Goal: Task Accomplishment & Management: Complete application form

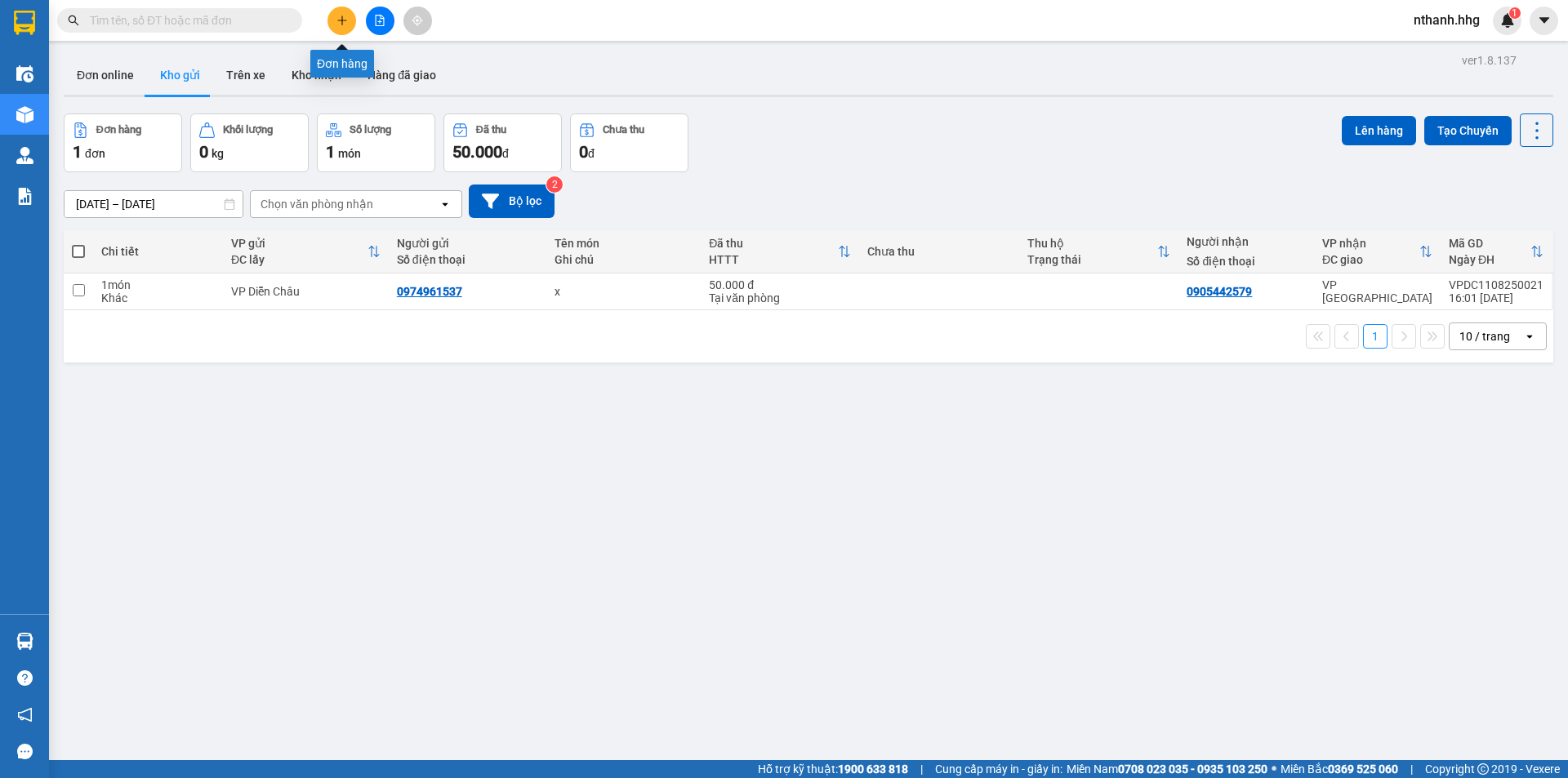
click at [340, 21] on icon "plus" at bounding box center [342, 20] width 9 height 1
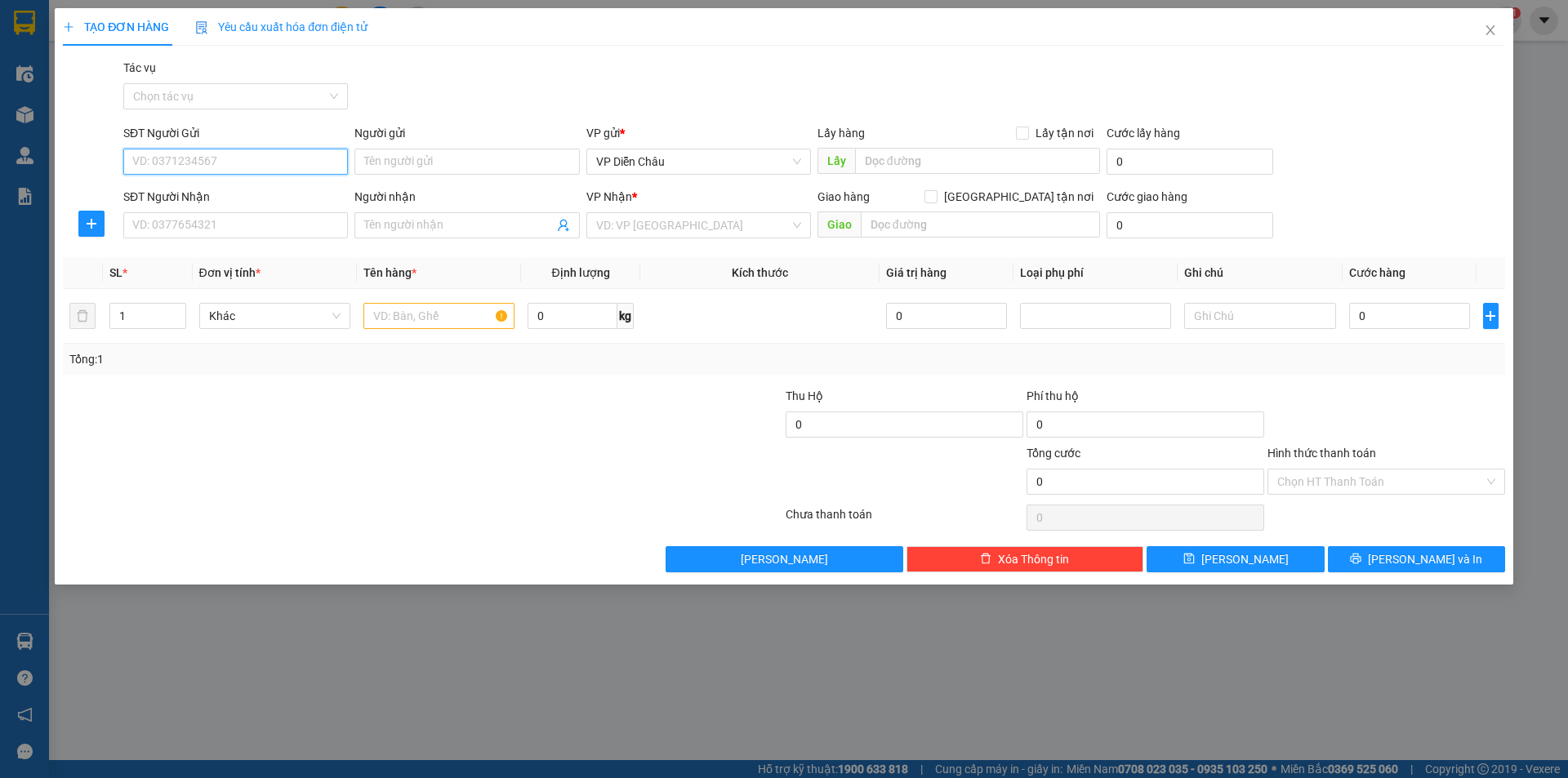
click at [234, 162] on input "SĐT Người Gửi" at bounding box center [236, 161] width 225 height 26
click at [451, 166] on input "Người gửi" at bounding box center [466, 161] width 225 height 26
type input "0"
click at [200, 166] on input "SĐT Người Gửi" at bounding box center [236, 161] width 225 height 26
click at [175, 190] on div "0988179896 - A TUNG" at bounding box center [236, 194] width 205 height 18
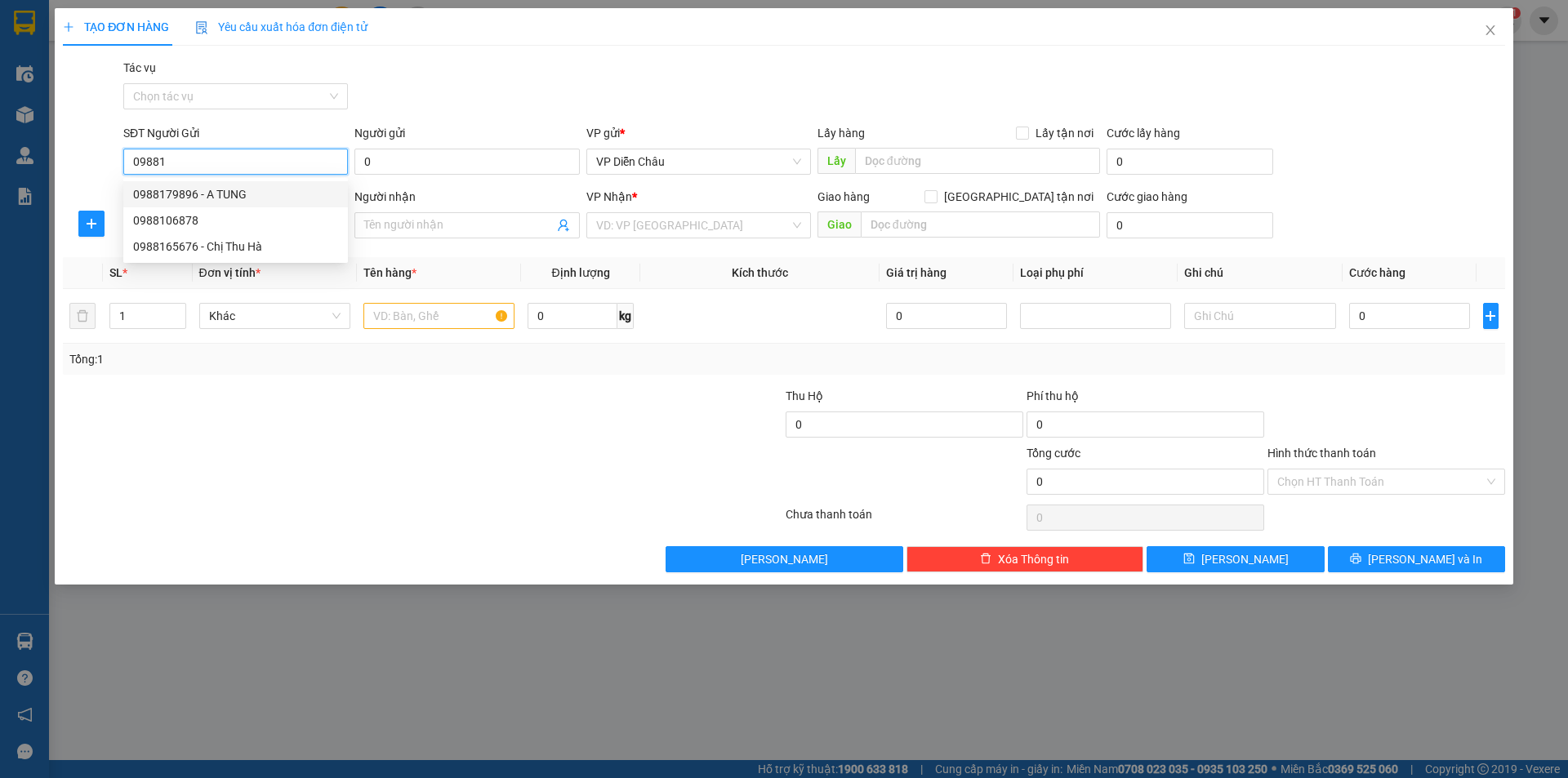
type input "0988179896"
type input "A TUNG"
type input "0988179896"
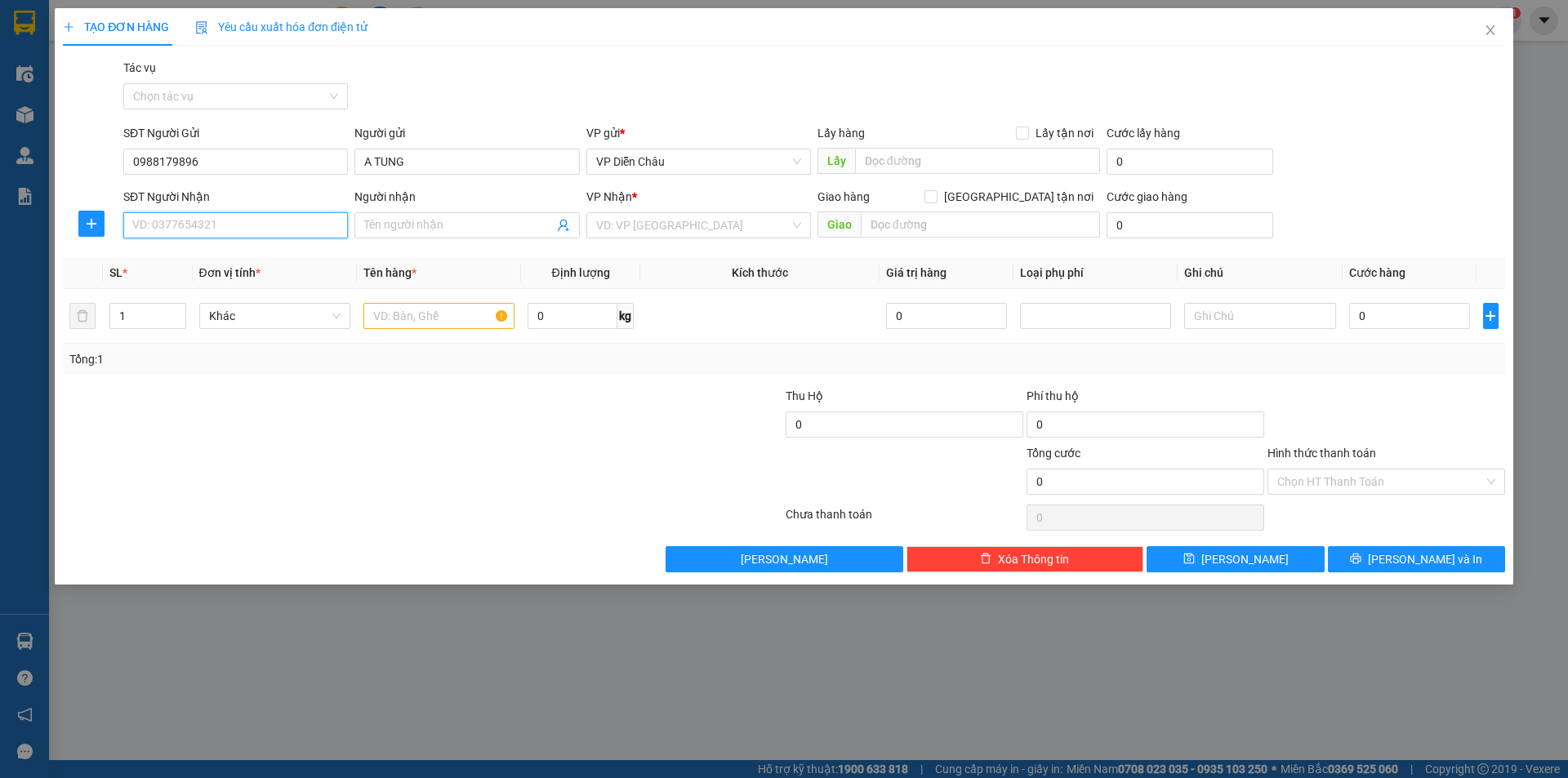
click at [272, 235] on input "SĐT Người Nhận" at bounding box center [236, 226] width 225 height 26
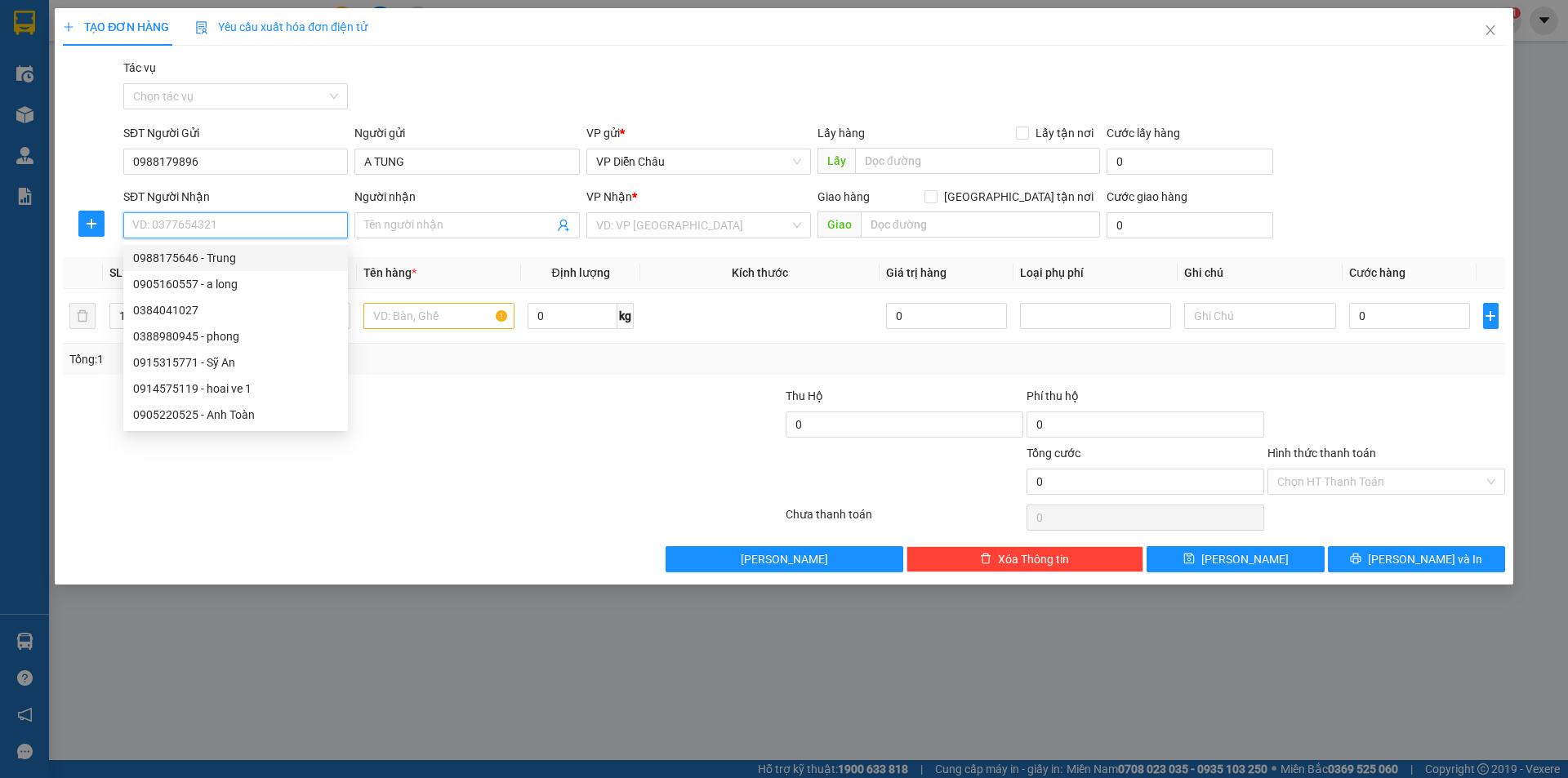
click at [236, 227] on input "SĐT Người Nhận" at bounding box center [236, 226] width 225 height 26
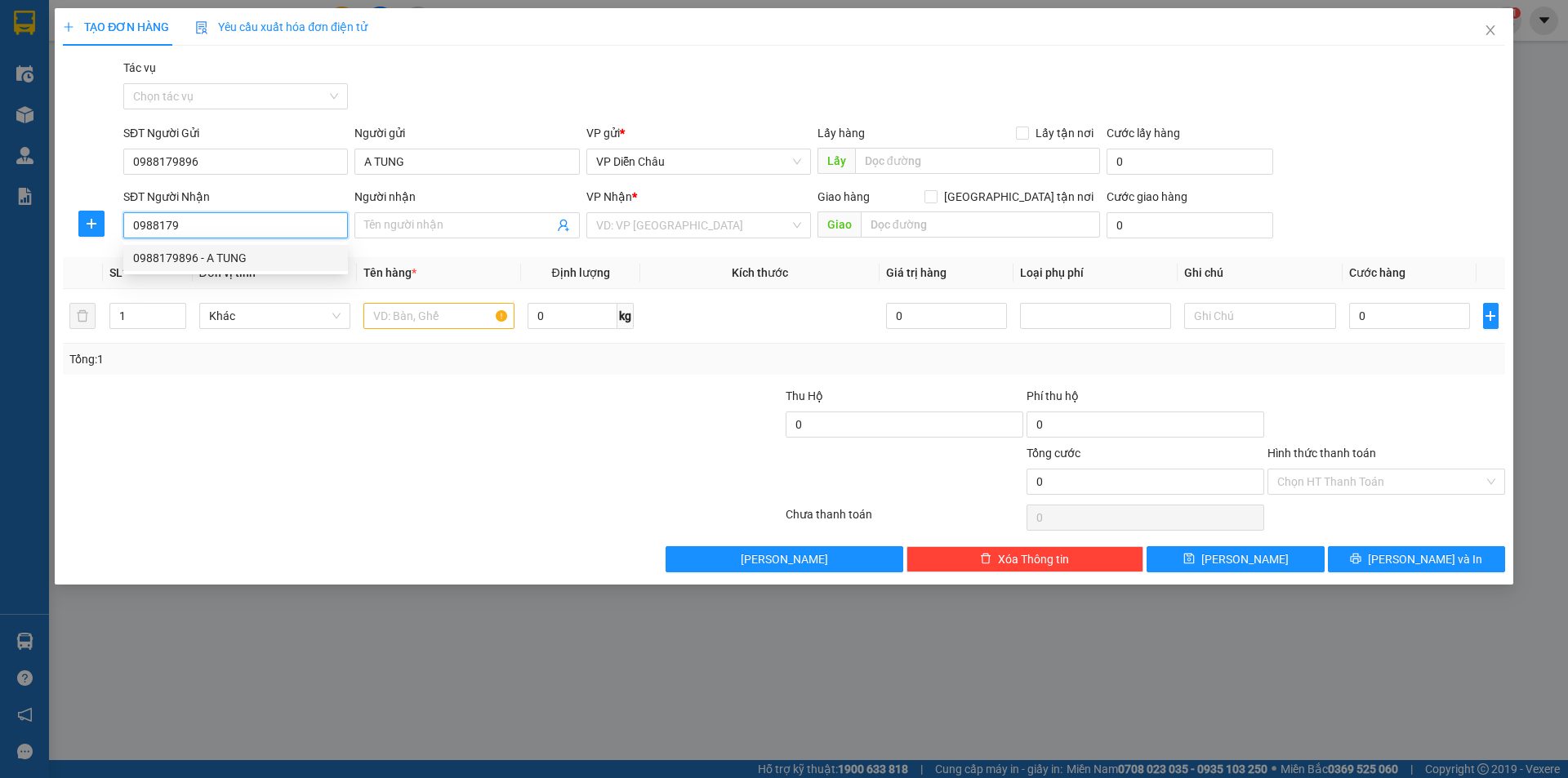
click at [172, 264] on div "0988179896 - A TUNG" at bounding box center [236, 258] width 205 height 18
type input "0988179896"
type input "A TUNG"
type input "quan ngan , quang tri"
type input "0988179896"
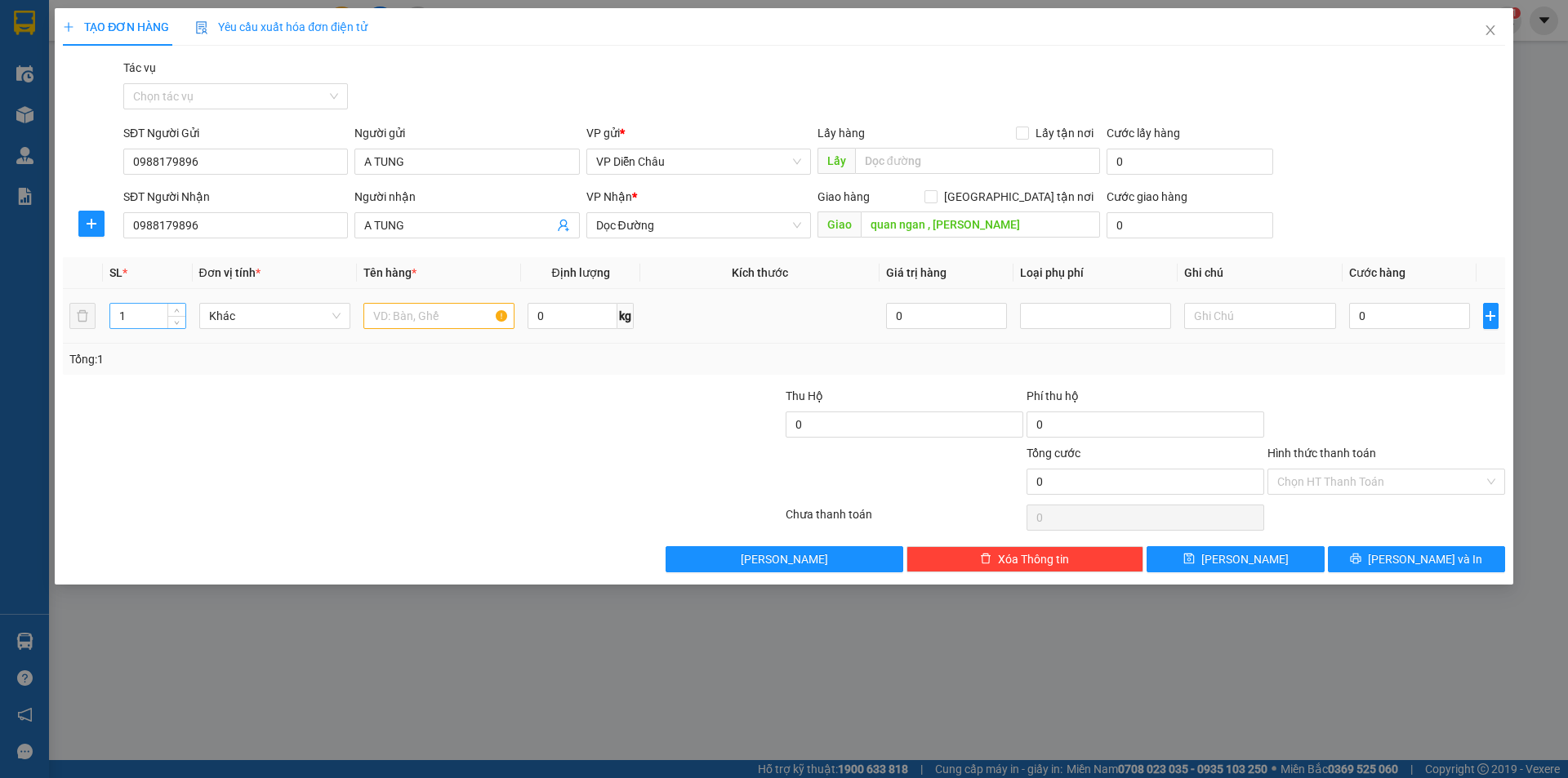
click at [135, 316] on input "1" at bounding box center [147, 316] width 75 height 25
type input "8"
click at [403, 311] on input "text" at bounding box center [439, 316] width 151 height 26
type input "ct, bi"
click at [833, 316] on input "0" at bounding box center [1410, 316] width 122 height 26
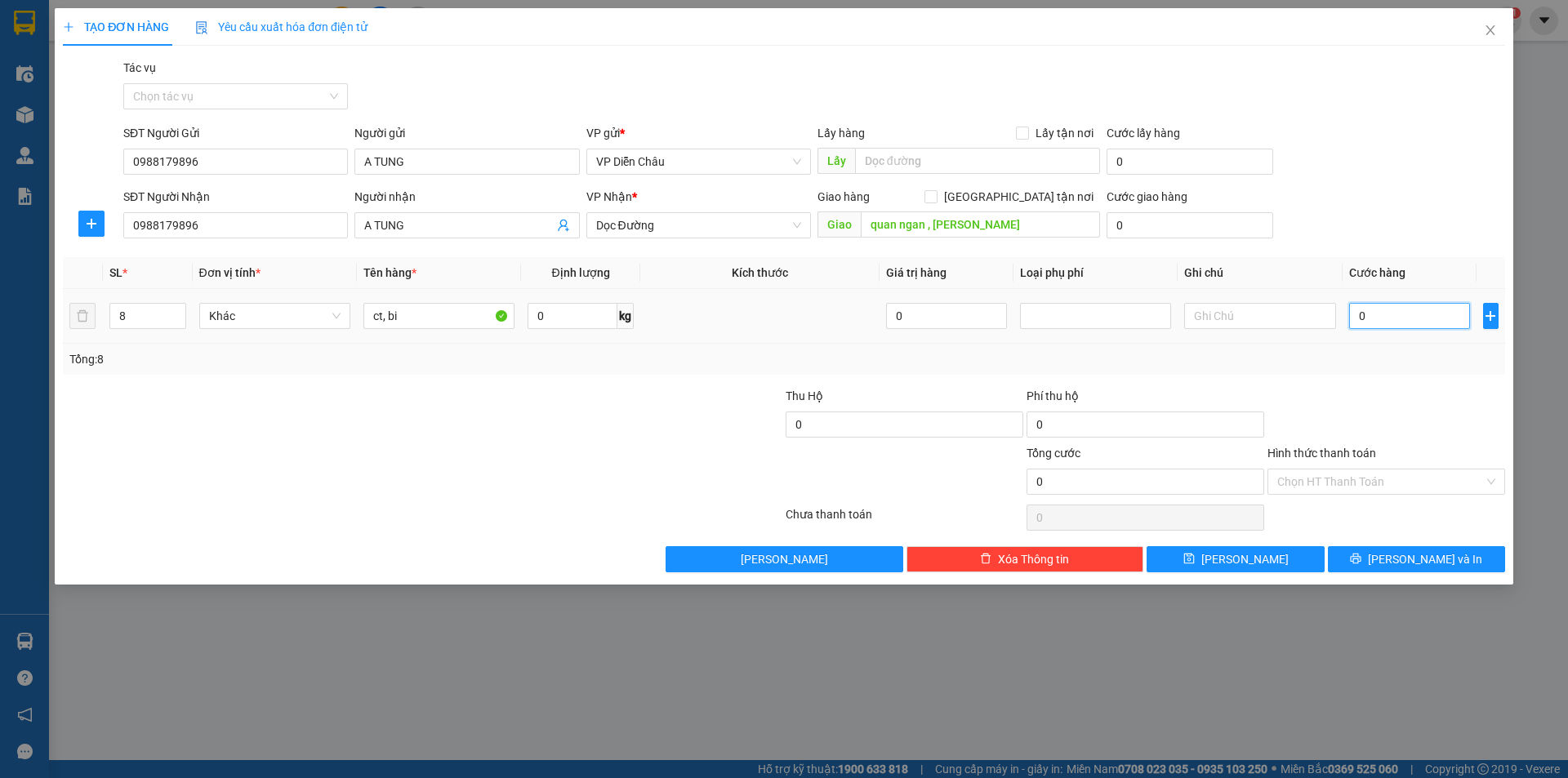
type input "5"
type input "50"
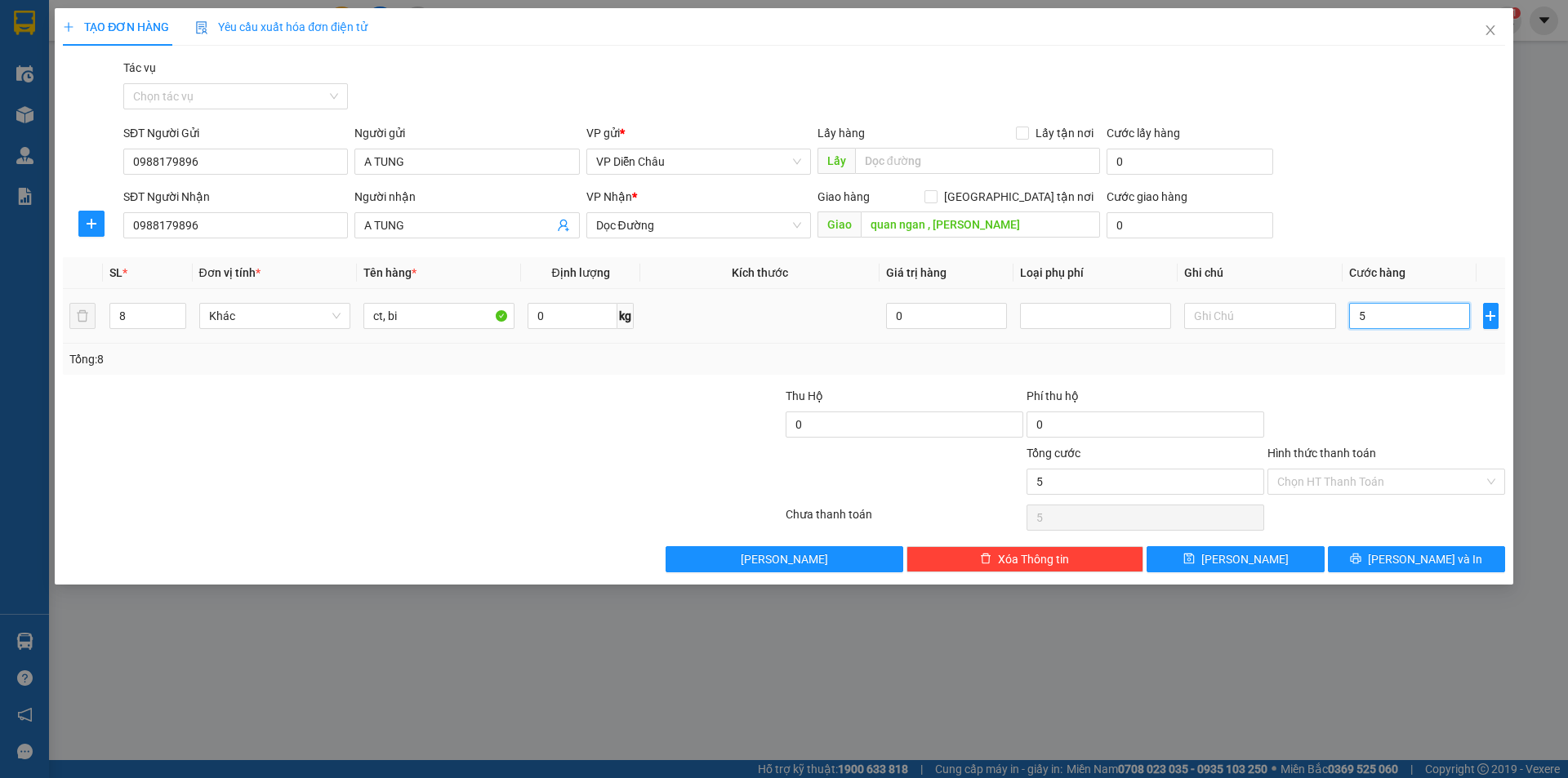
type input "50"
type input "500"
type input "5.000"
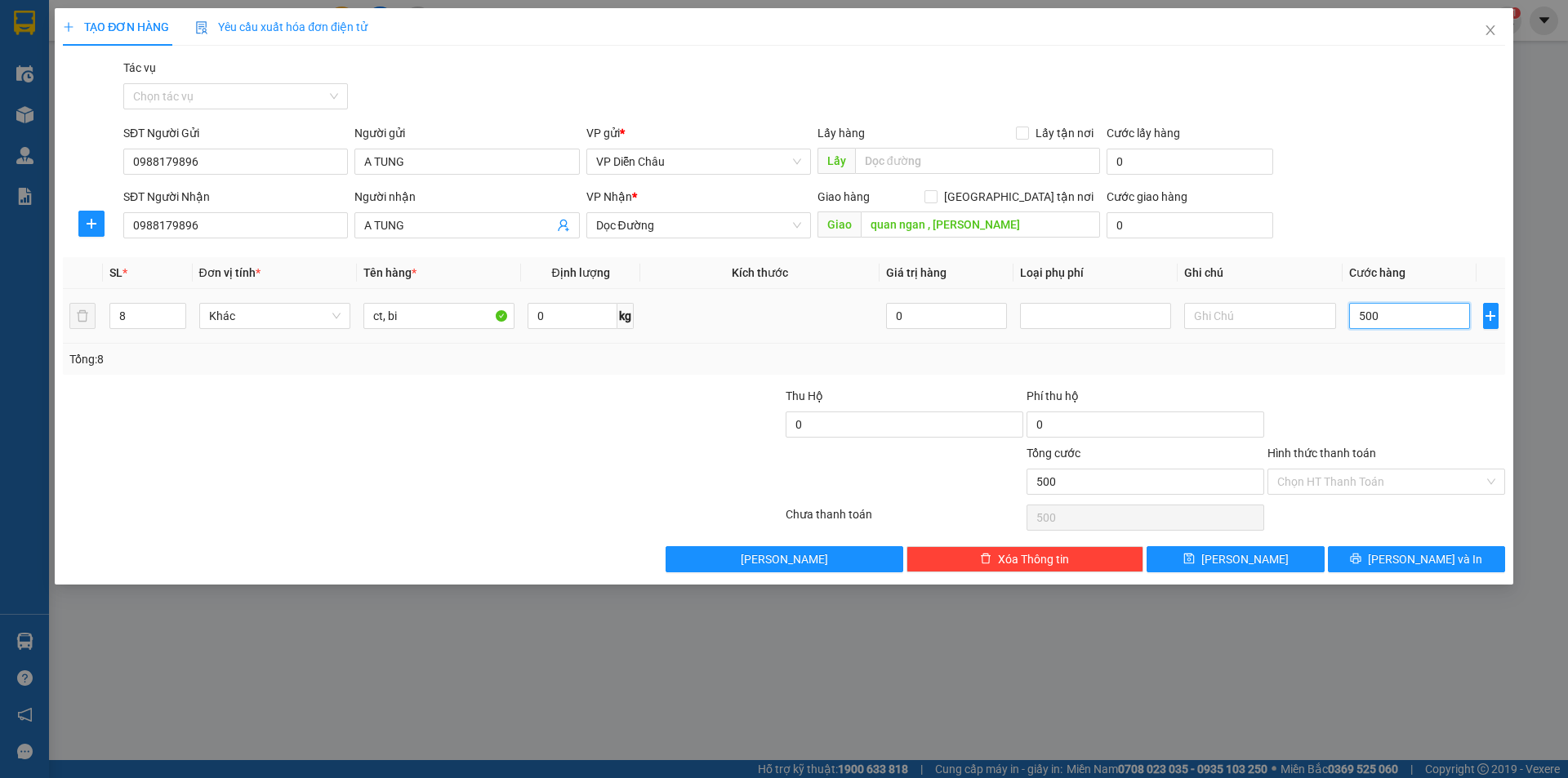
type input "5.000"
type input "50.000"
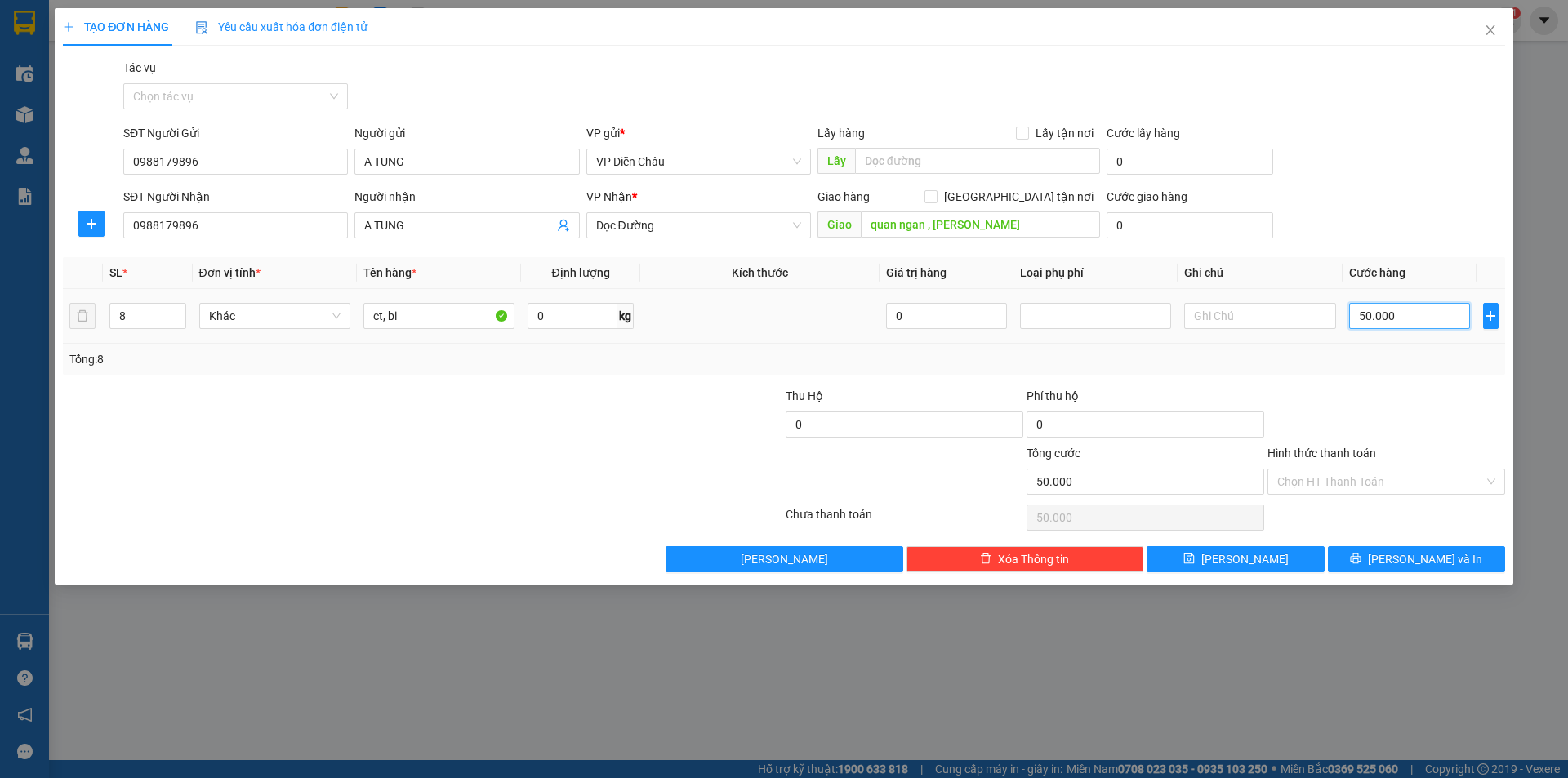
type input "500.000"
click at [833, 521] on span "Lưu và In" at bounding box center [1425, 559] width 115 height 18
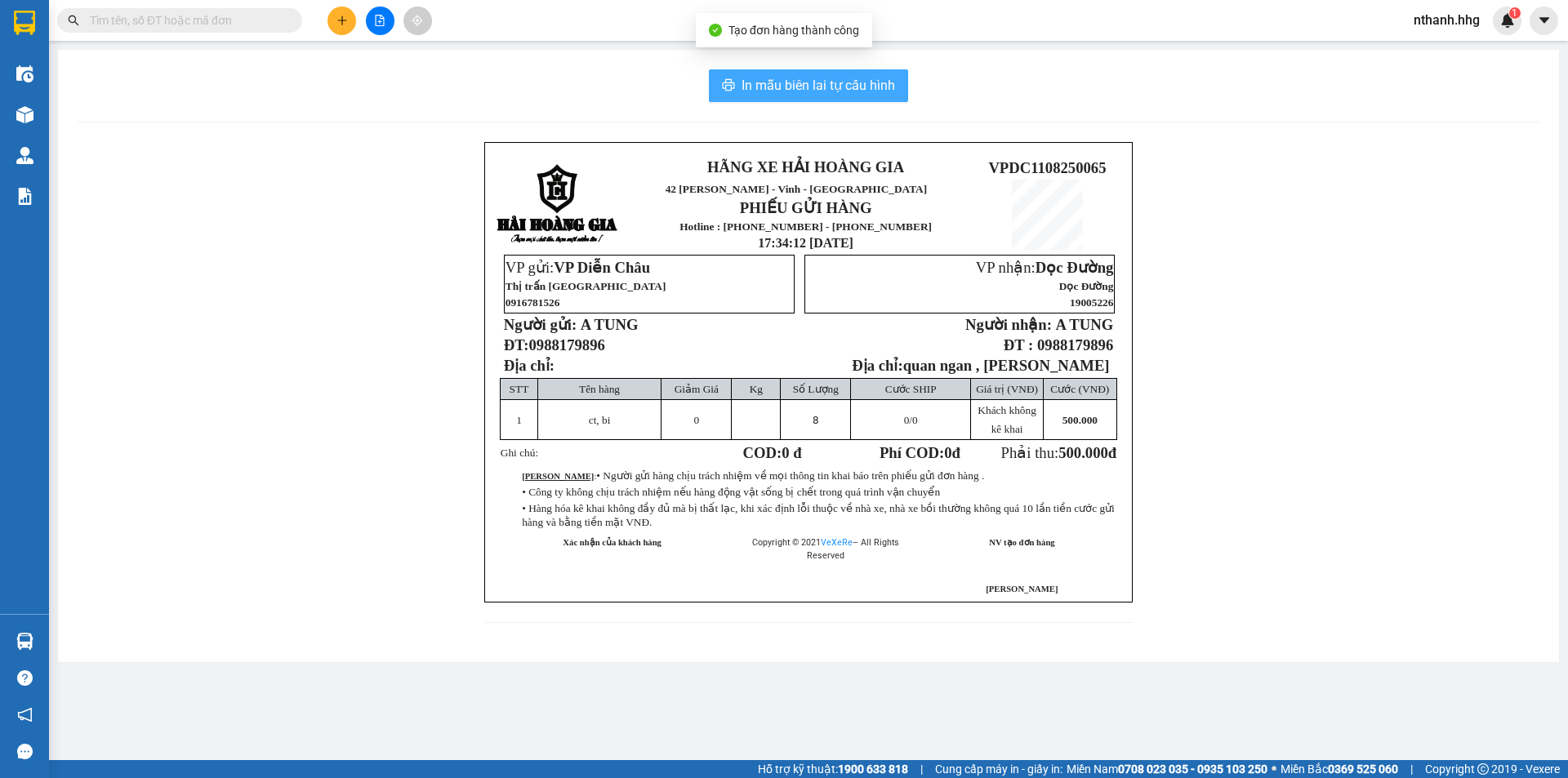
click at [826, 83] on span "In mẫu biên lai tự cấu hình" at bounding box center [818, 85] width 153 height 21
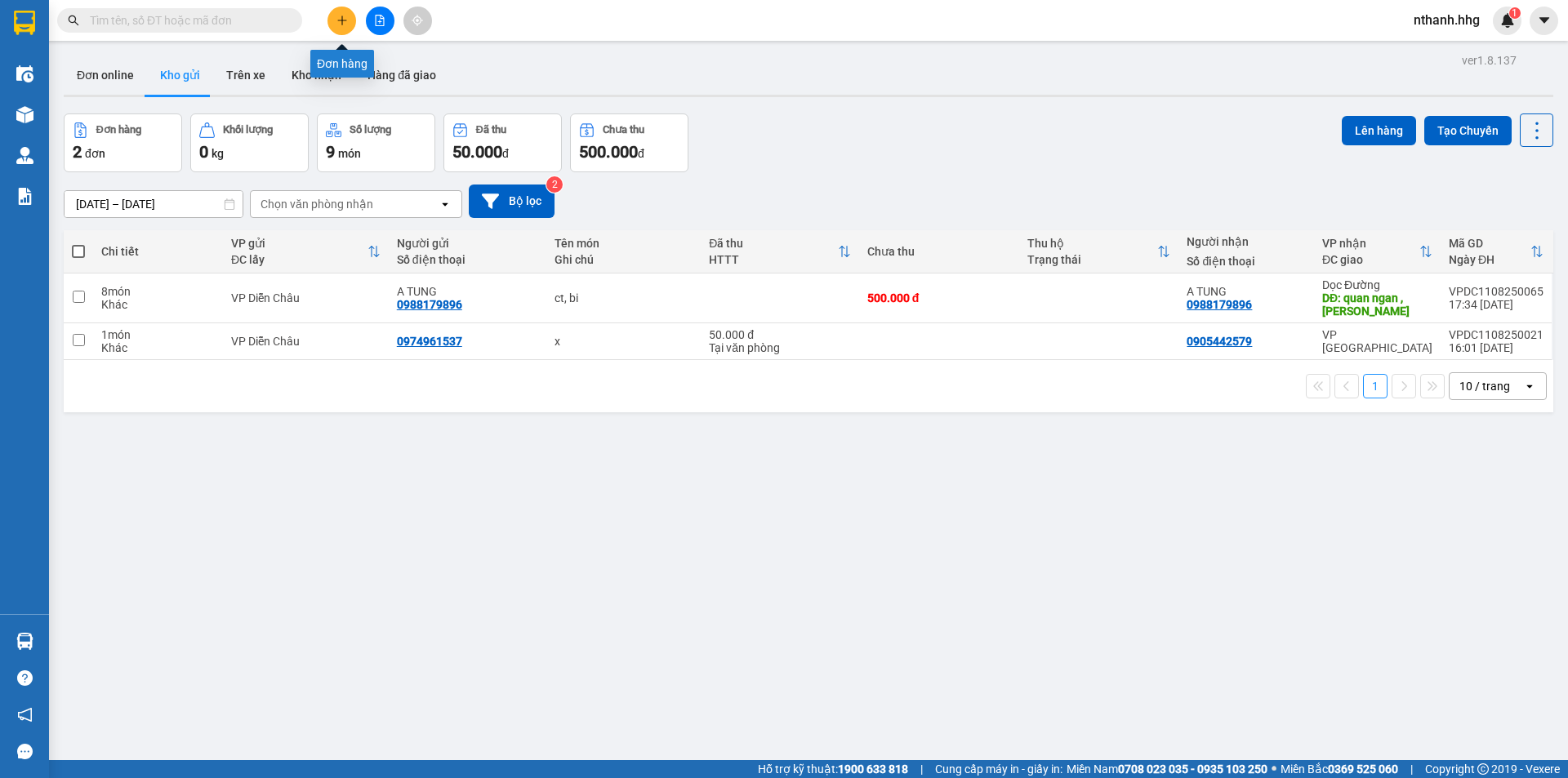
click at [346, 21] on icon "plus" at bounding box center [343, 21] width 12 height 12
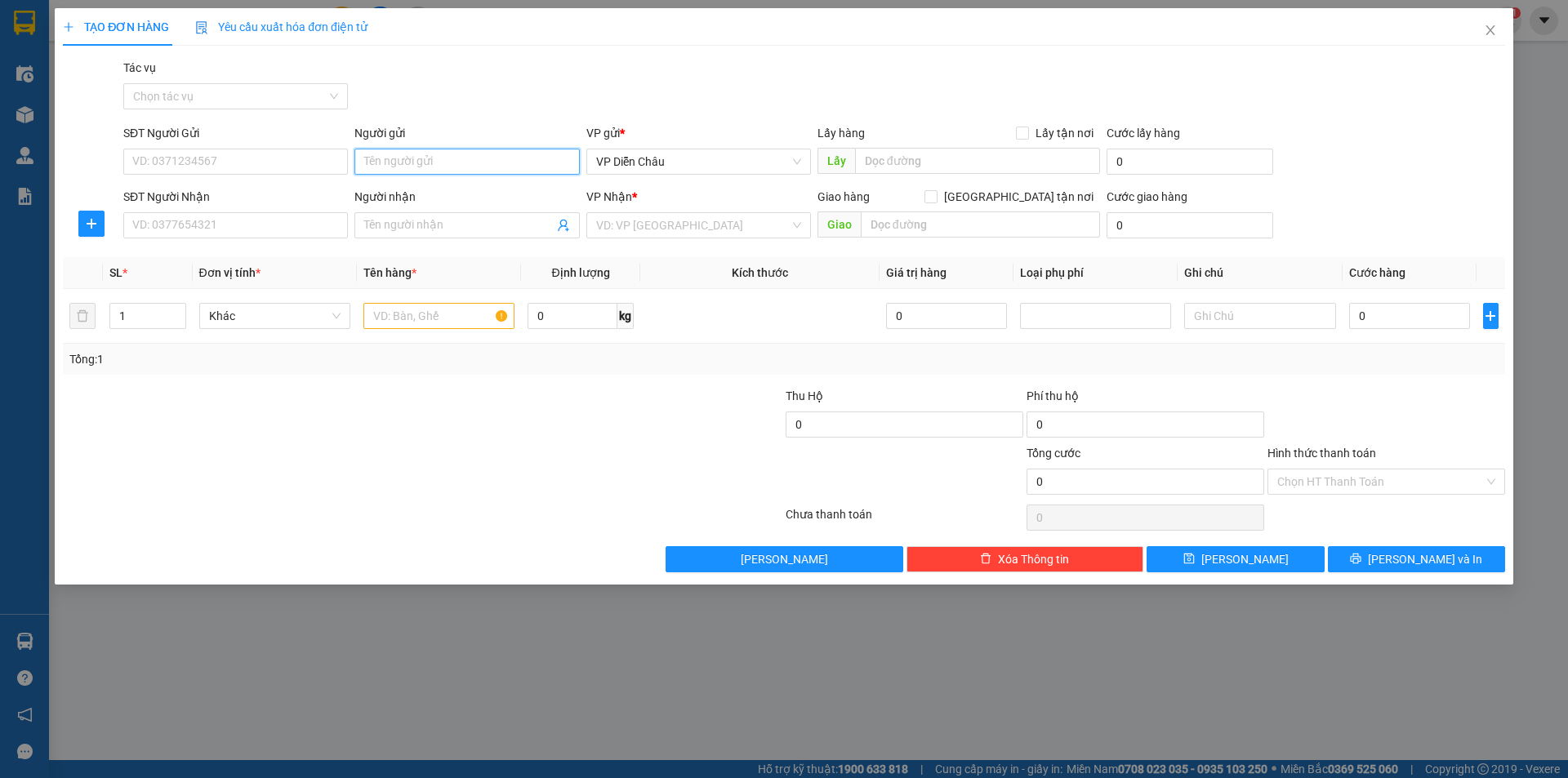
click at [417, 148] on input "Người gửi" at bounding box center [466, 161] width 225 height 26
type input "a hai"
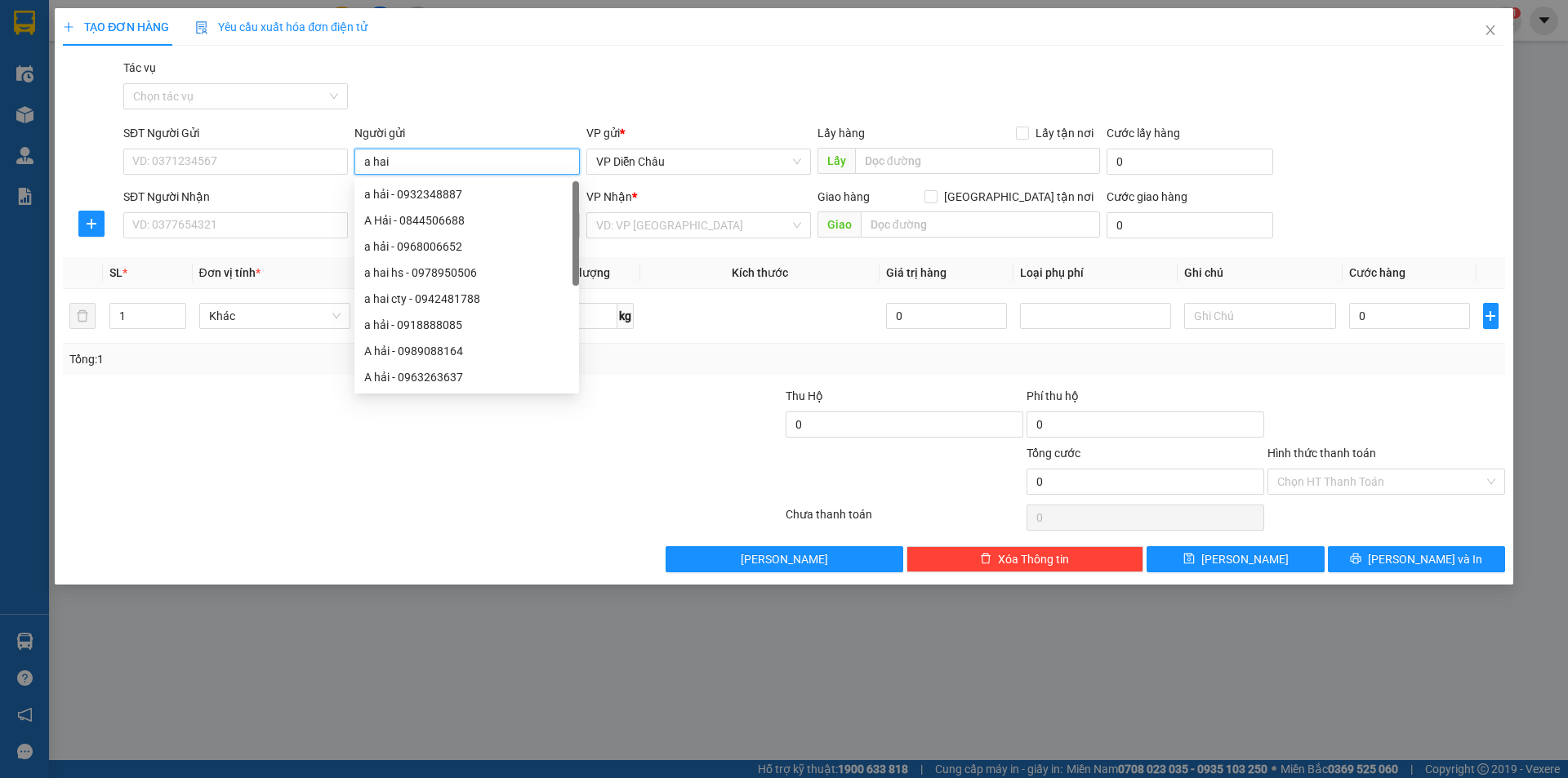
click at [470, 266] on div "a hai hs - 0978950506" at bounding box center [466, 273] width 205 height 18
type input "0978950506"
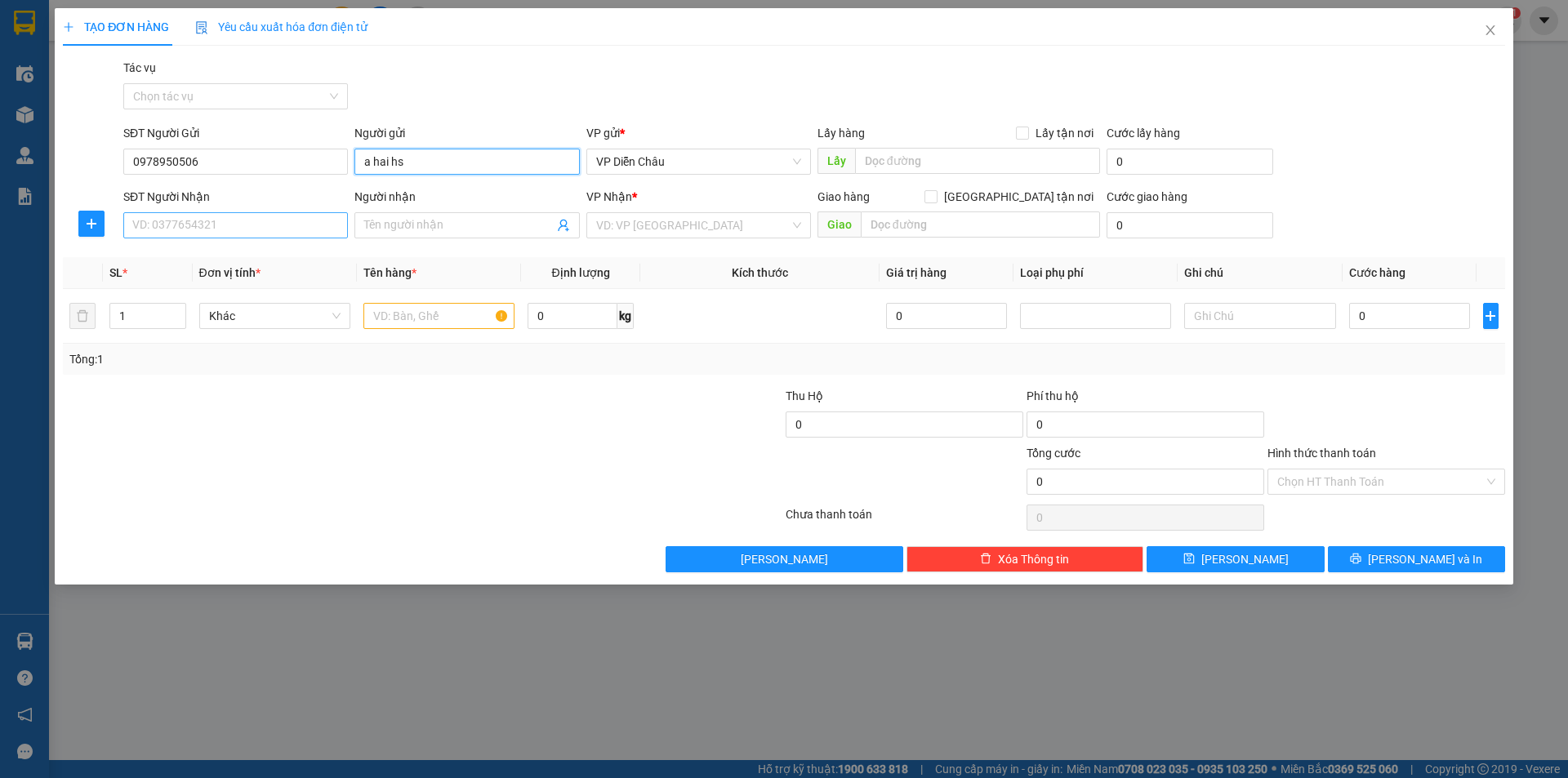
type input "a hai hs"
click at [259, 224] on input "SĐT Người Nhận" at bounding box center [236, 226] width 225 height 26
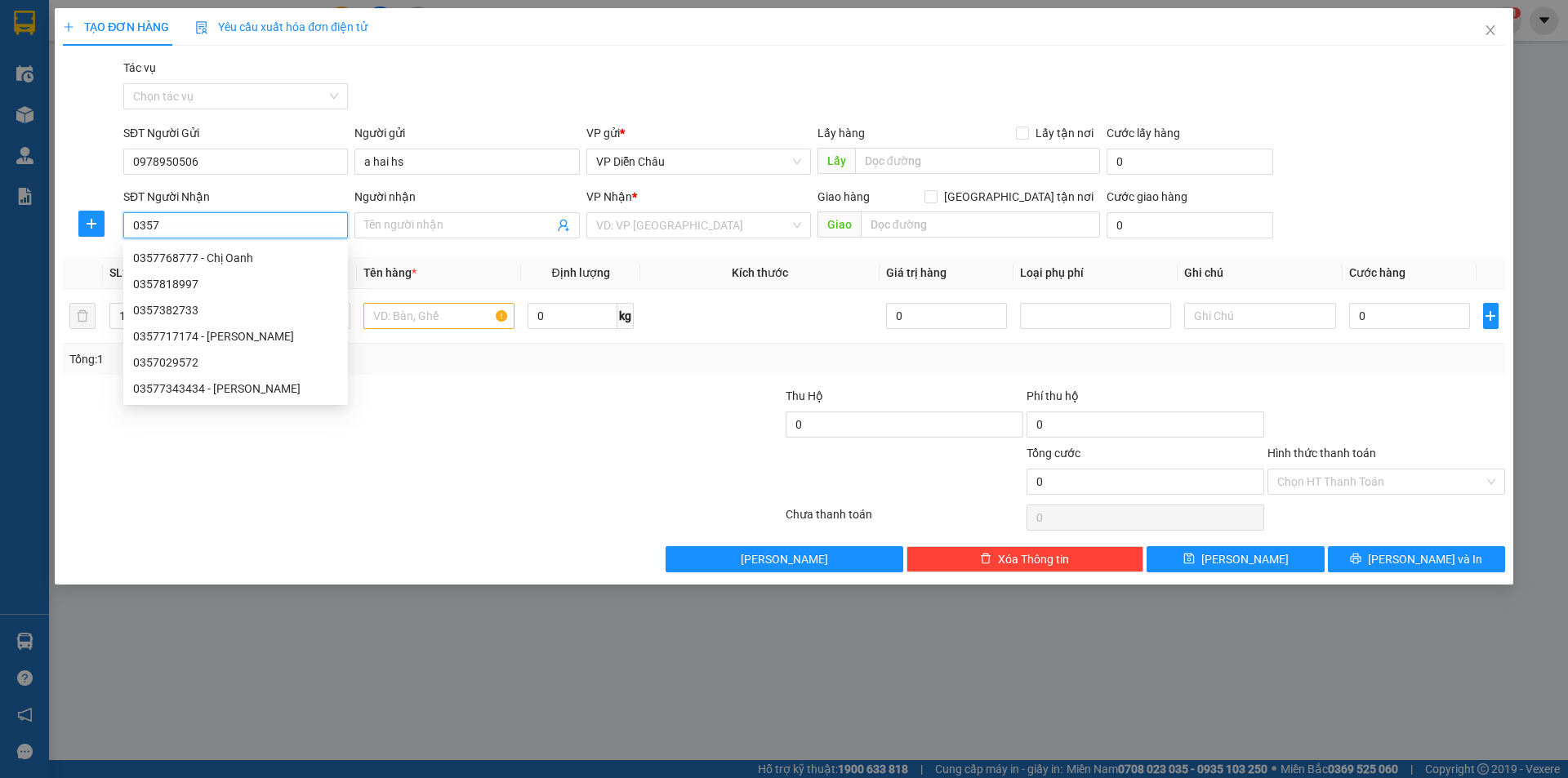
click at [190, 286] on div "0357818997" at bounding box center [236, 284] width 205 height 18
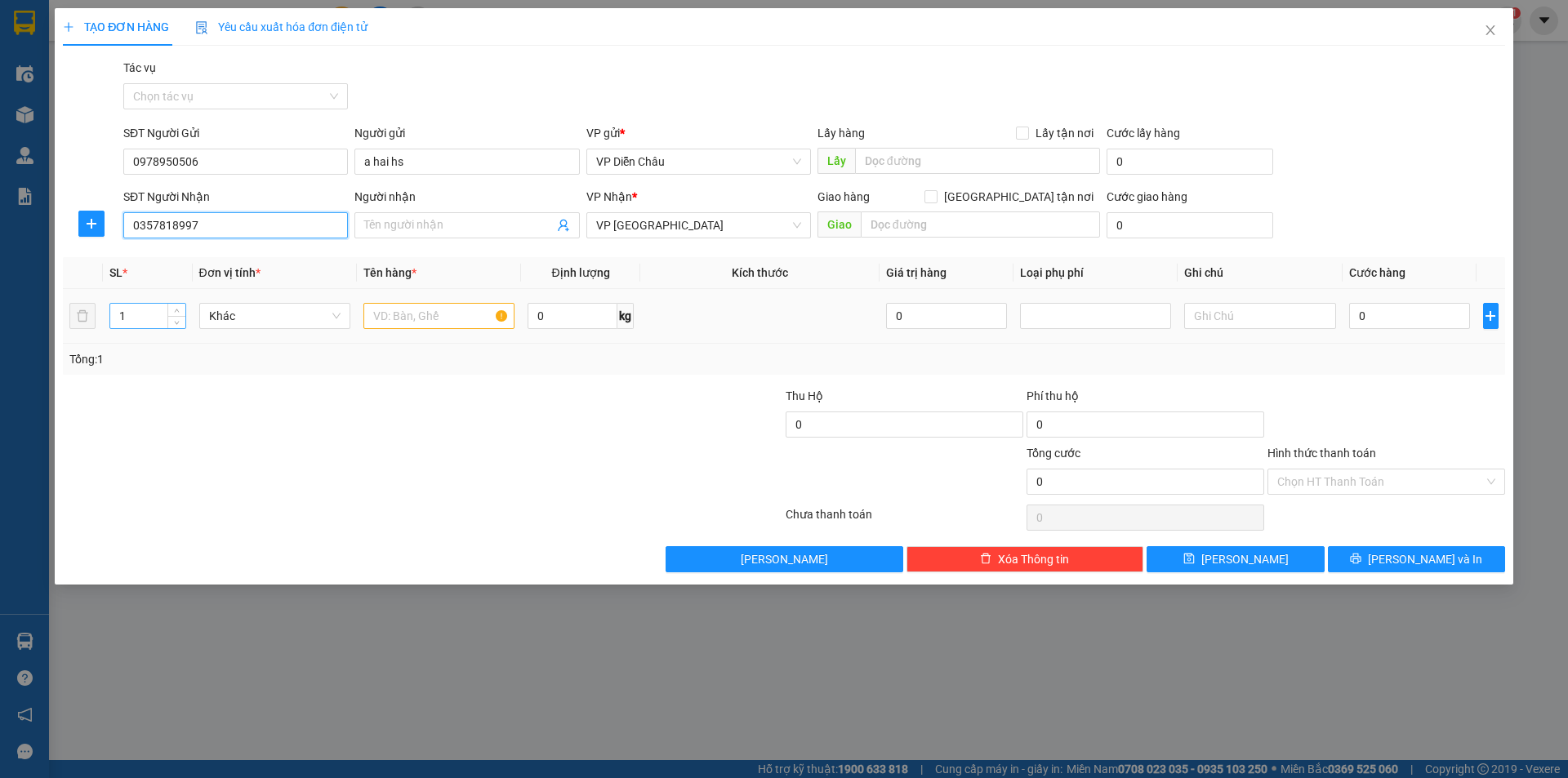
type input "0357818997"
click at [150, 333] on td "1" at bounding box center [147, 316] width 90 height 54
type input "4"
click at [432, 314] on input "text" at bounding box center [439, 316] width 151 height 26
type input "x"
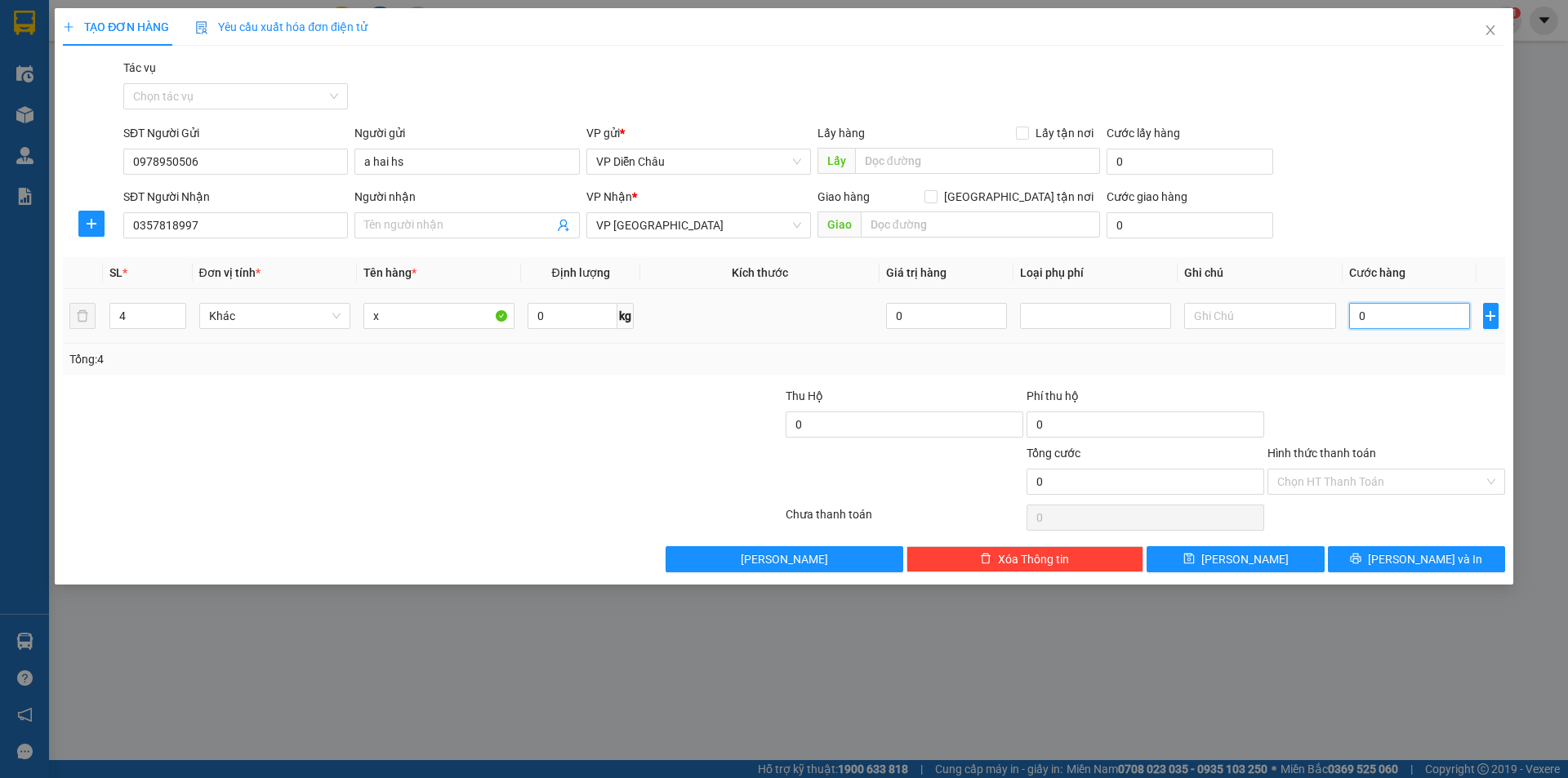
click at [833, 316] on input "0" at bounding box center [1410, 316] width 122 height 26
click at [833, 307] on input "0" at bounding box center [1410, 316] width 122 height 26
drag, startPoint x: 1392, startPoint y: 309, endPoint x: 1383, endPoint y: 315, distance: 10.8
click at [833, 310] on input "0" at bounding box center [1410, 316] width 122 height 26
click at [833, 315] on input "0" at bounding box center [1410, 316] width 122 height 26
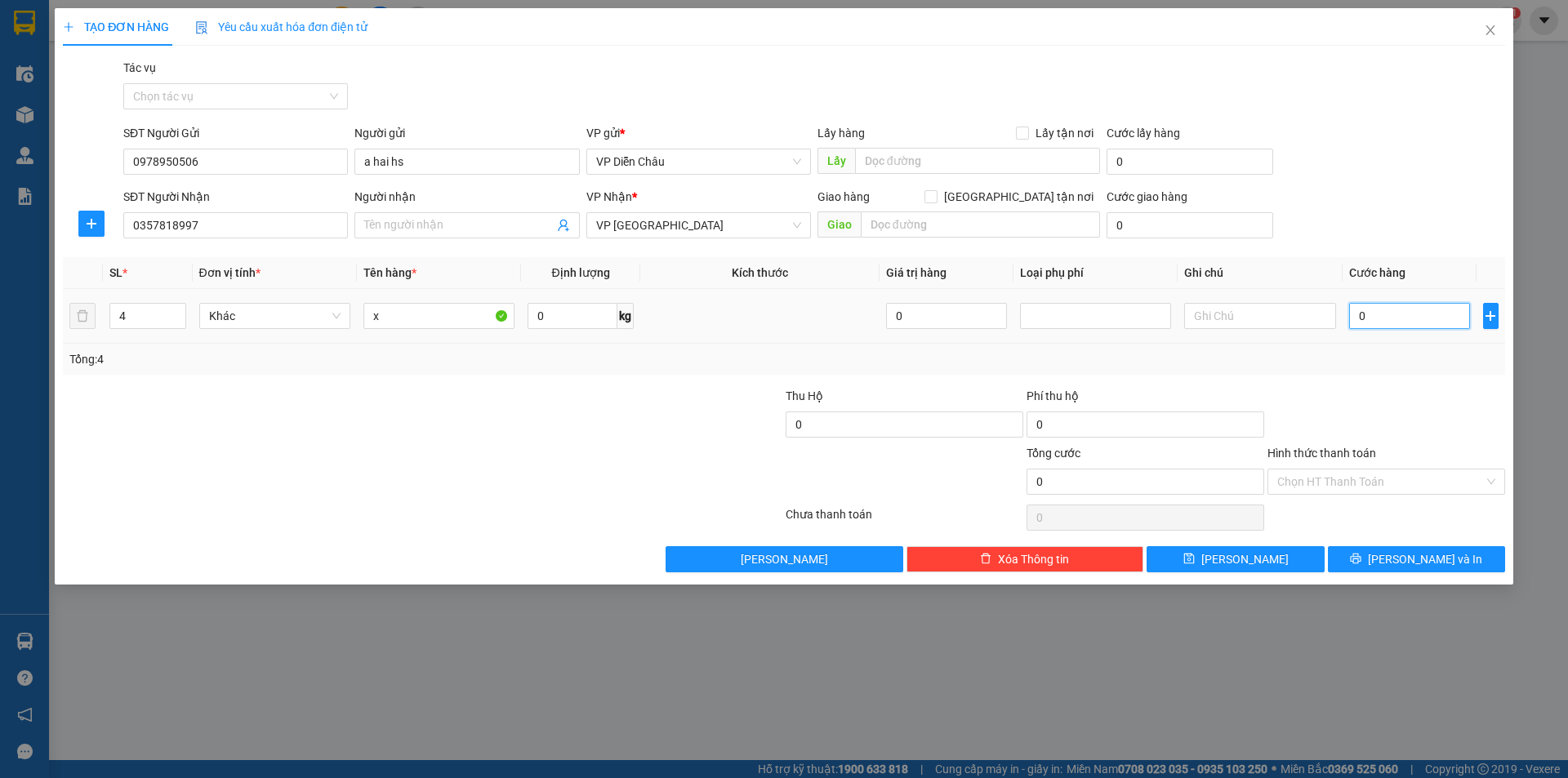
type input "04"
type input "4"
type input "046"
type input "46"
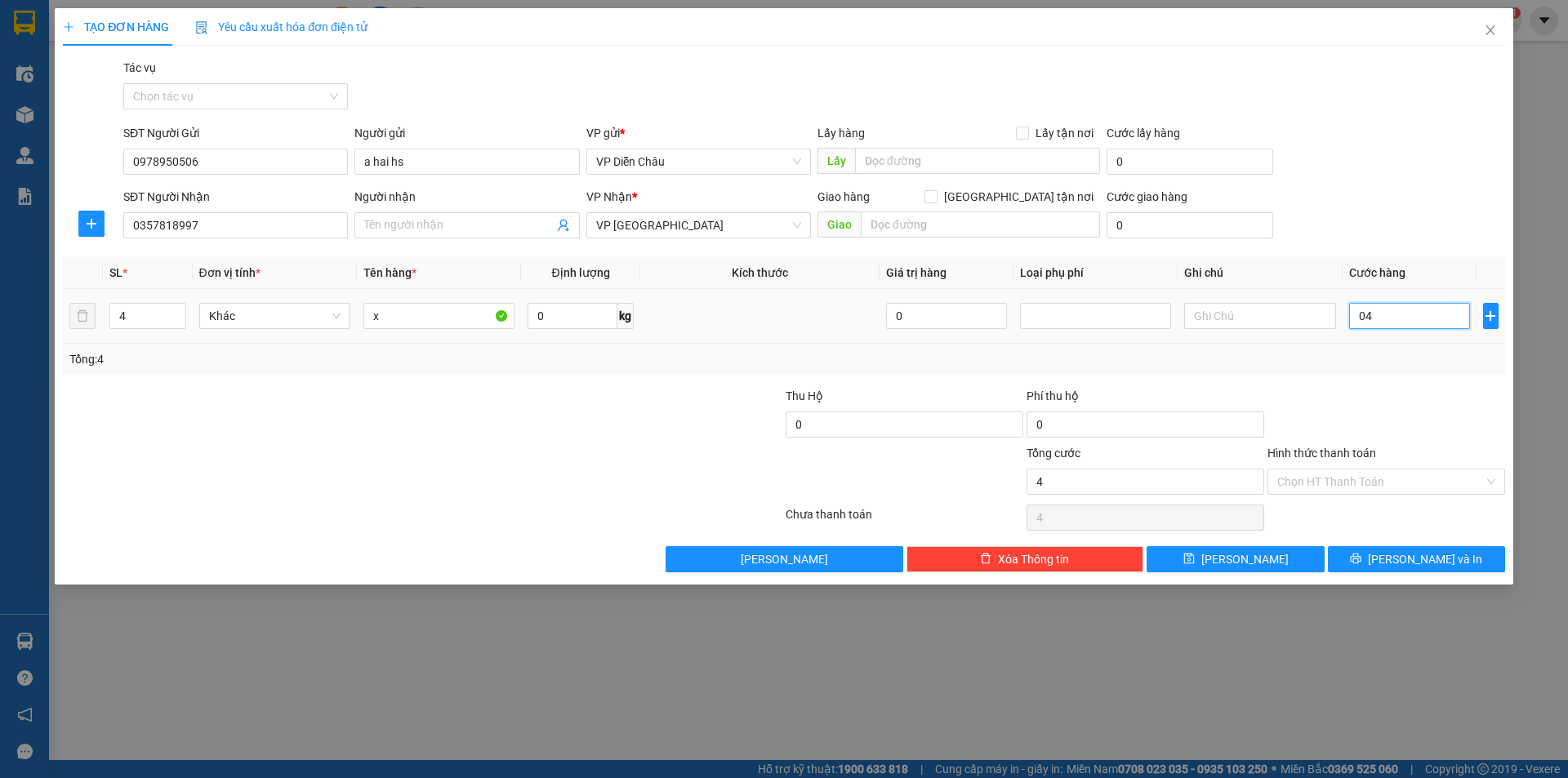
type input "46"
type input "0.460"
type input "460"
type input "04.600"
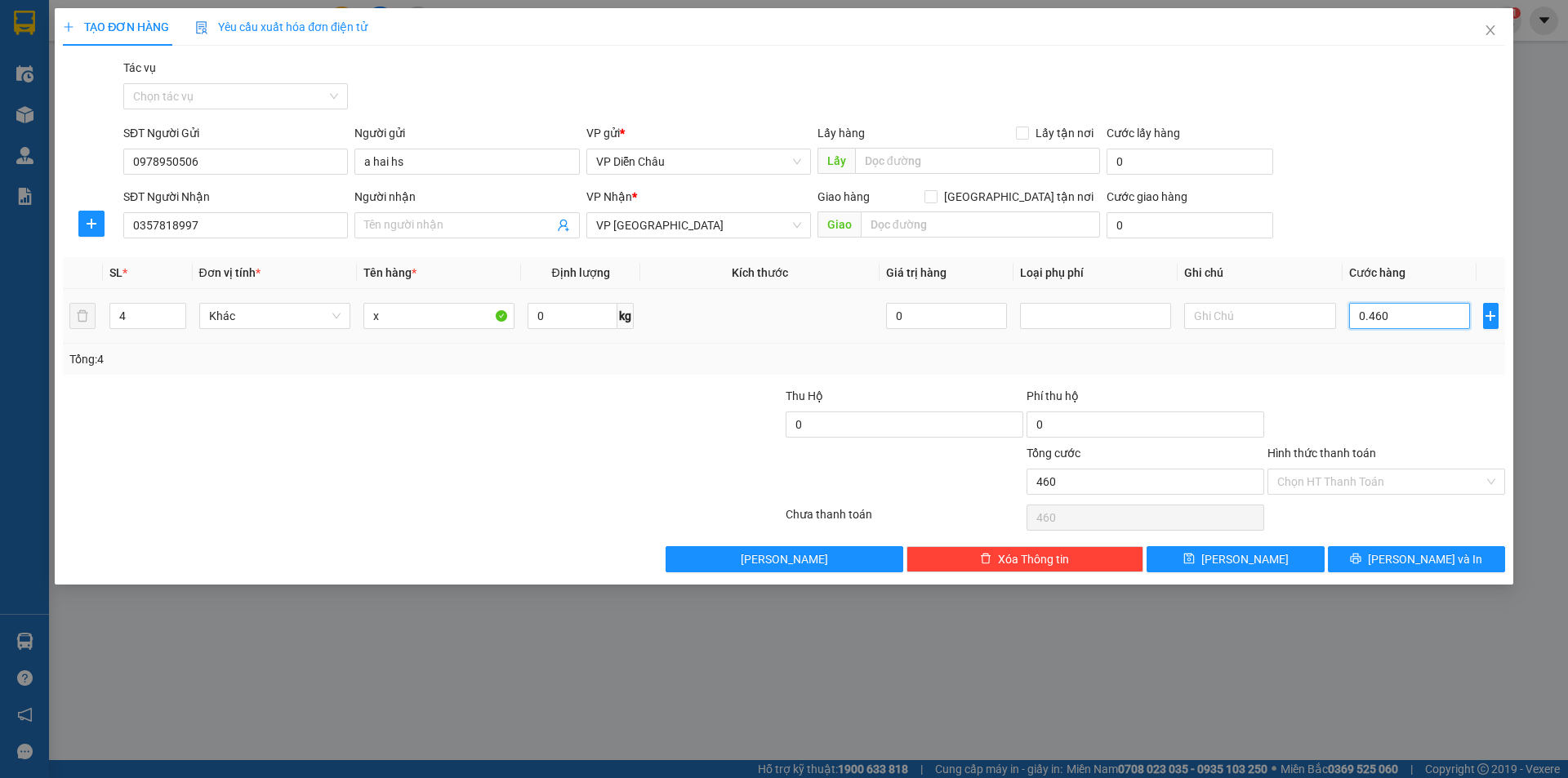
type input "4.600"
type input "046.000"
type input "46.000"
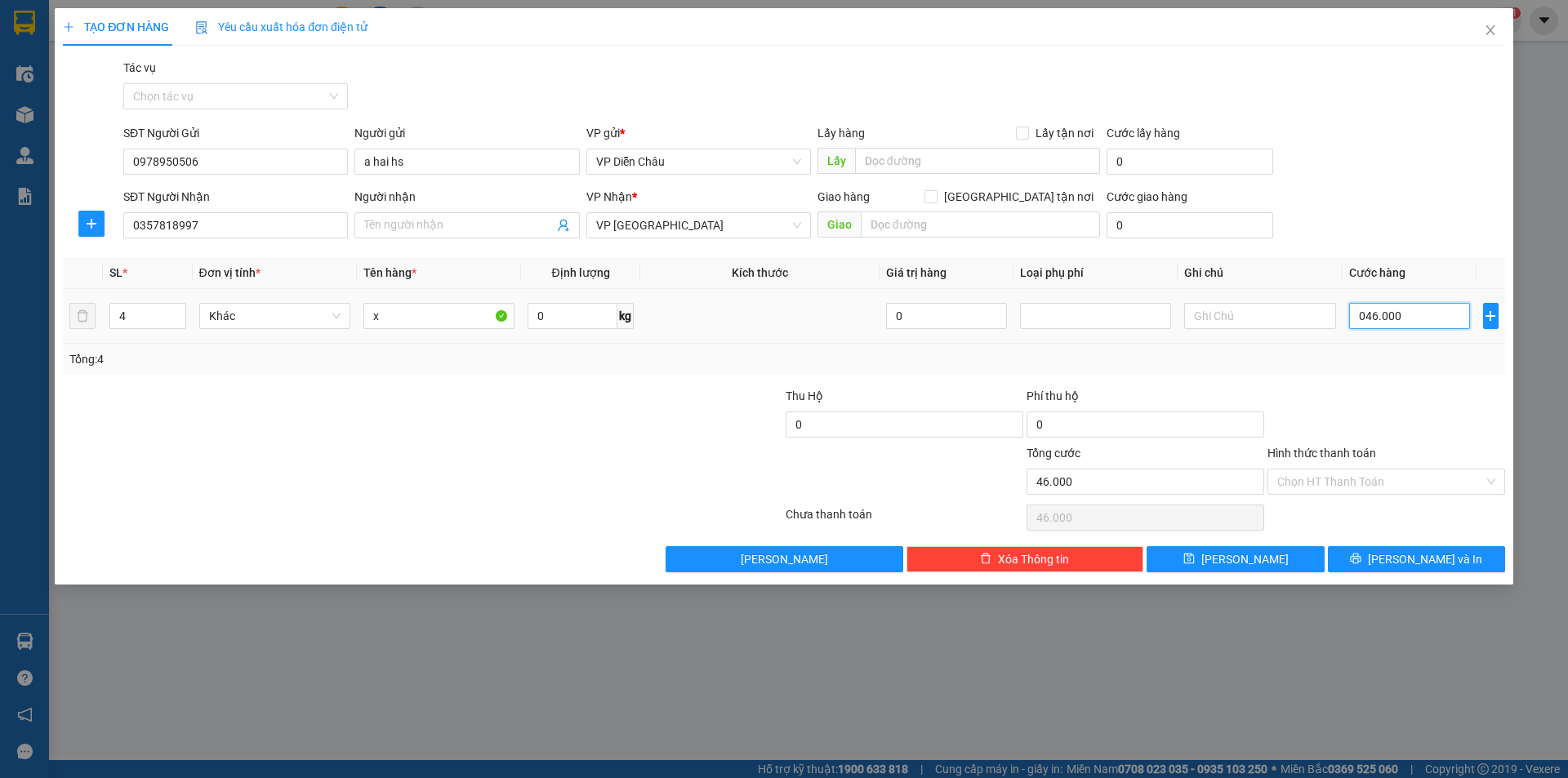
type input "0.460.000"
type input "460.000"
click at [833, 521] on span "Lưu và In" at bounding box center [1425, 559] width 115 height 18
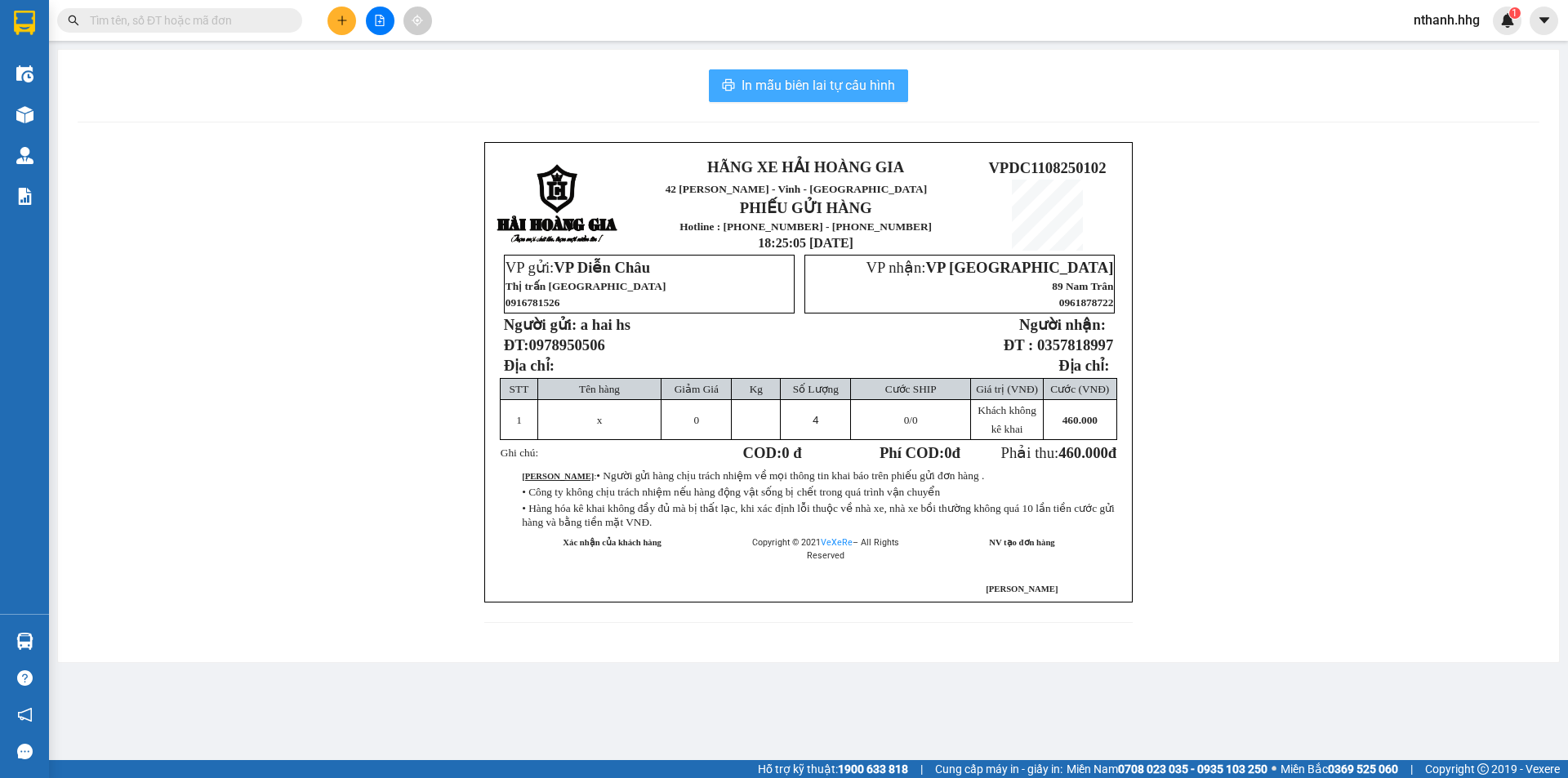
click at [833, 82] on span "In mẫu biên lai tự cấu hình" at bounding box center [818, 85] width 153 height 21
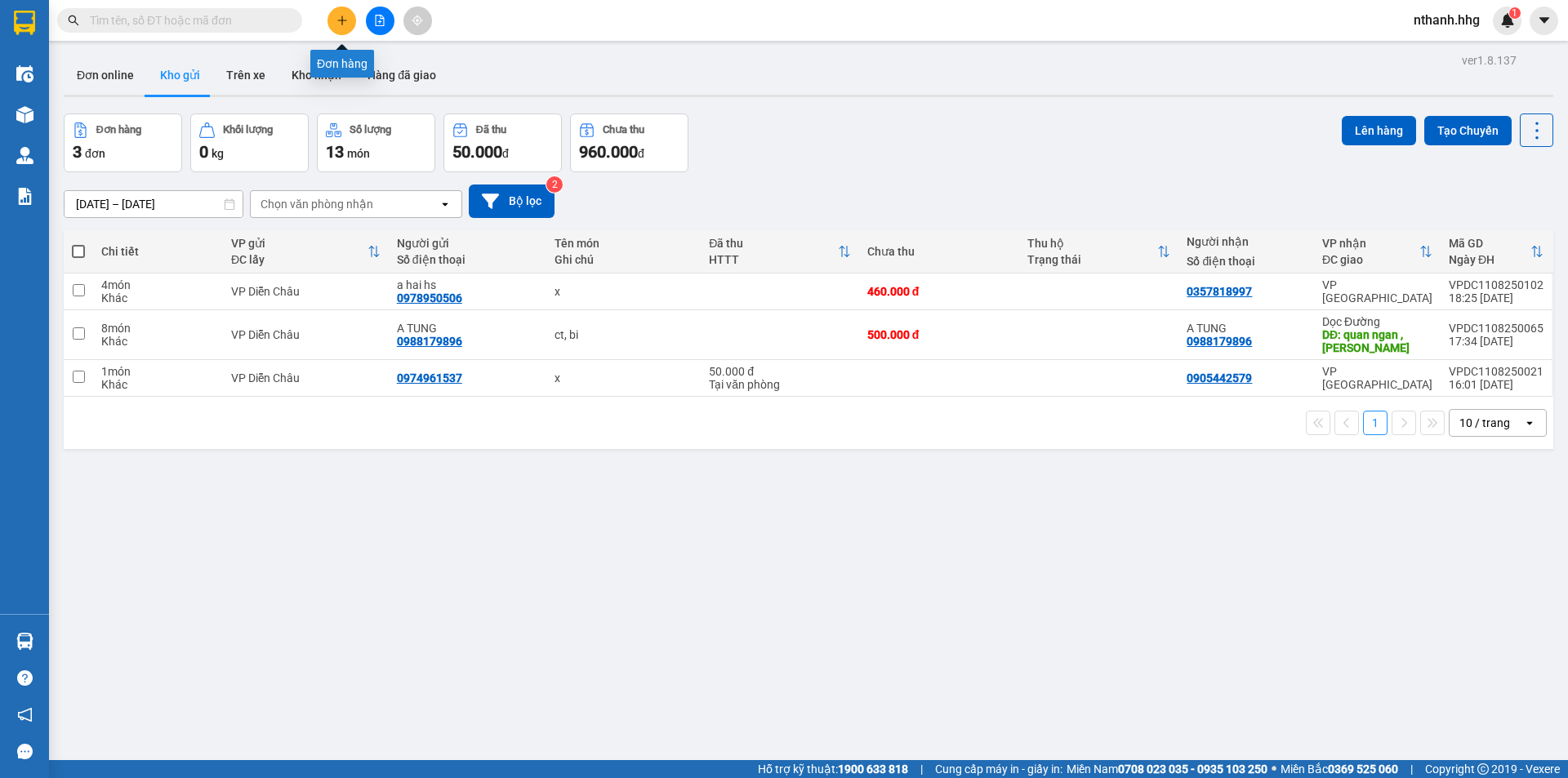
click at [343, 14] on button at bounding box center [342, 21] width 29 height 29
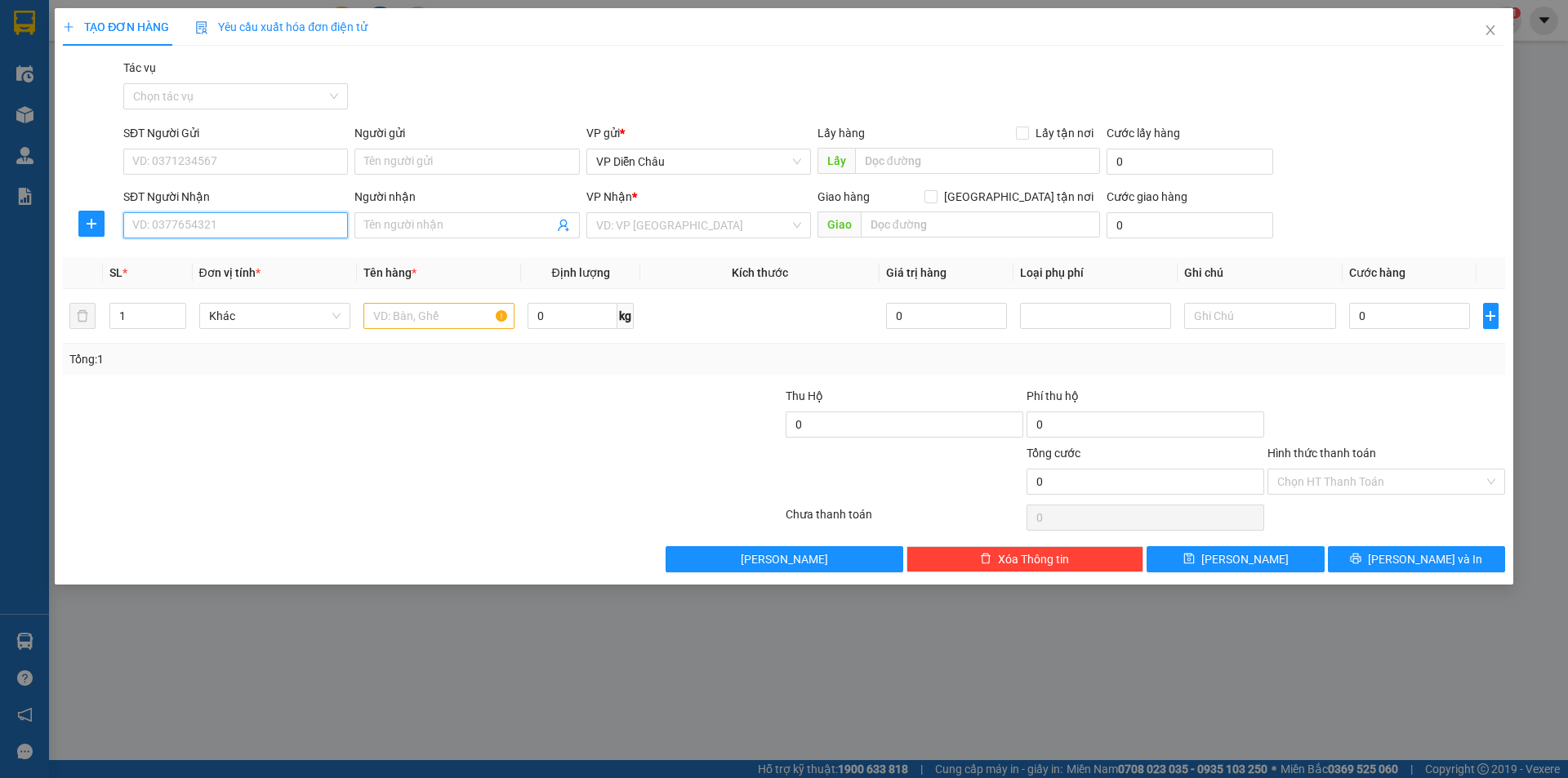
click at [268, 223] on input "SĐT Người Nhận" at bounding box center [236, 226] width 225 height 26
click at [172, 337] on div "0981947640" at bounding box center [236, 337] width 205 height 18
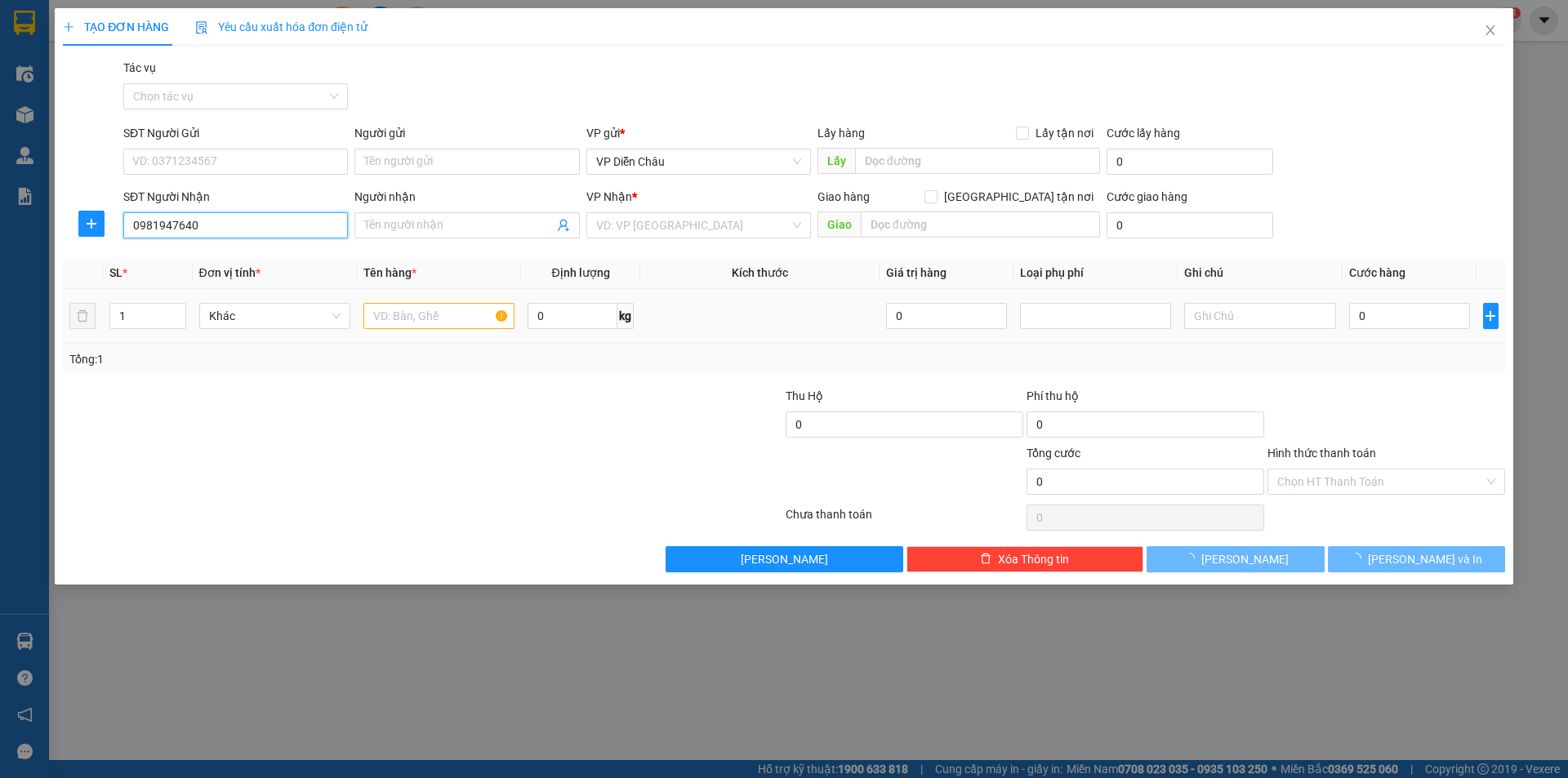
type input "0981947640"
click at [446, 317] on input "text" at bounding box center [439, 316] width 151 height 26
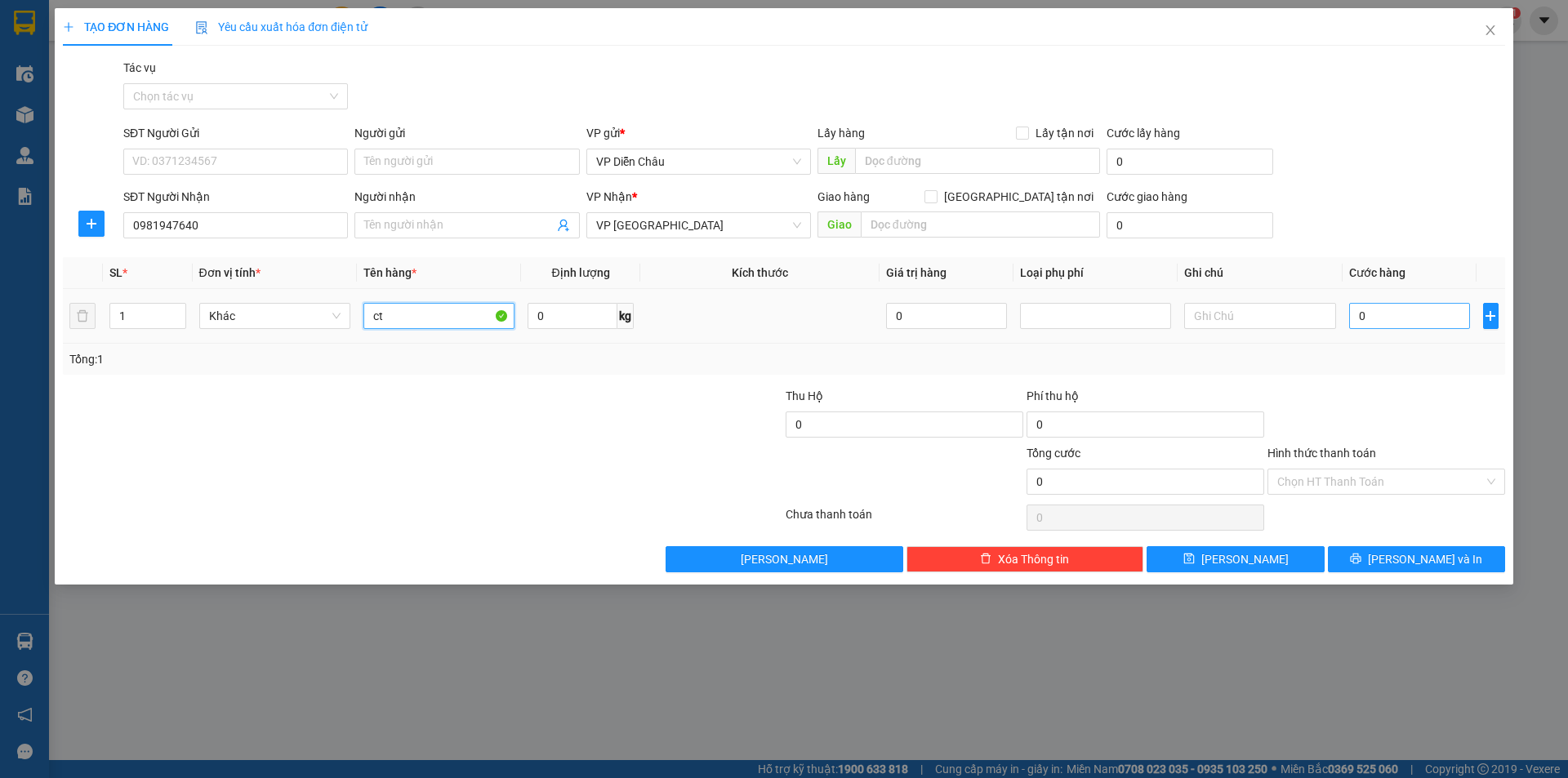
type input "ct"
click at [833, 317] on input "0" at bounding box center [1410, 316] width 122 height 26
click at [833, 311] on input "0" at bounding box center [1410, 316] width 122 height 26
type input "04"
type input "4"
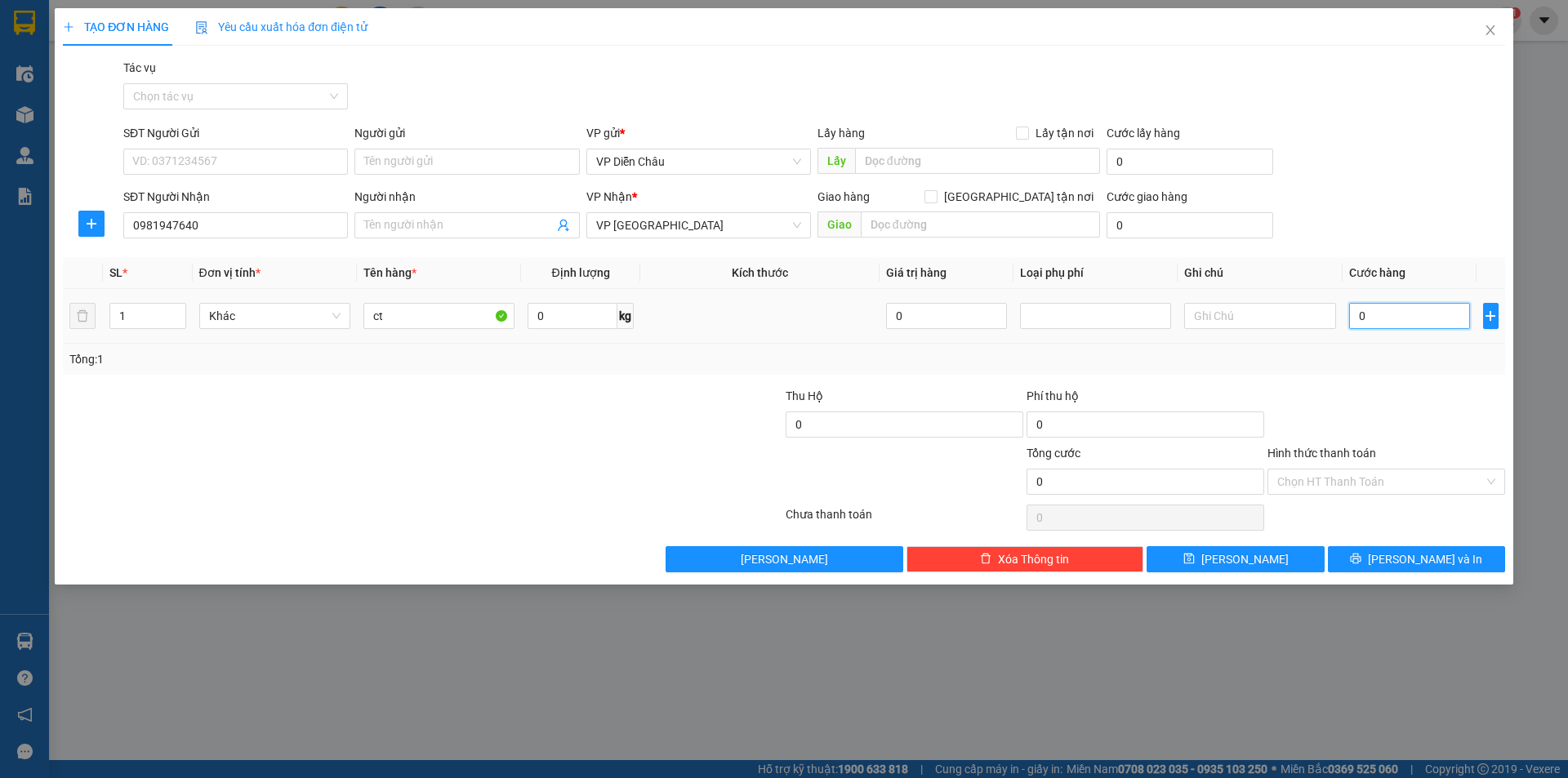
type input "4"
type input "040"
type input "40"
type input "0.400"
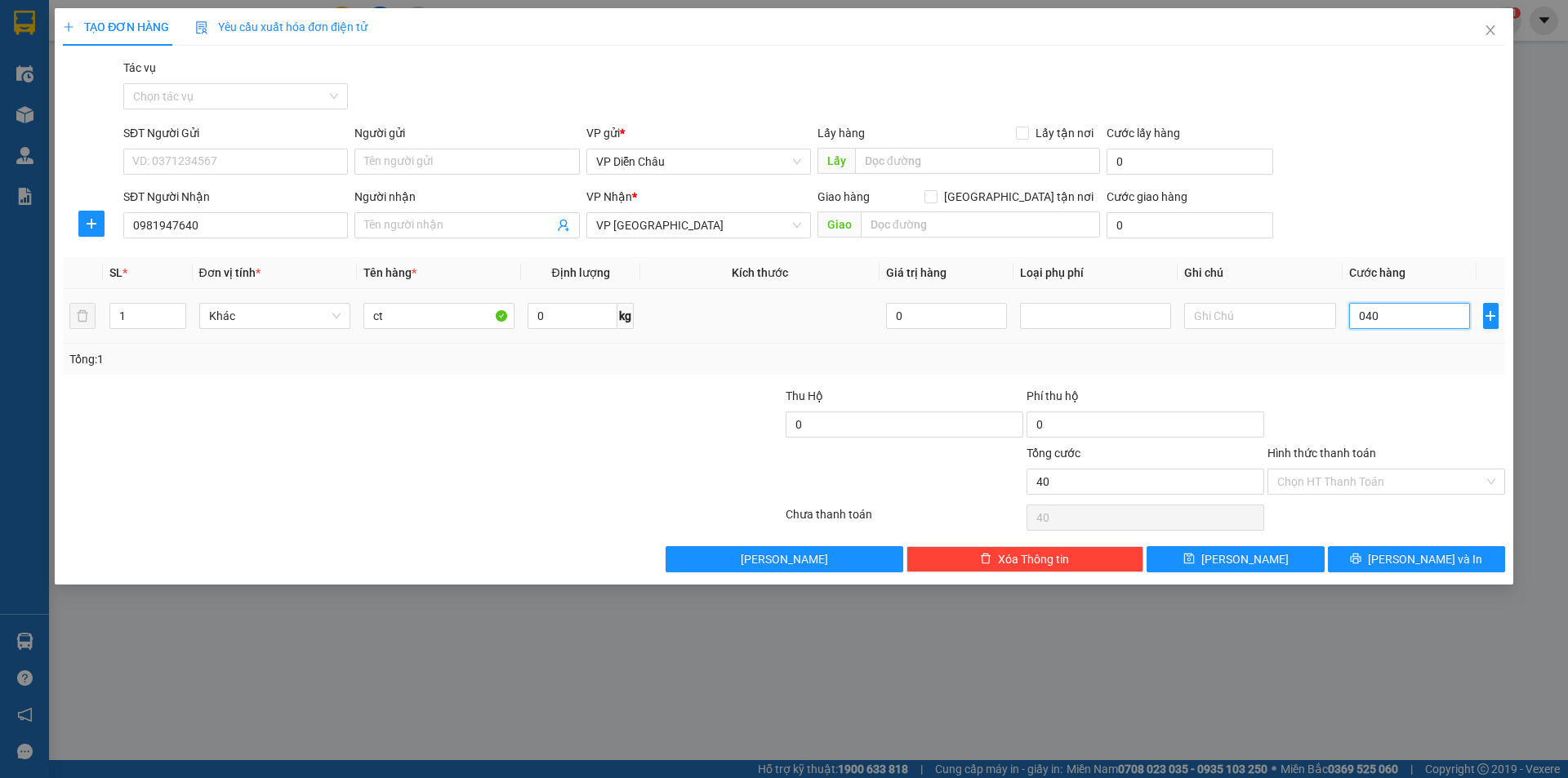
type input "400"
type input "04.000"
type input "4.000"
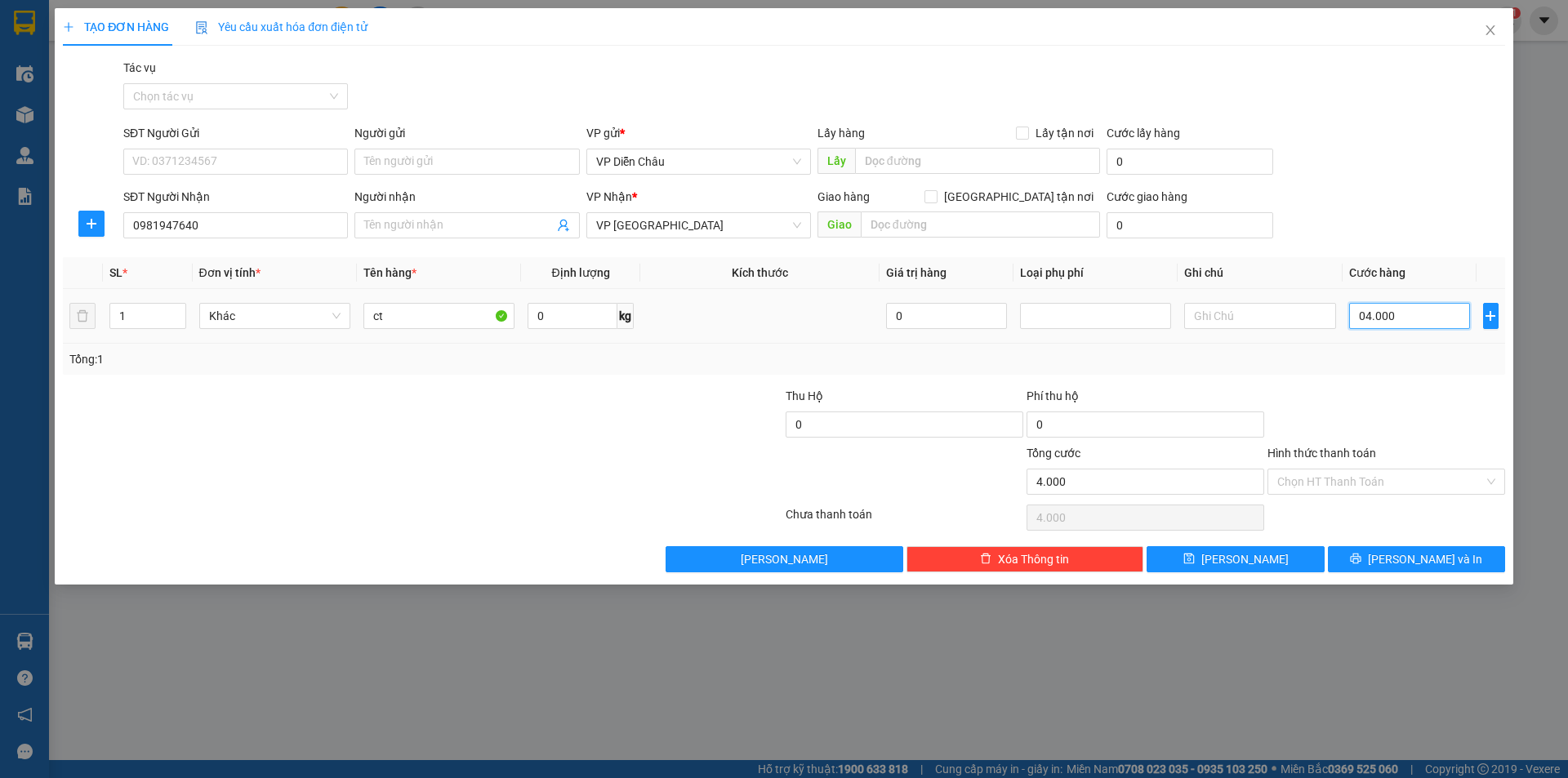
type input "040.000"
type input "40.000"
click at [833, 521] on span "Lưu và In" at bounding box center [1425, 559] width 115 height 18
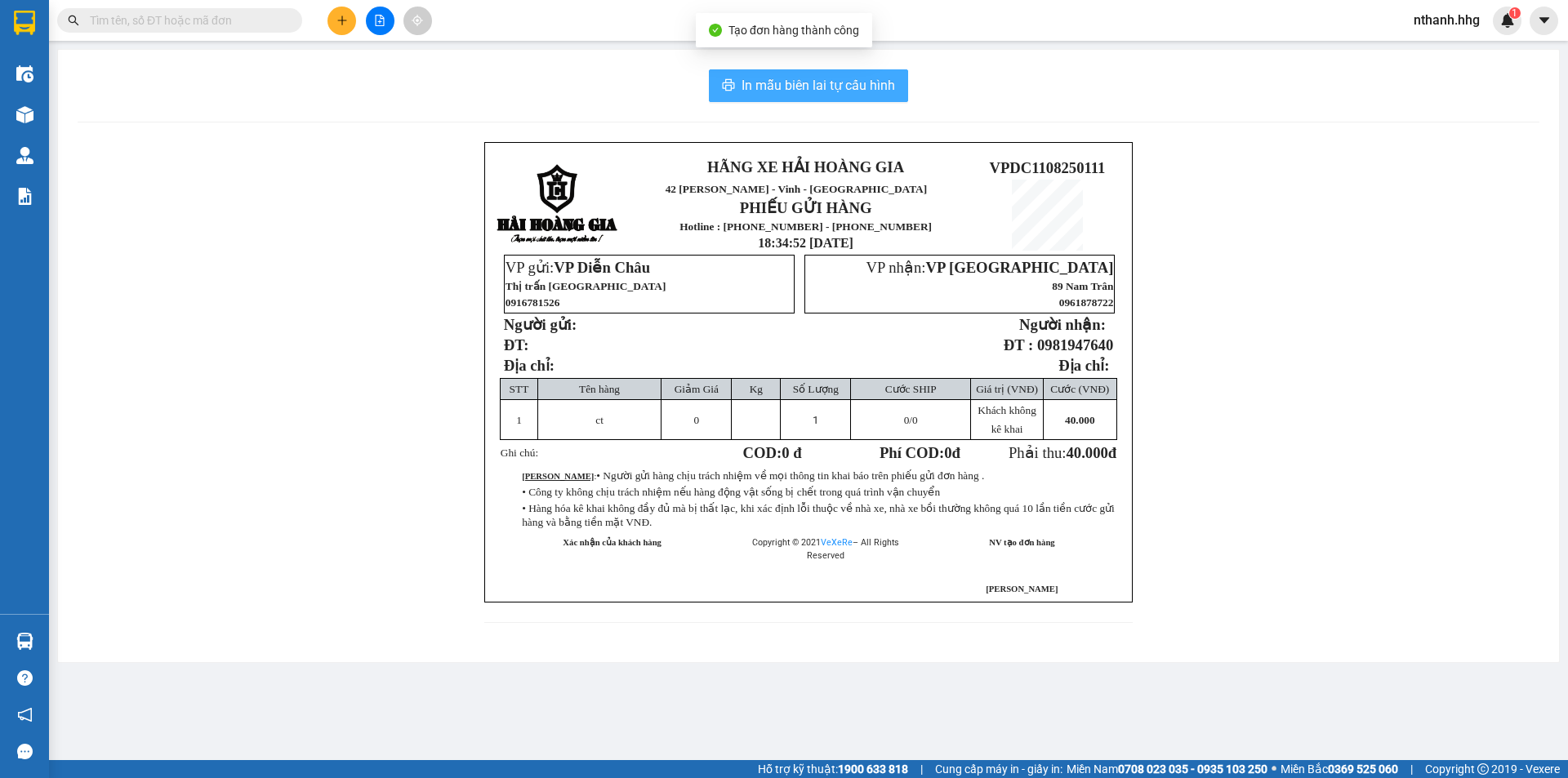
click at [833, 81] on span "In mẫu biên lai tự cấu hình" at bounding box center [818, 85] width 153 height 21
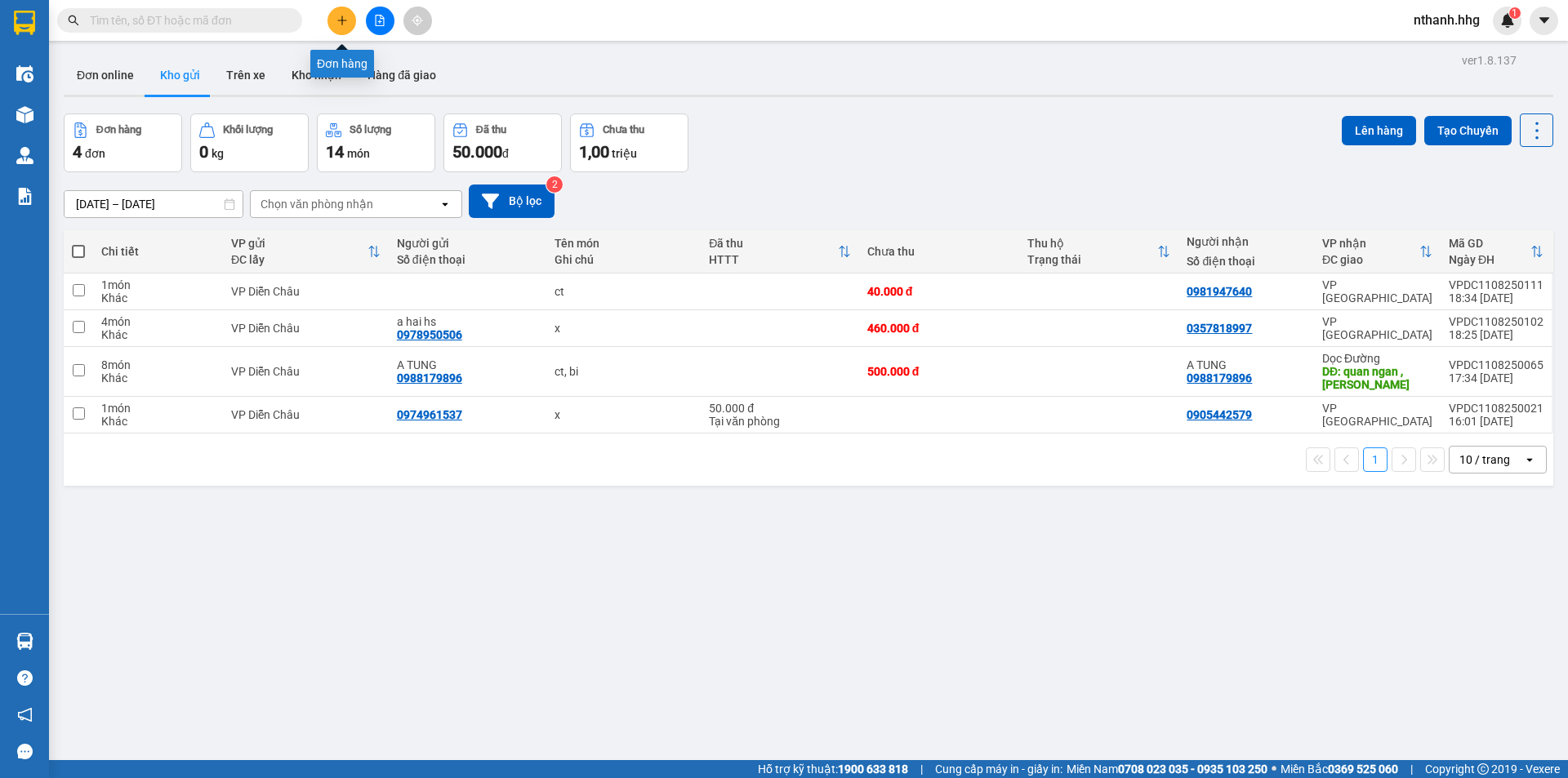
click at [339, 30] on button at bounding box center [342, 21] width 29 height 29
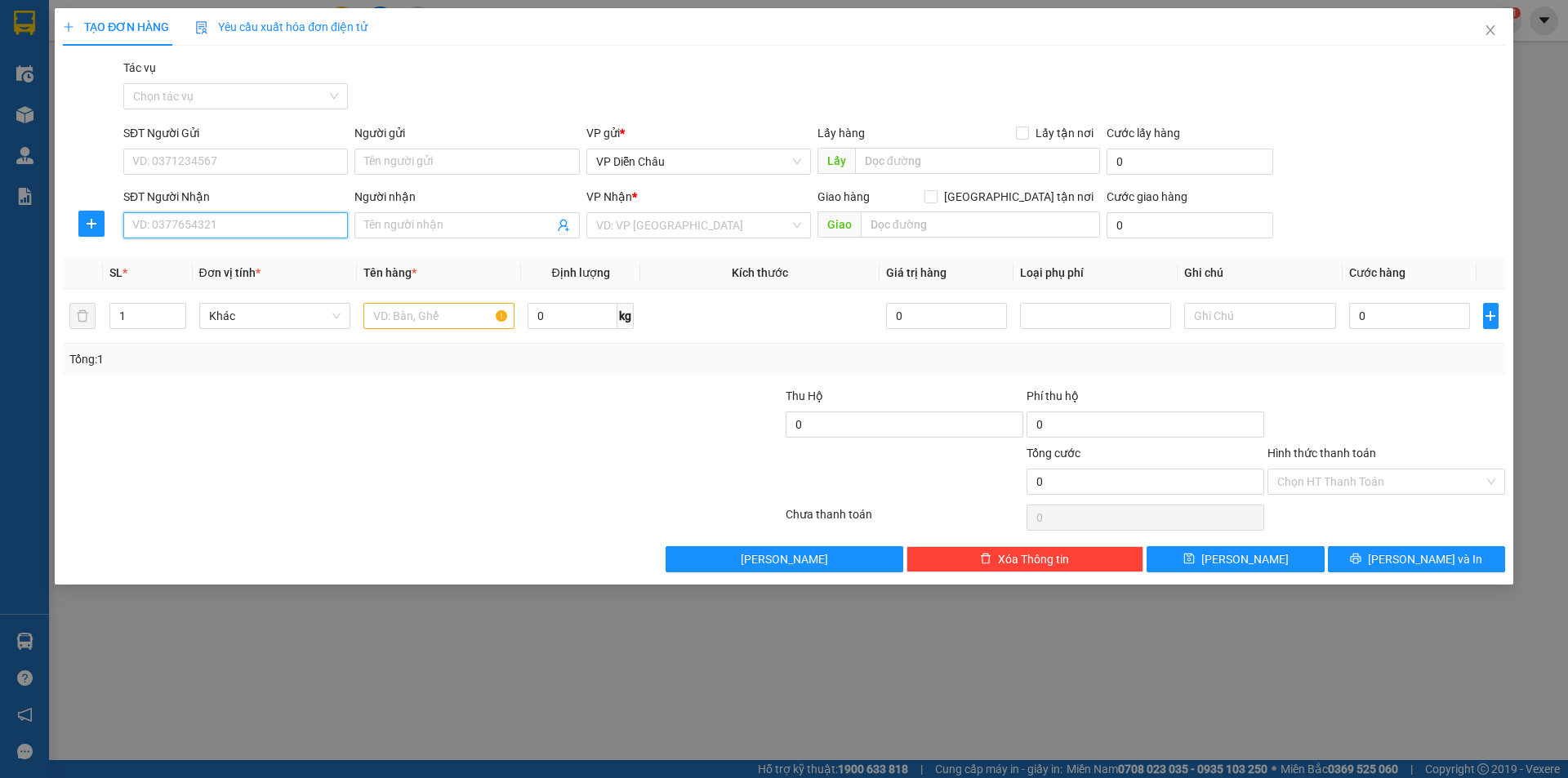
click at [250, 225] on input "SĐT Người Nhận" at bounding box center [236, 226] width 225 height 26
click at [172, 258] on div "0974461983" at bounding box center [236, 258] width 205 height 18
type input "0974461983"
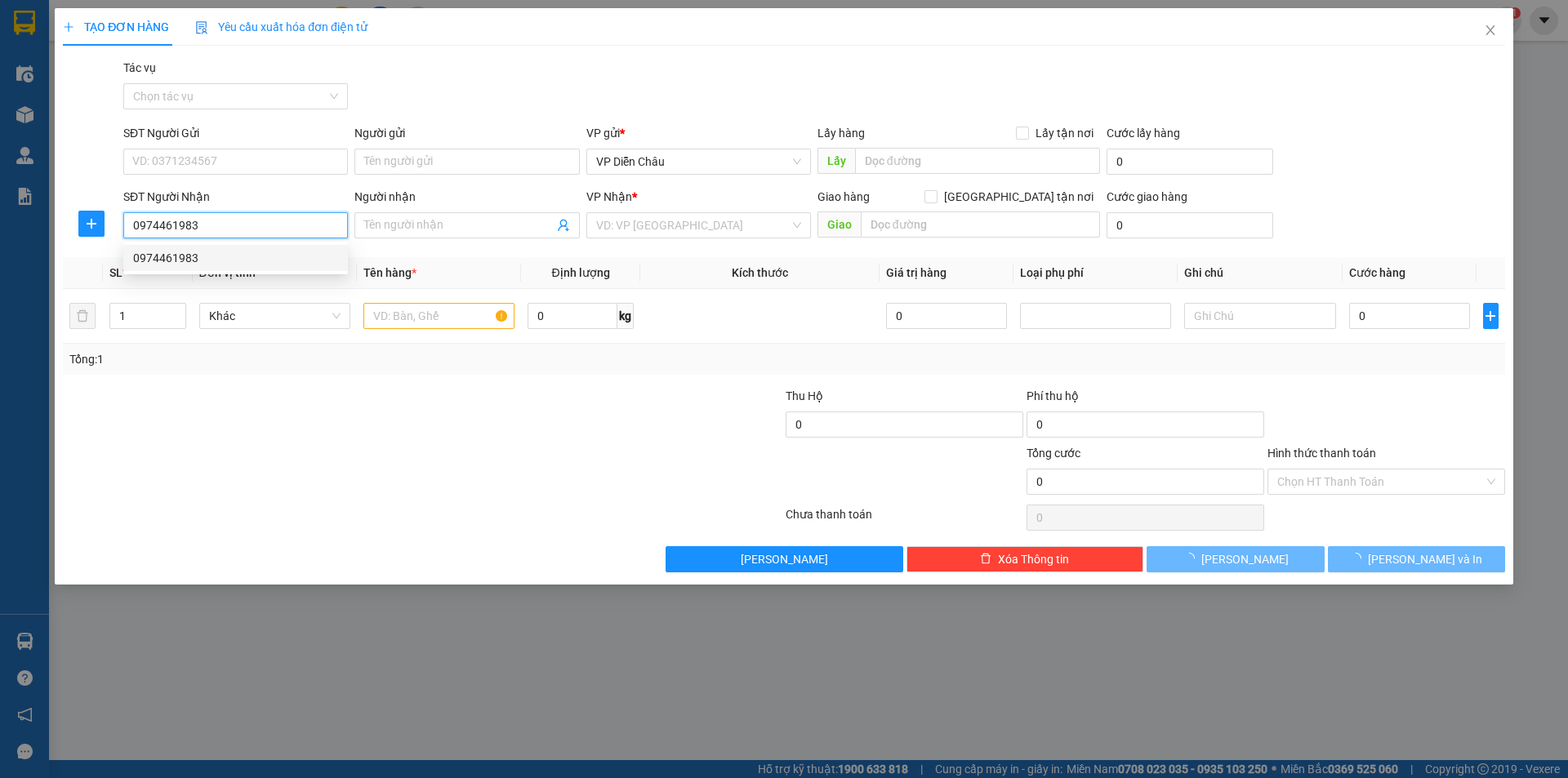
type input "cẩm xuyên, hà tĩnh"
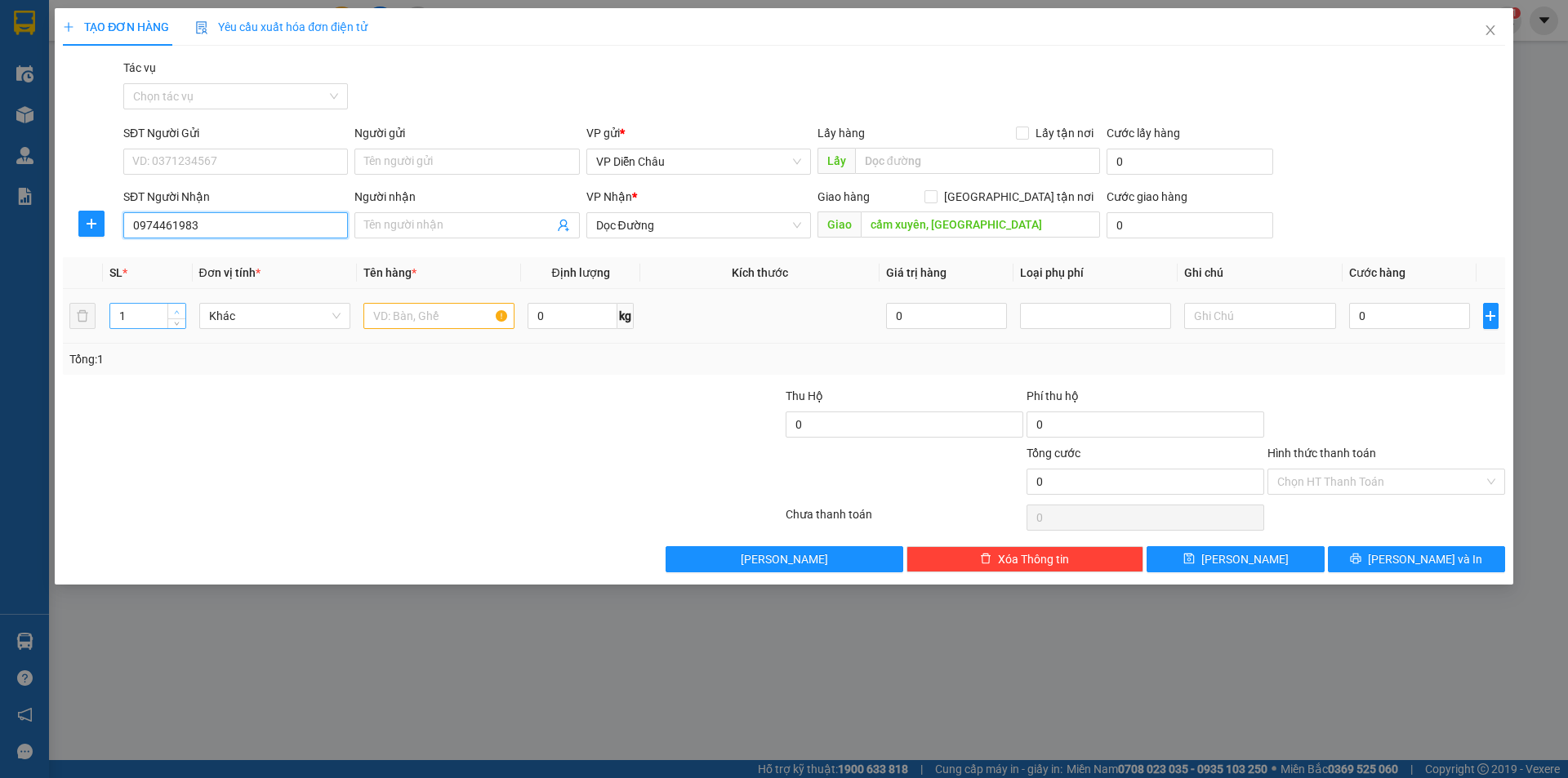
type input "0974461983"
click at [175, 312] on icon "up" at bounding box center [177, 313] width 6 height 6
type input "3"
click at [175, 312] on icon "up" at bounding box center [177, 313] width 6 height 6
click at [434, 320] on input "text" at bounding box center [439, 316] width 151 height 26
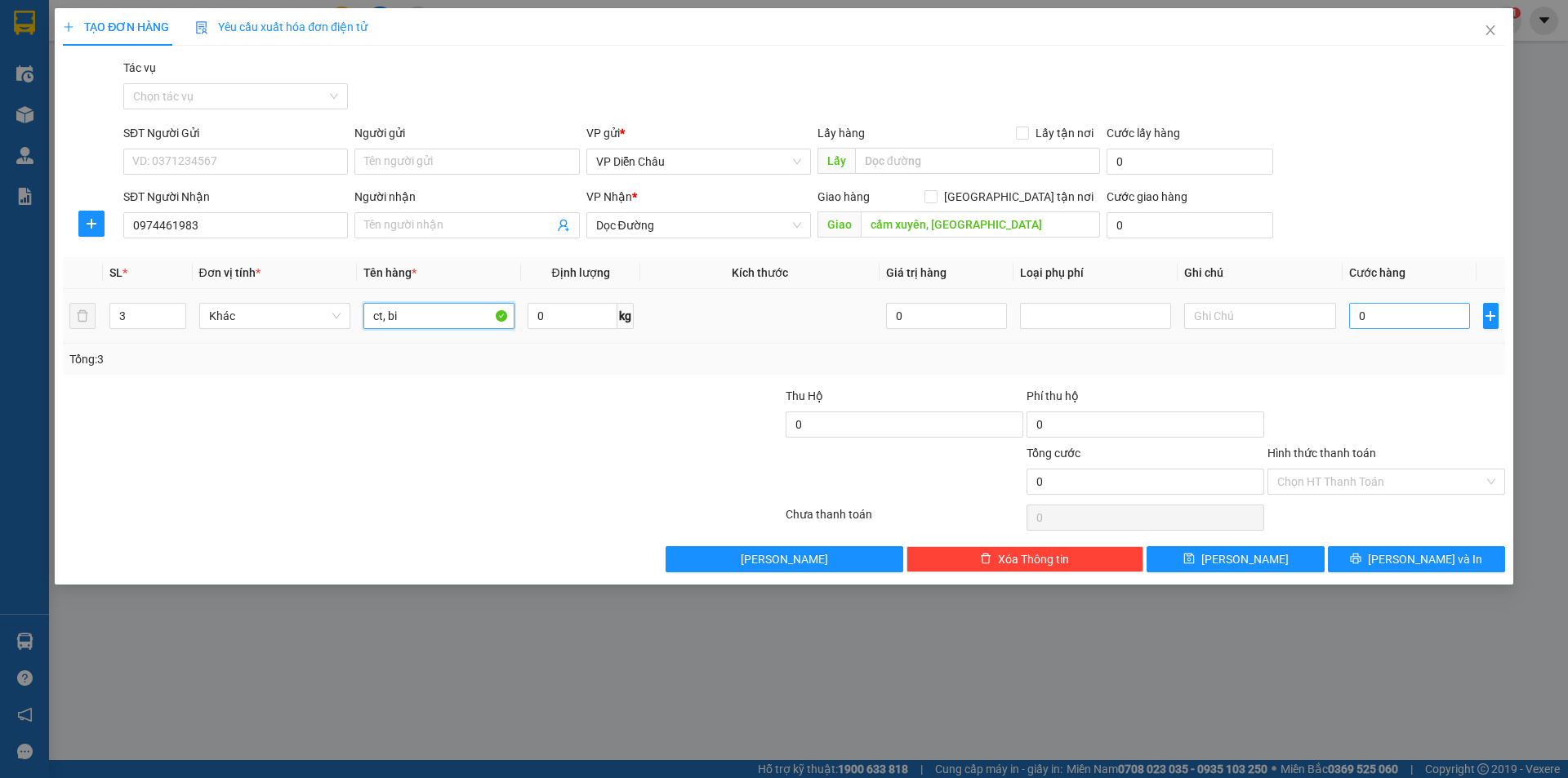
type input "ct, bi"
click at [833, 316] on input "0" at bounding box center [1410, 316] width 122 height 26
type input "3"
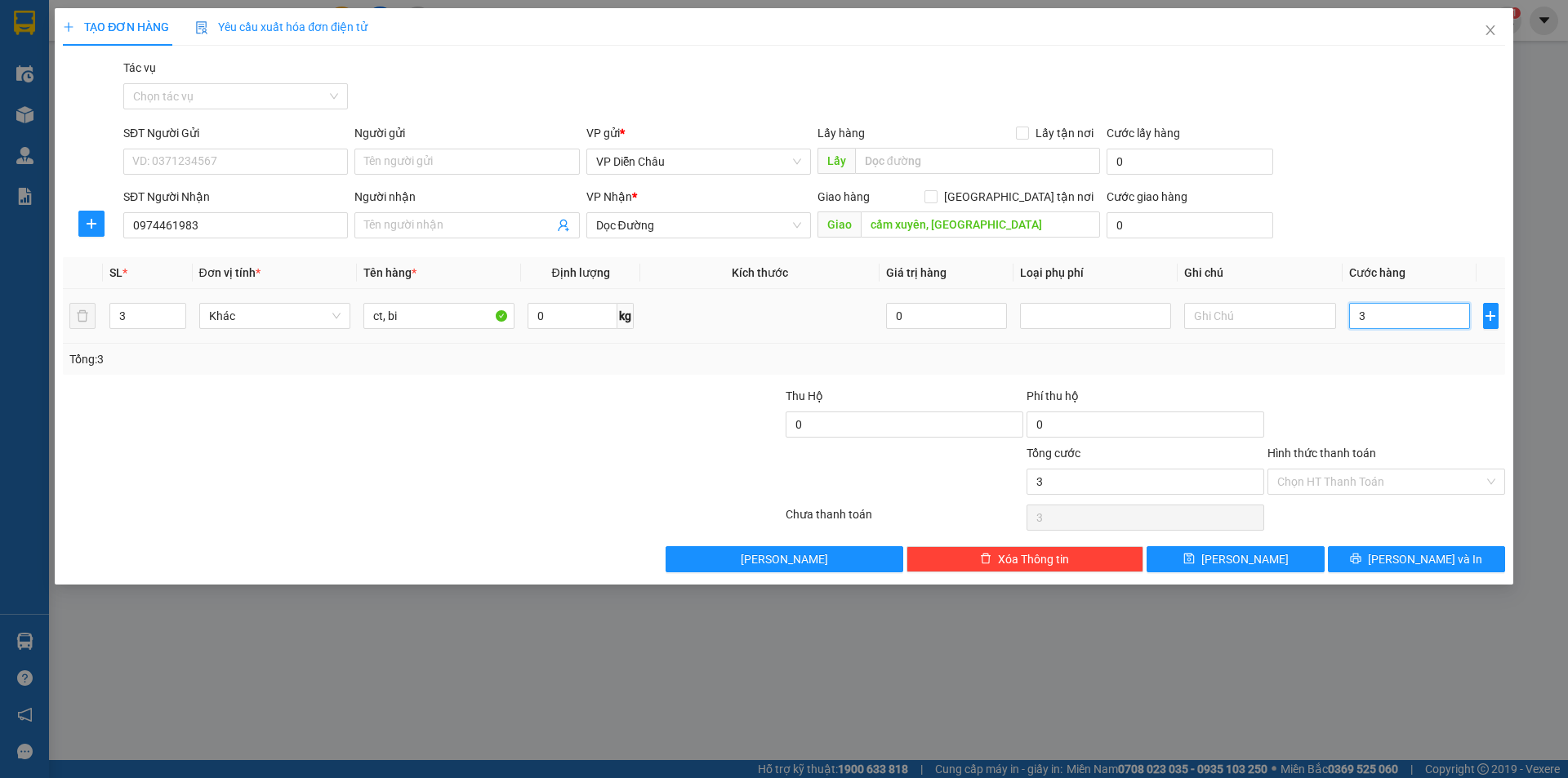
type input "30"
type input "300"
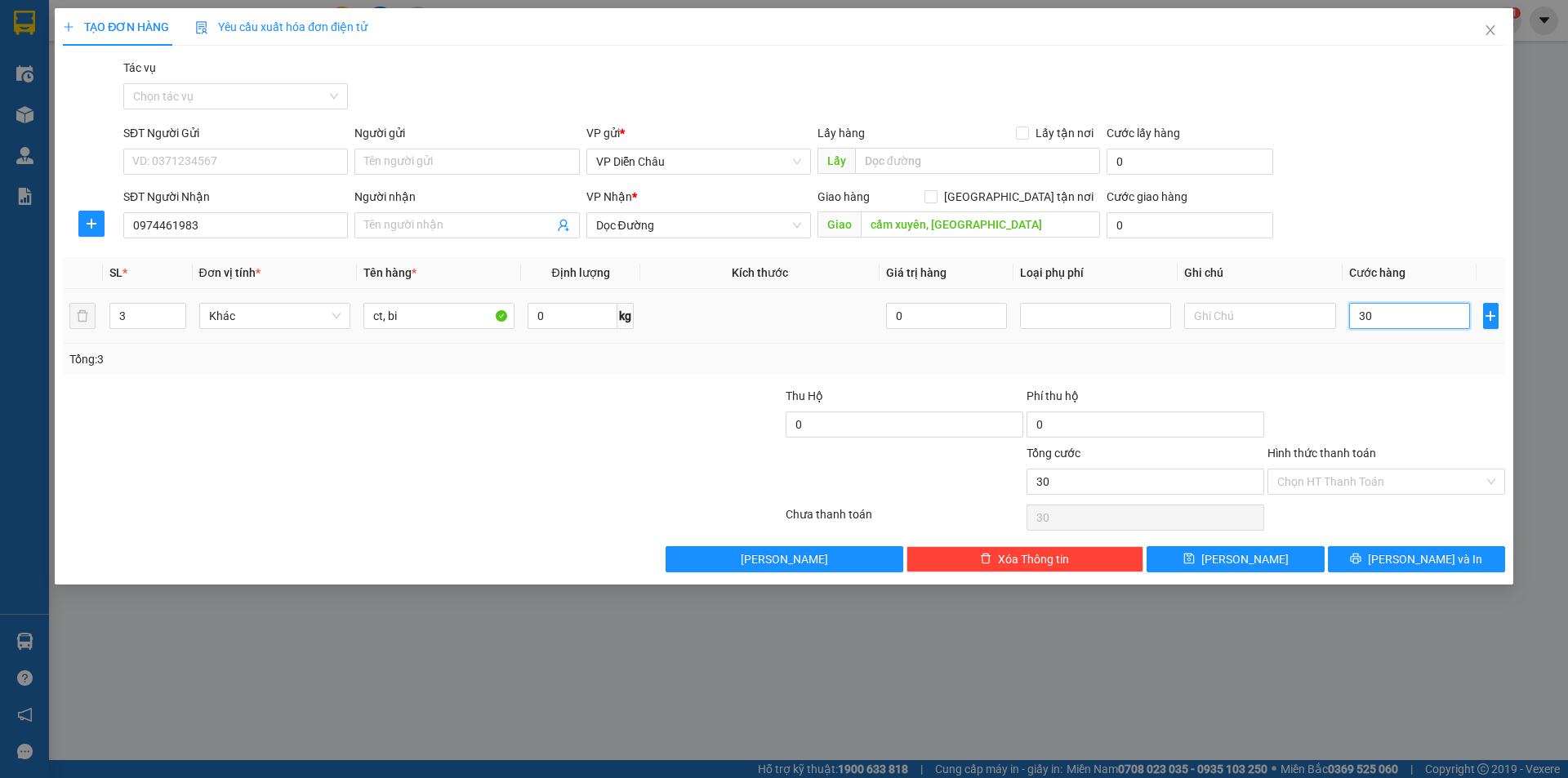
type input "300"
type input "3.000"
type input "30.000"
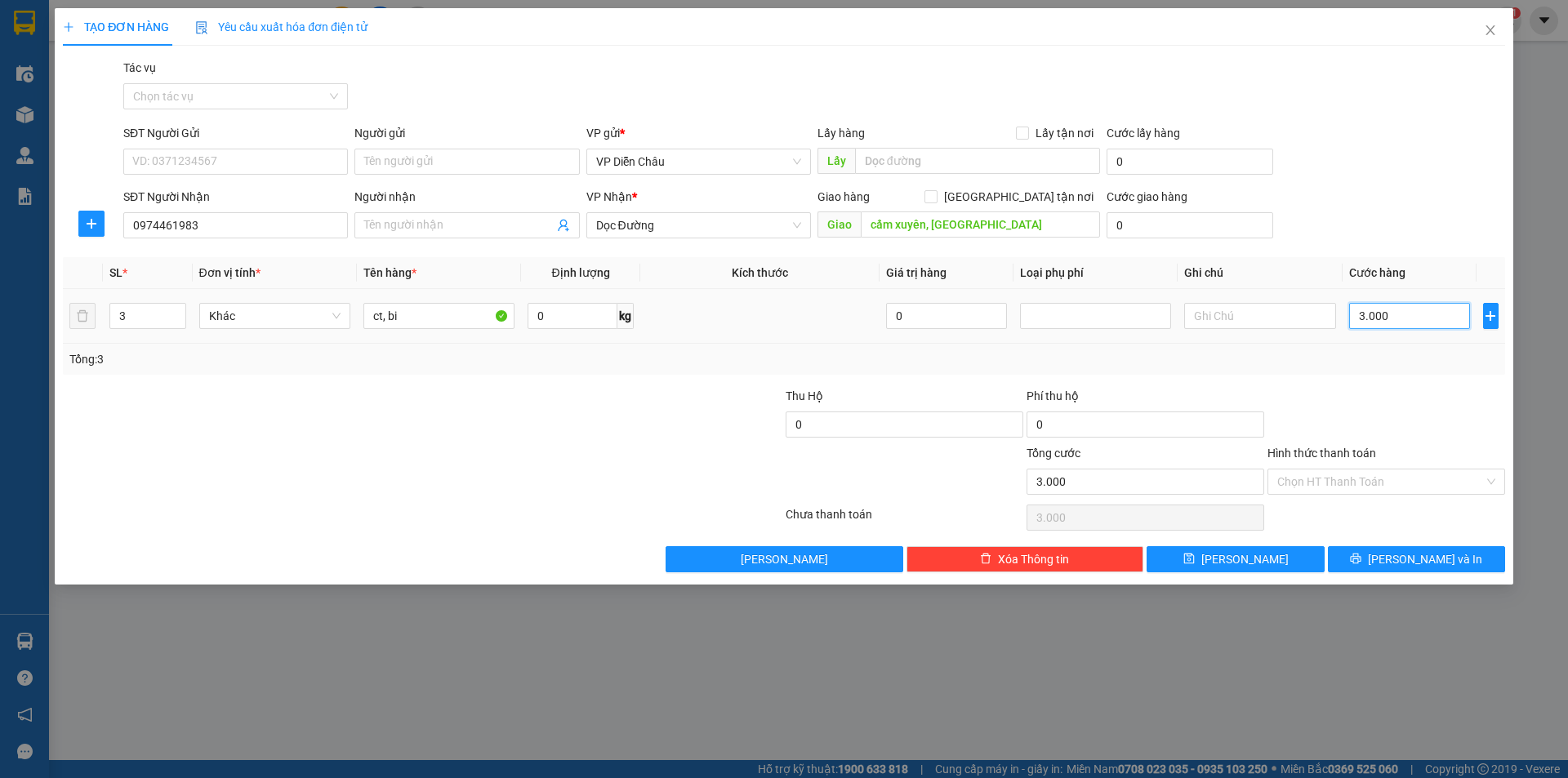
type input "30.000"
type input "300.000"
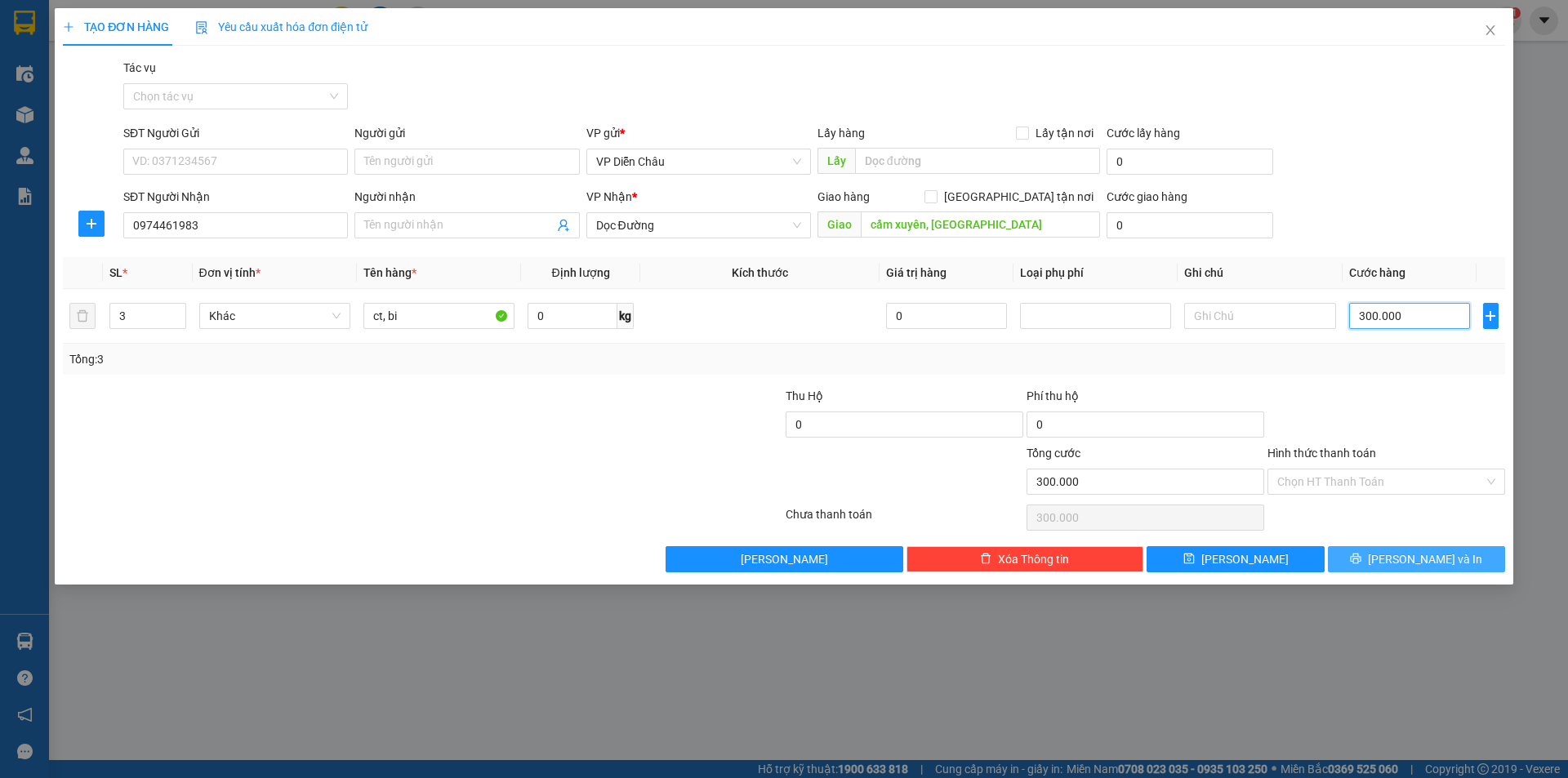
type input "300.000"
click at [833, 521] on span "Lưu và In" at bounding box center [1425, 559] width 115 height 18
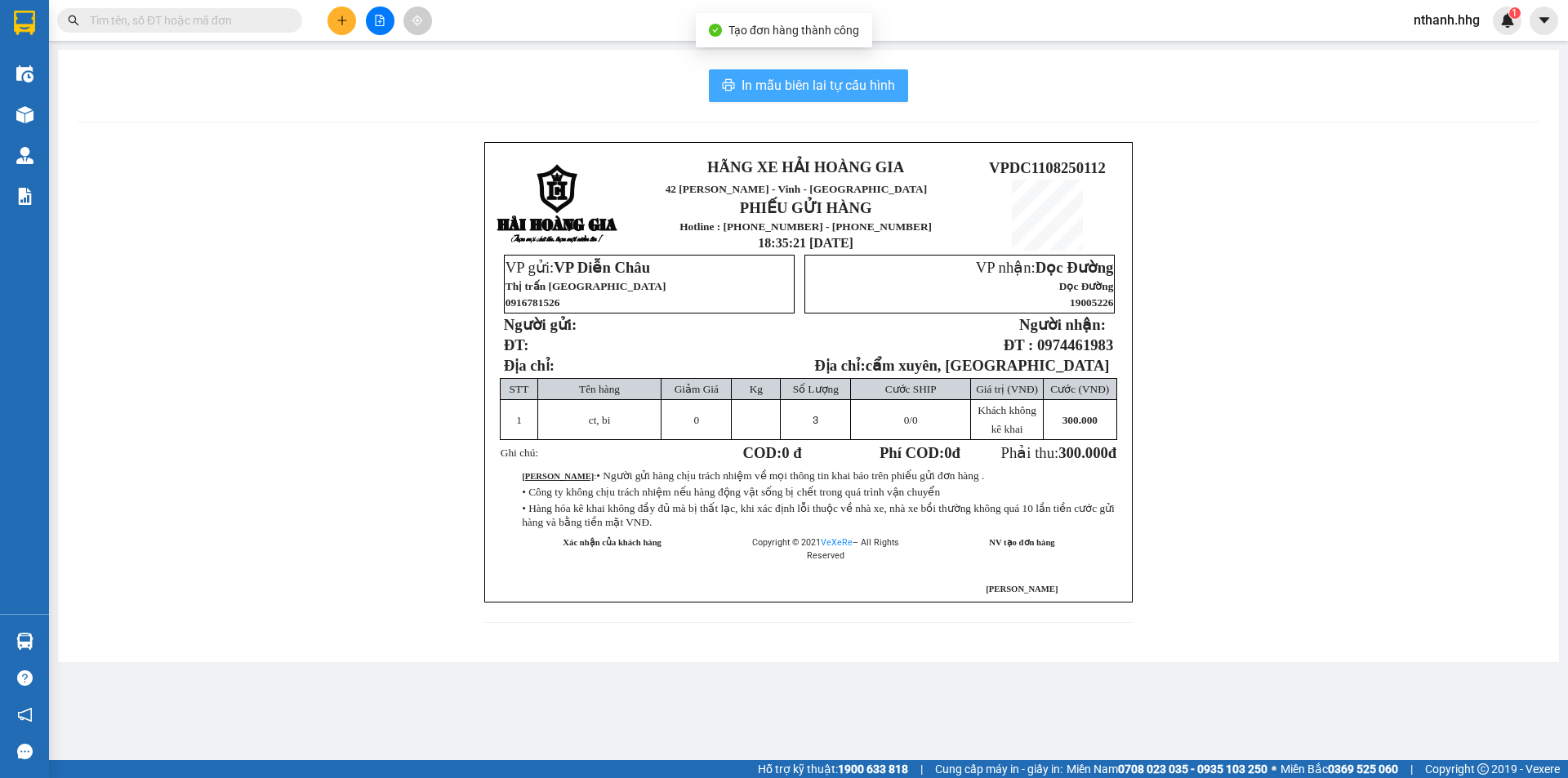
click at [833, 82] on span "In mẫu biên lai tự cấu hình" at bounding box center [818, 85] width 153 height 21
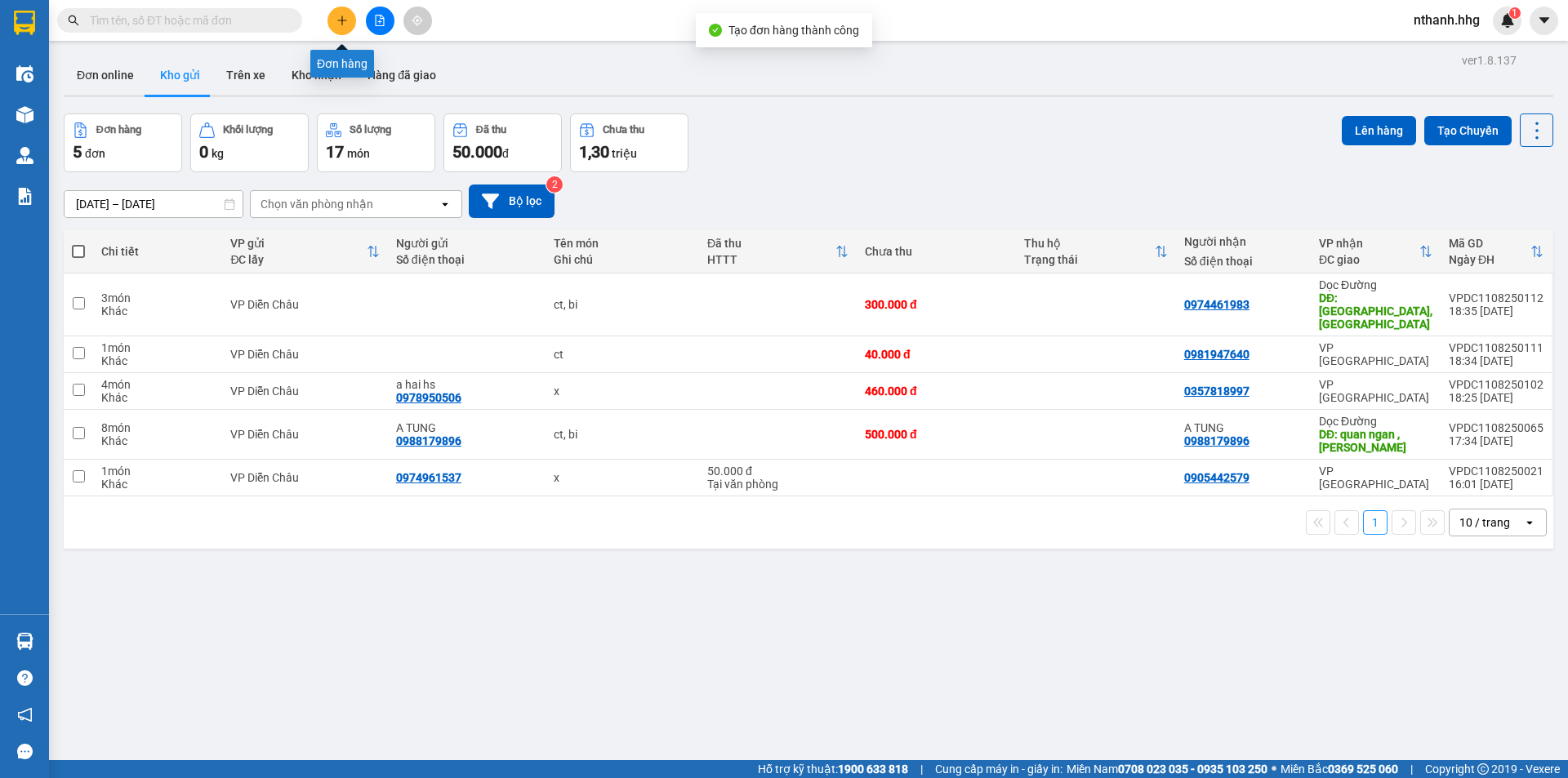
click at [343, 26] on icon "plus" at bounding box center [343, 21] width 12 height 12
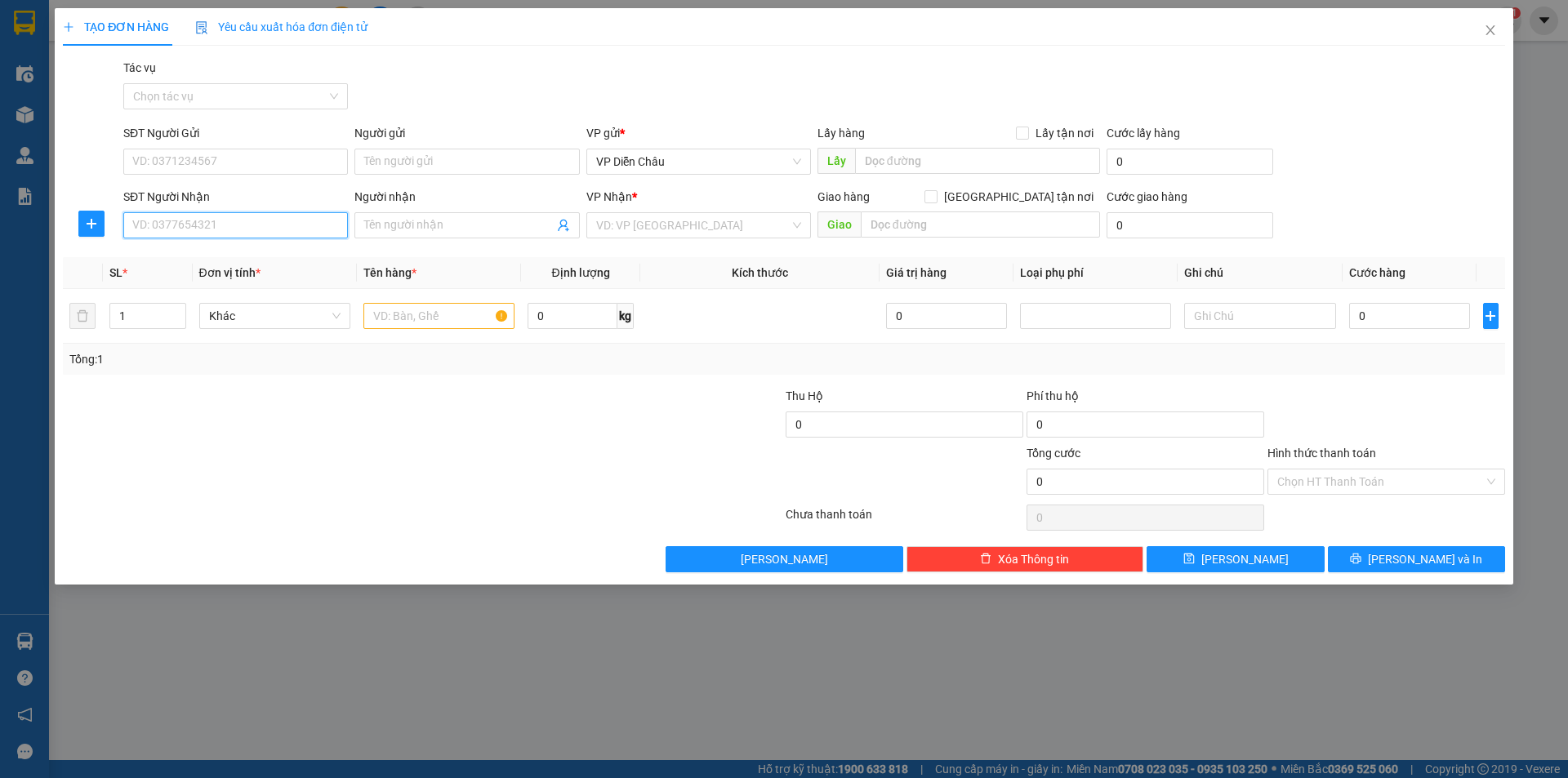
click at [205, 222] on input "SĐT Người Nhận" at bounding box center [236, 226] width 225 height 26
type input "0949131790"
click at [708, 223] on input "search" at bounding box center [693, 225] width 194 height 25
type input "caau"
drag, startPoint x: 862, startPoint y: 273, endPoint x: 854, endPoint y: 264, distance: 12.0
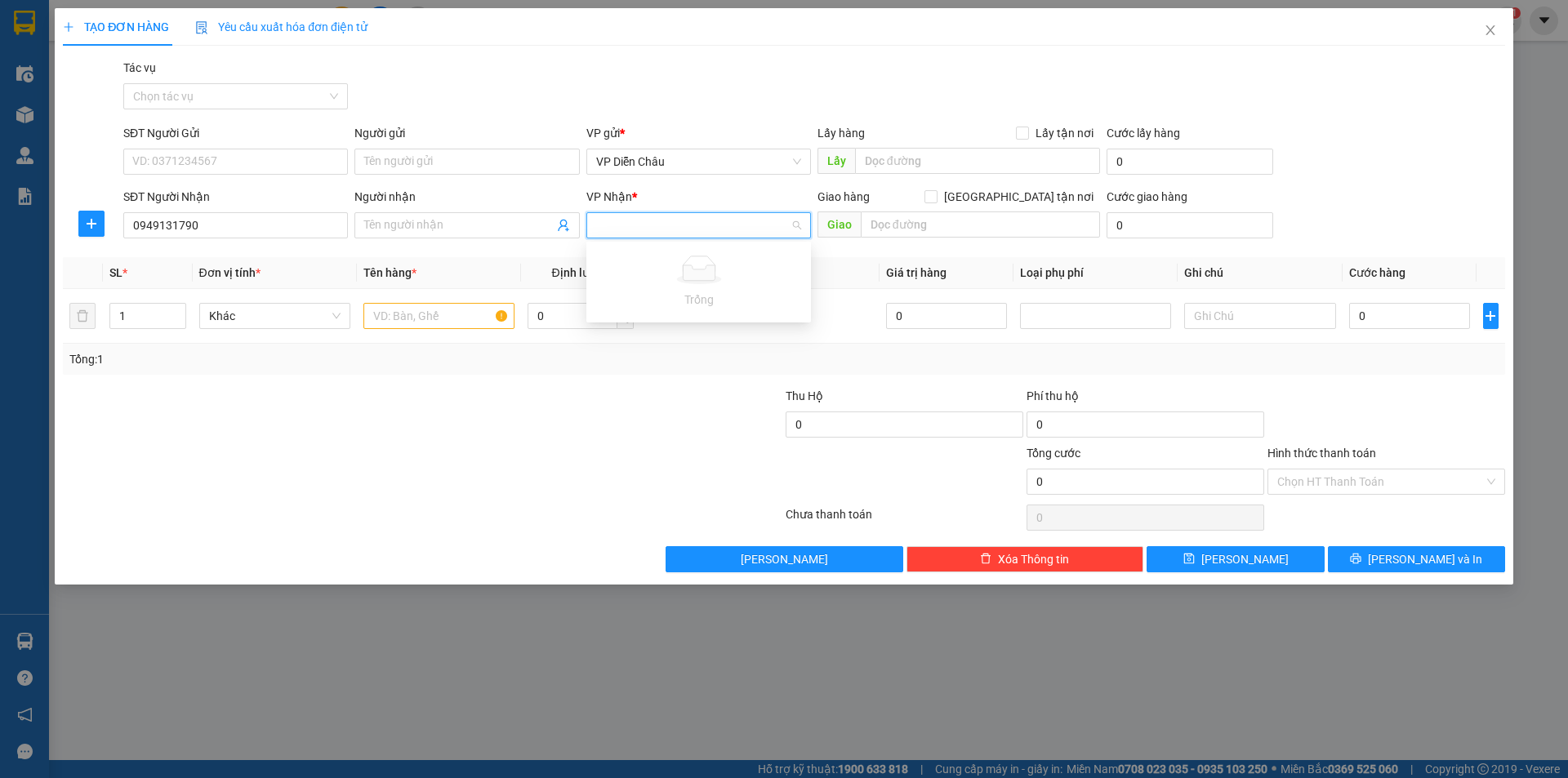
click at [833, 273] on th "Kích thước" at bounding box center [760, 273] width 240 height 32
click at [718, 236] on input "search" at bounding box center [693, 225] width 194 height 25
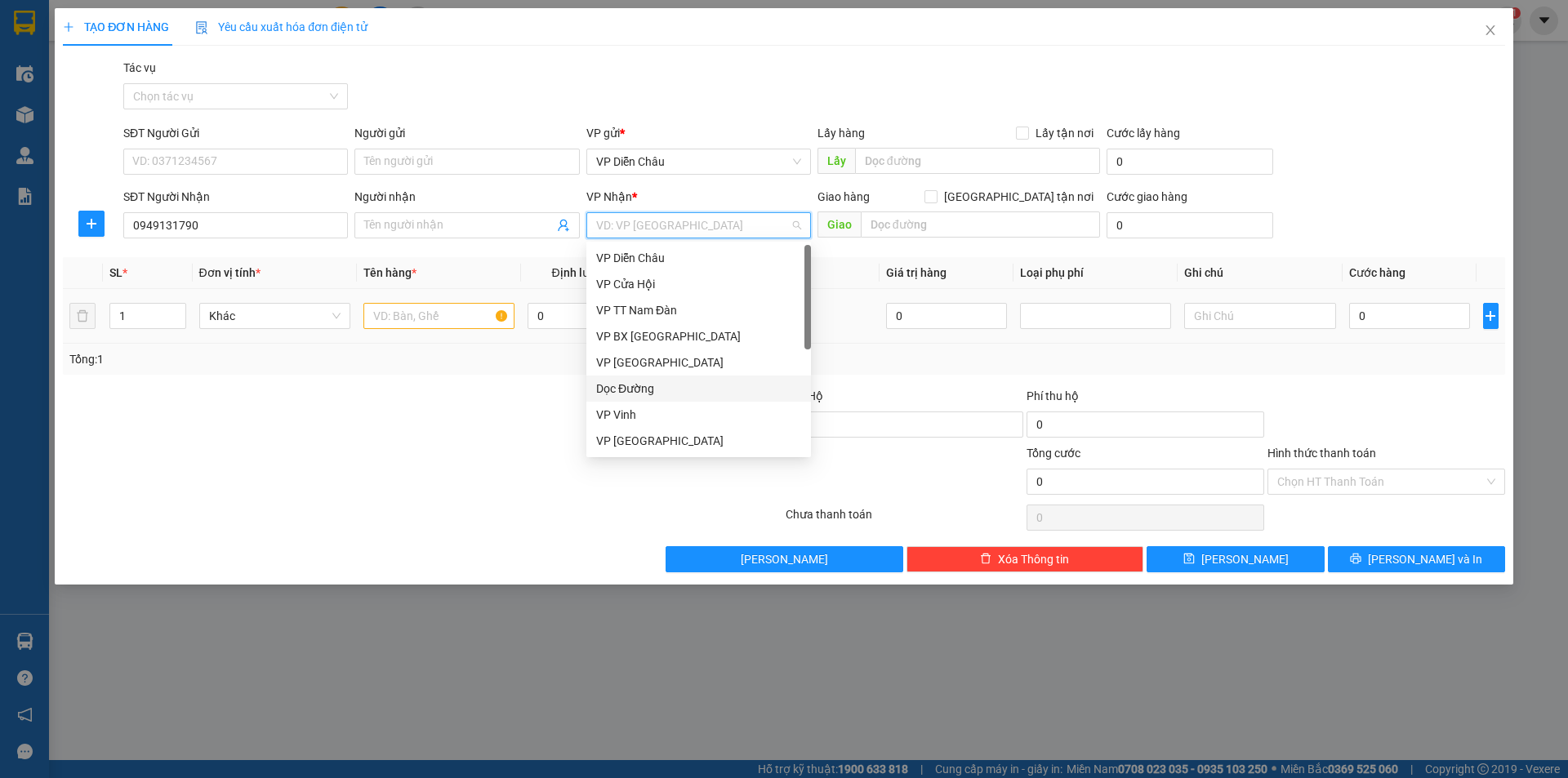
drag, startPoint x: 623, startPoint y: 390, endPoint x: 763, endPoint y: 292, distance: 170.9
click at [624, 390] on div "Dọc Đường" at bounding box center [698, 389] width 205 height 18
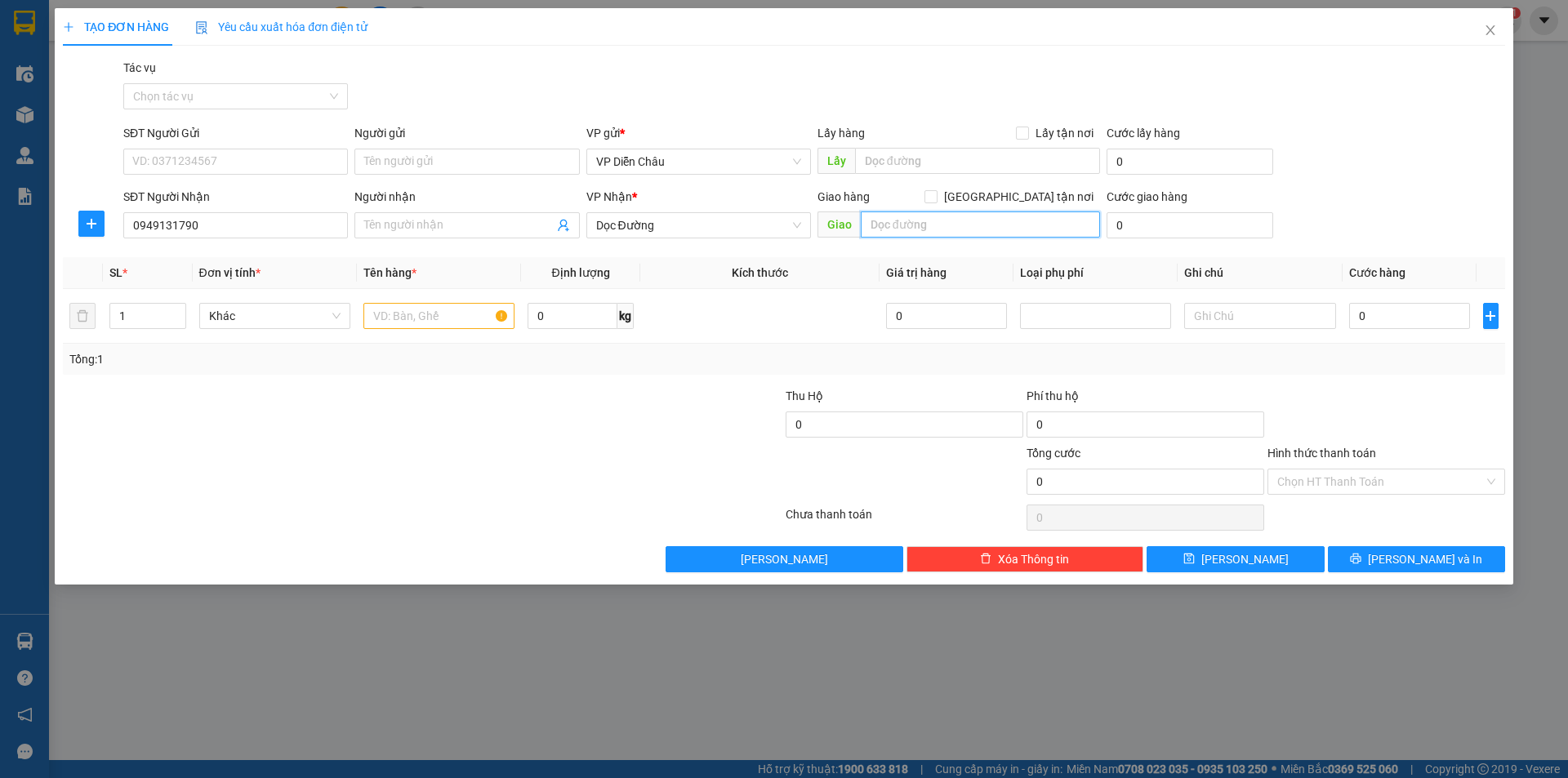
click at [833, 226] on input "text" at bounding box center [981, 225] width 240 height 26
type input "cau chau o, quang ngai"
type input "2"
click at [179, 307] on span "up" at bounding box center [177, 312] width 10 height 10
click at [404, 316] on input "text" at bounding box center [439, 316] width 151 height 26
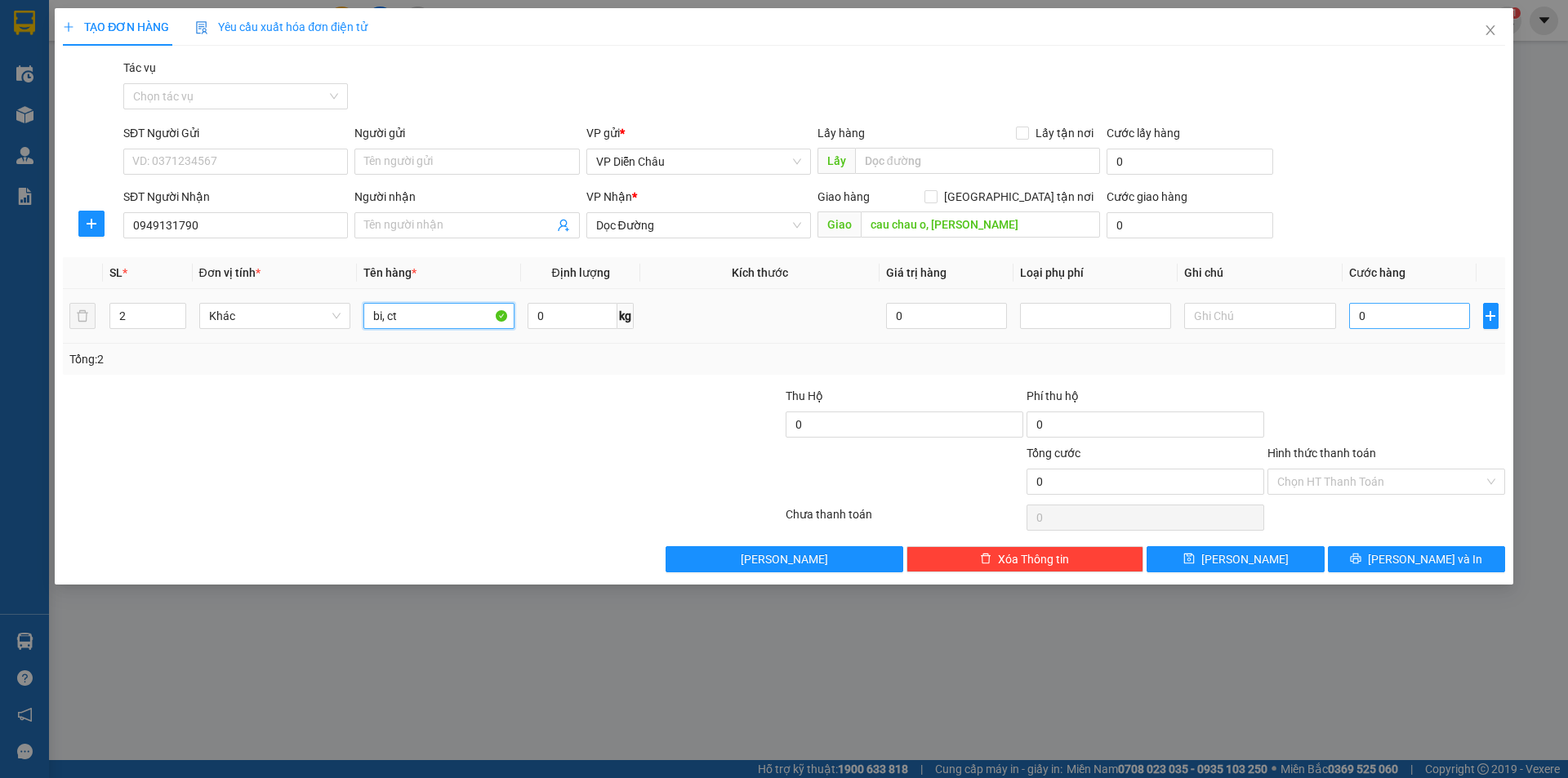
type input "bi, ct"
click at [833, 325] on input "0" at bounding box center [1410, 316] width 122 height 26
type input "1"
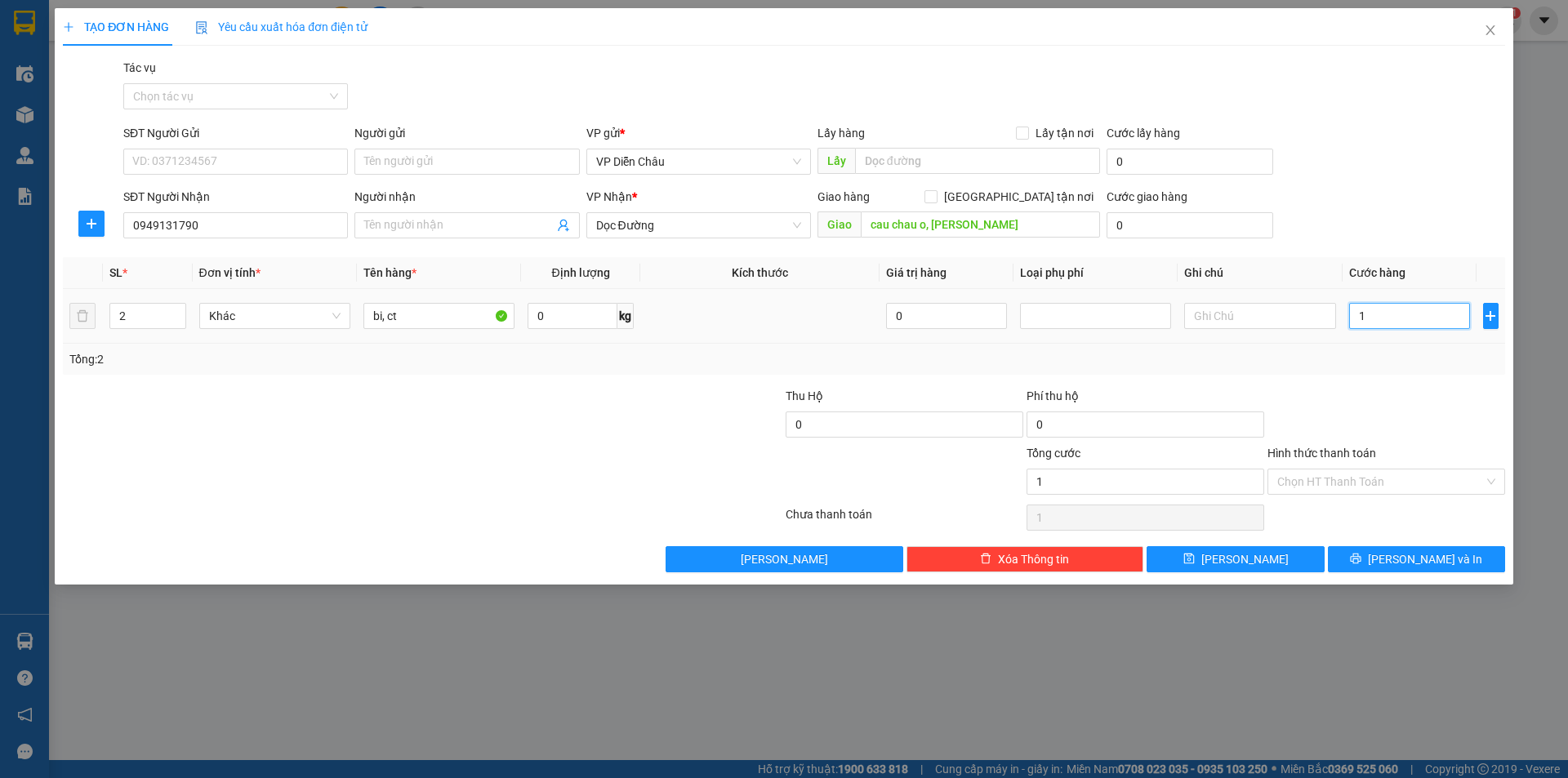
type input "10"
type input "100"
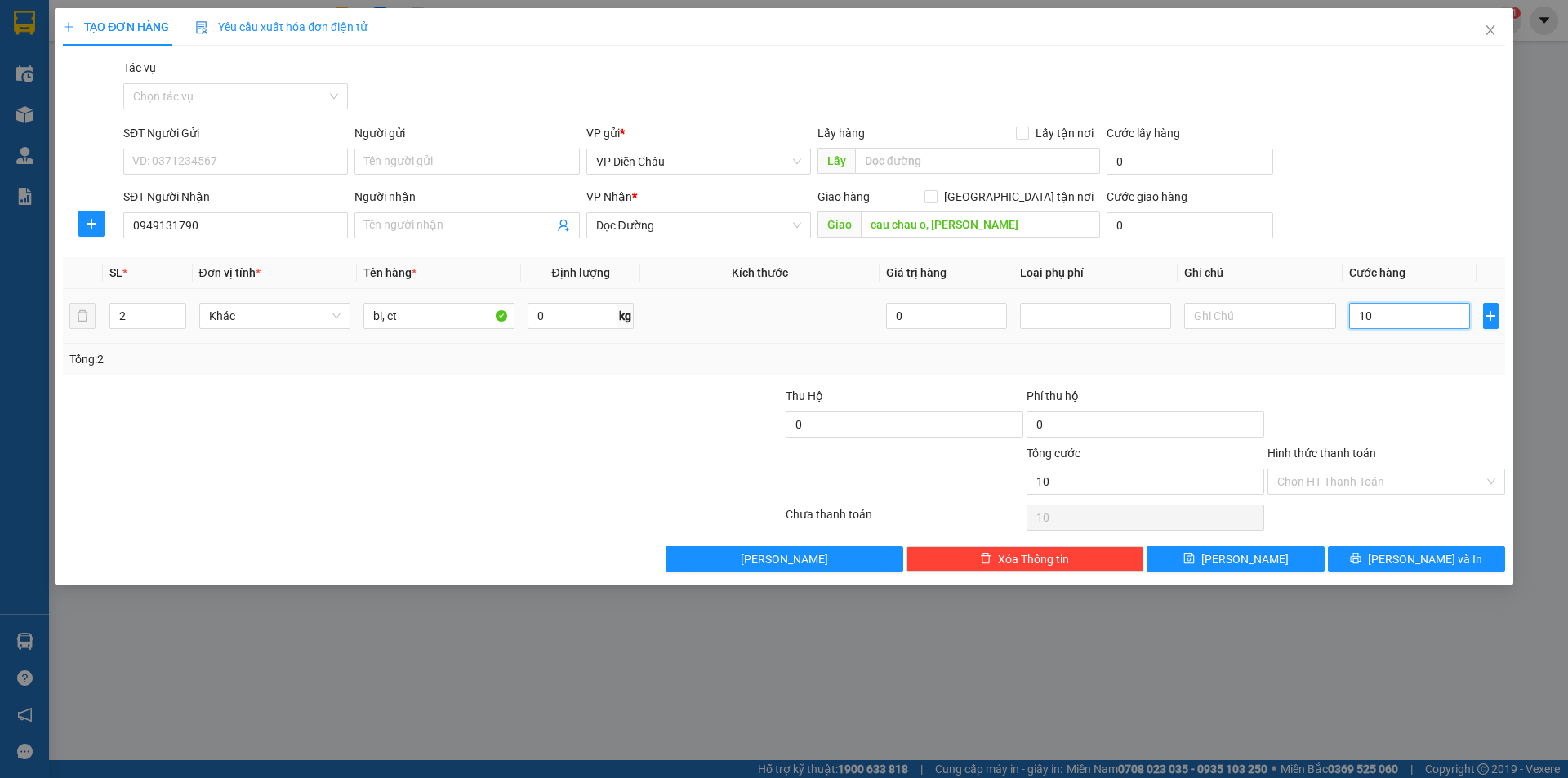
type input "100"
type input "1.000"
type input "10.000"
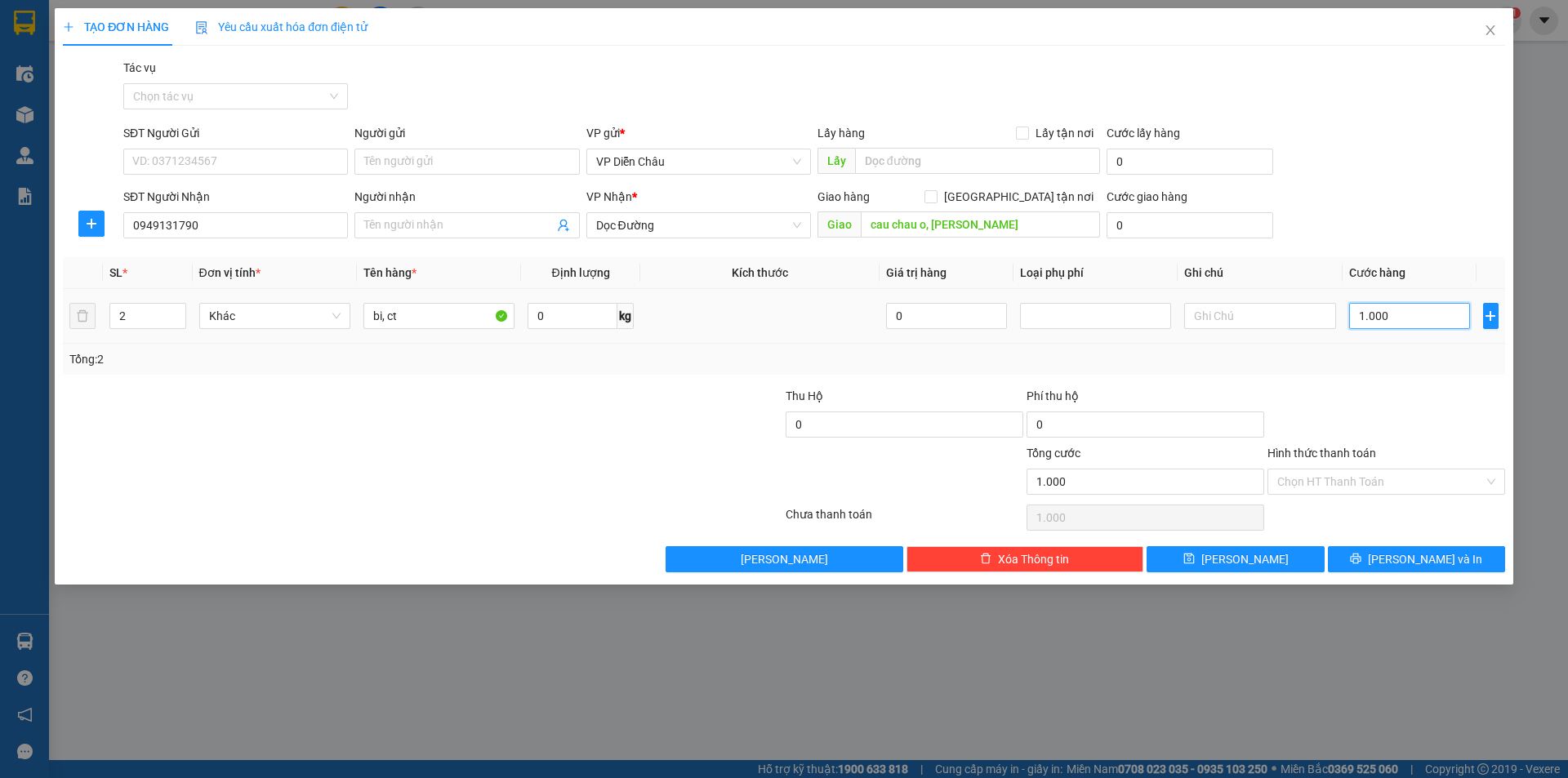
type input "10.000"
type input "100.000"
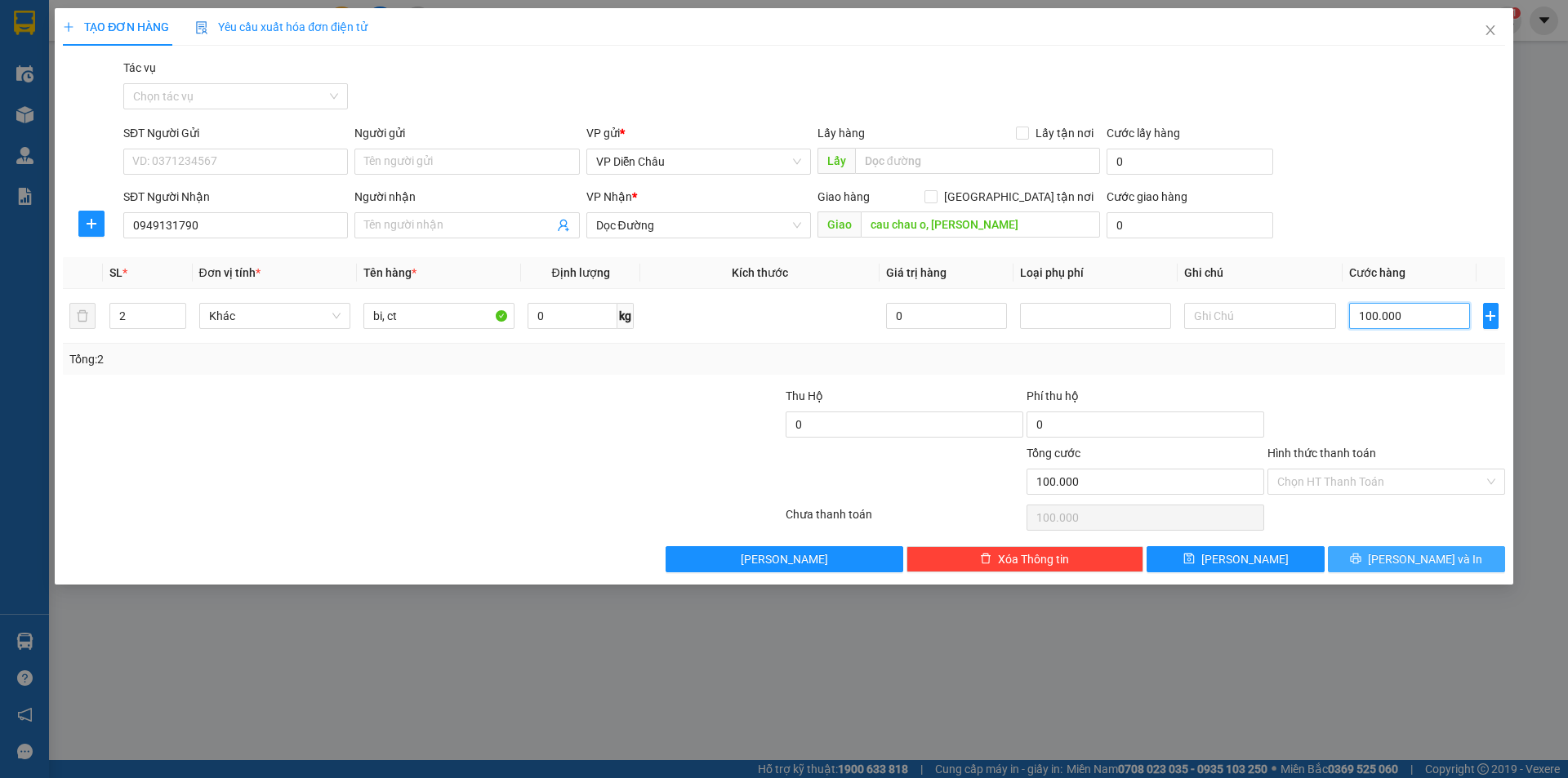
type input "100.000"
click at [833, 521] on span "Lưu và In" at bounding box center [1425, 559] width 115 height 18
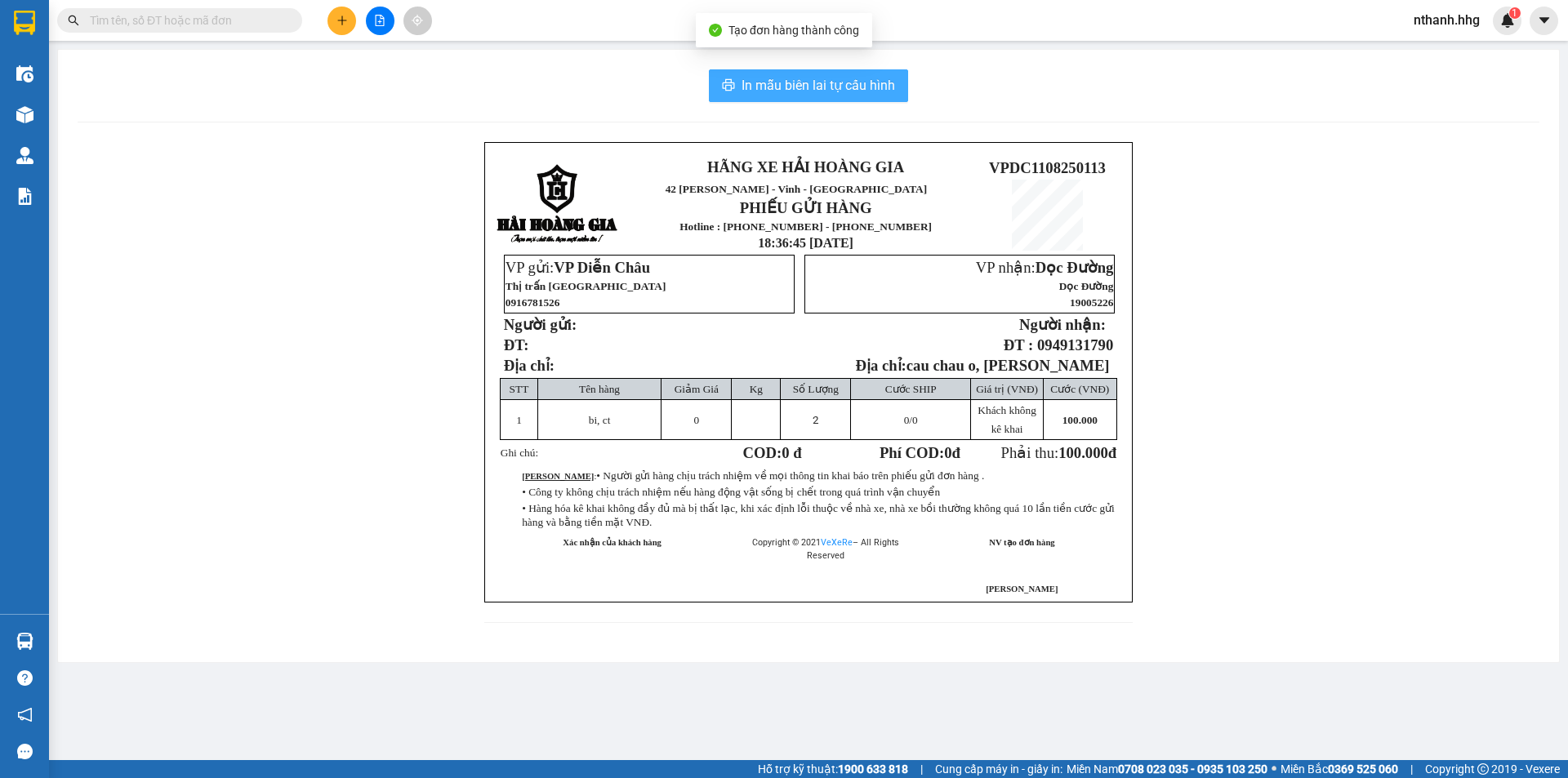
click at [833, 85] on span "In mẫu biên lai tự cấu hình" at bounding box center [818, 85] width 153 height 21
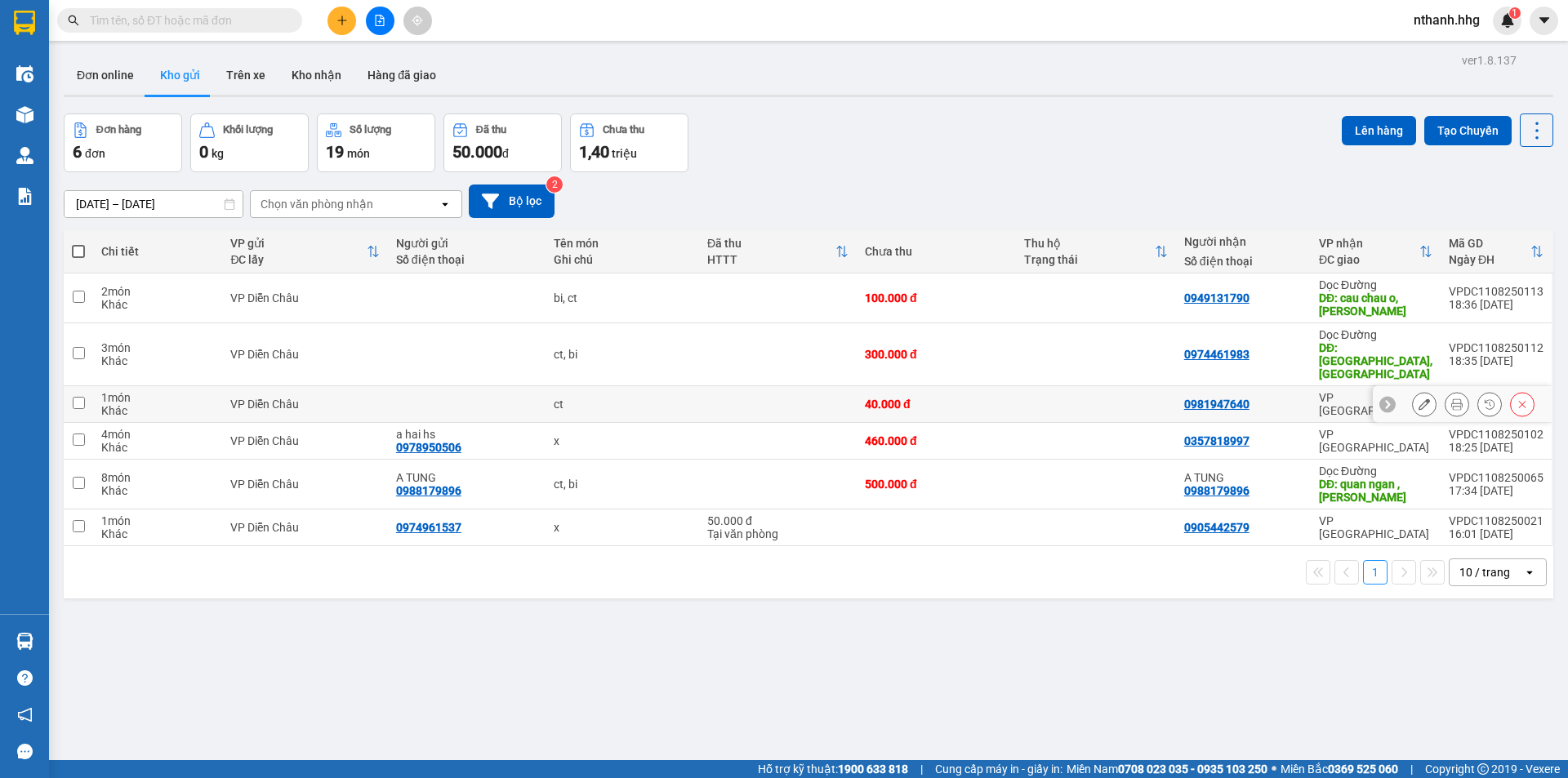
click at [833, 399] on icon at bounding box center [1424, 405] width 12 height 12
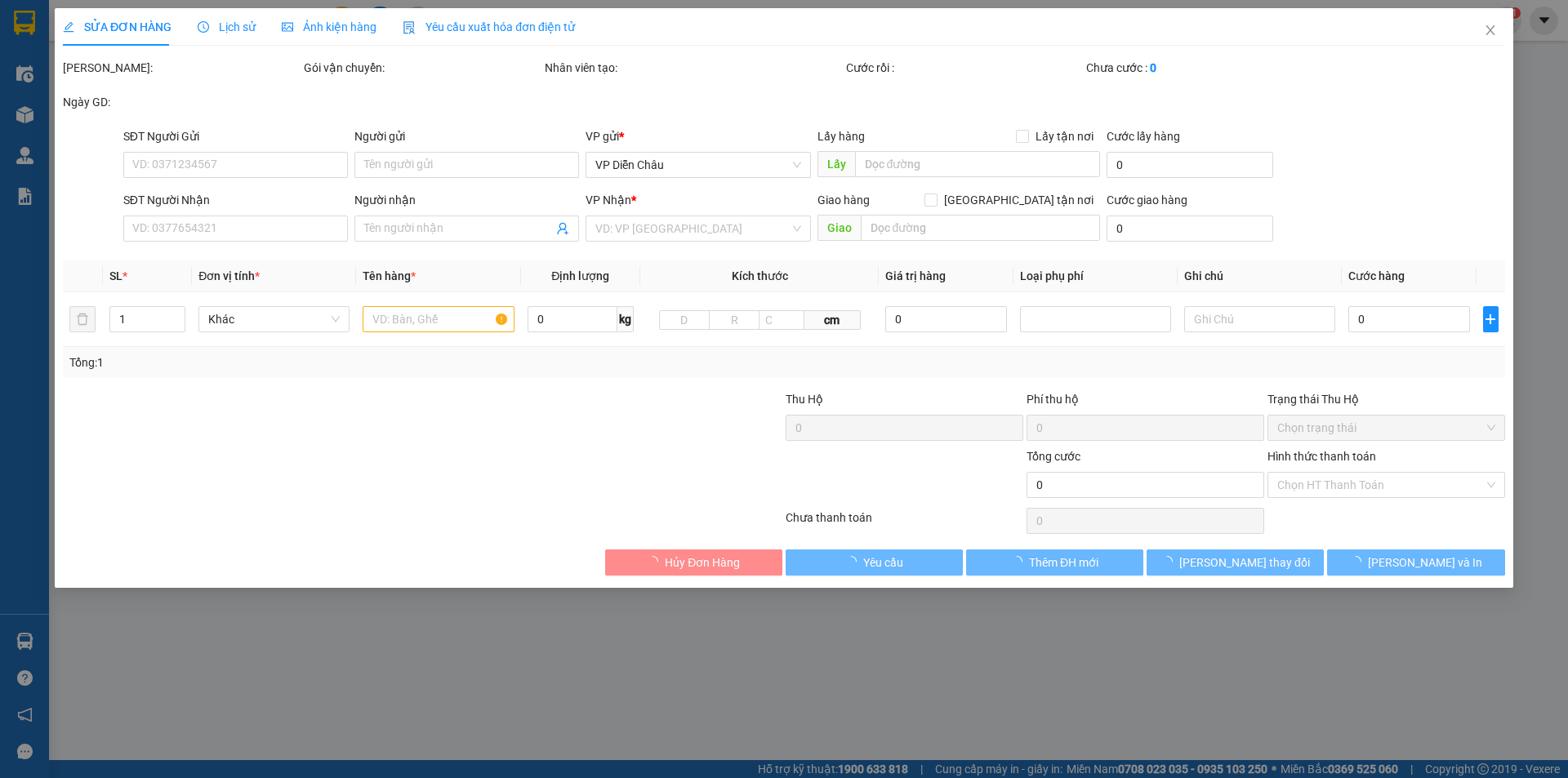
type input "0981947640"
type input "40.000"
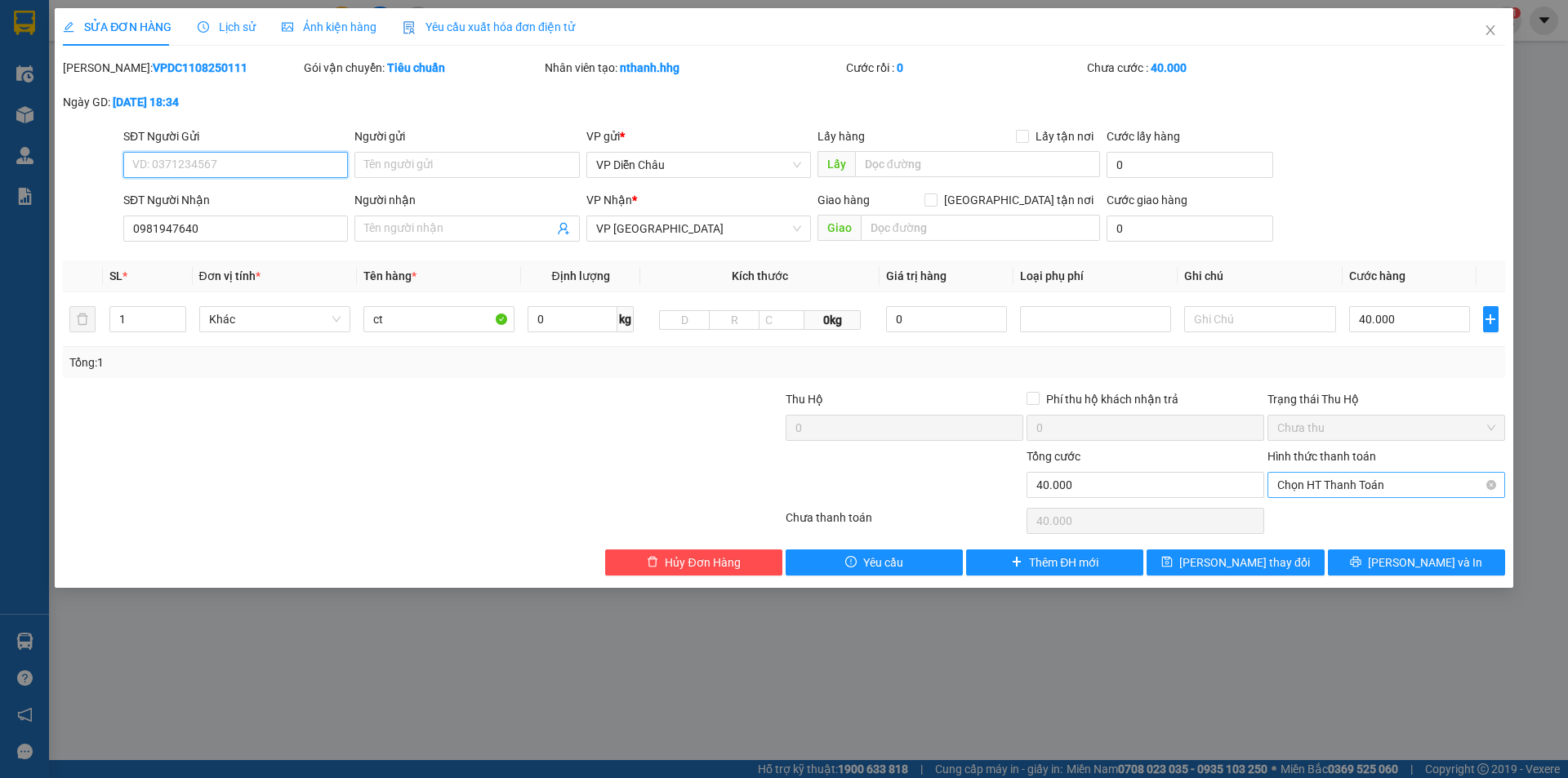
click at [833, 484] on span "Chọn HT Thanh Toán" at bounding box center [1387, 485] width 218 height 25
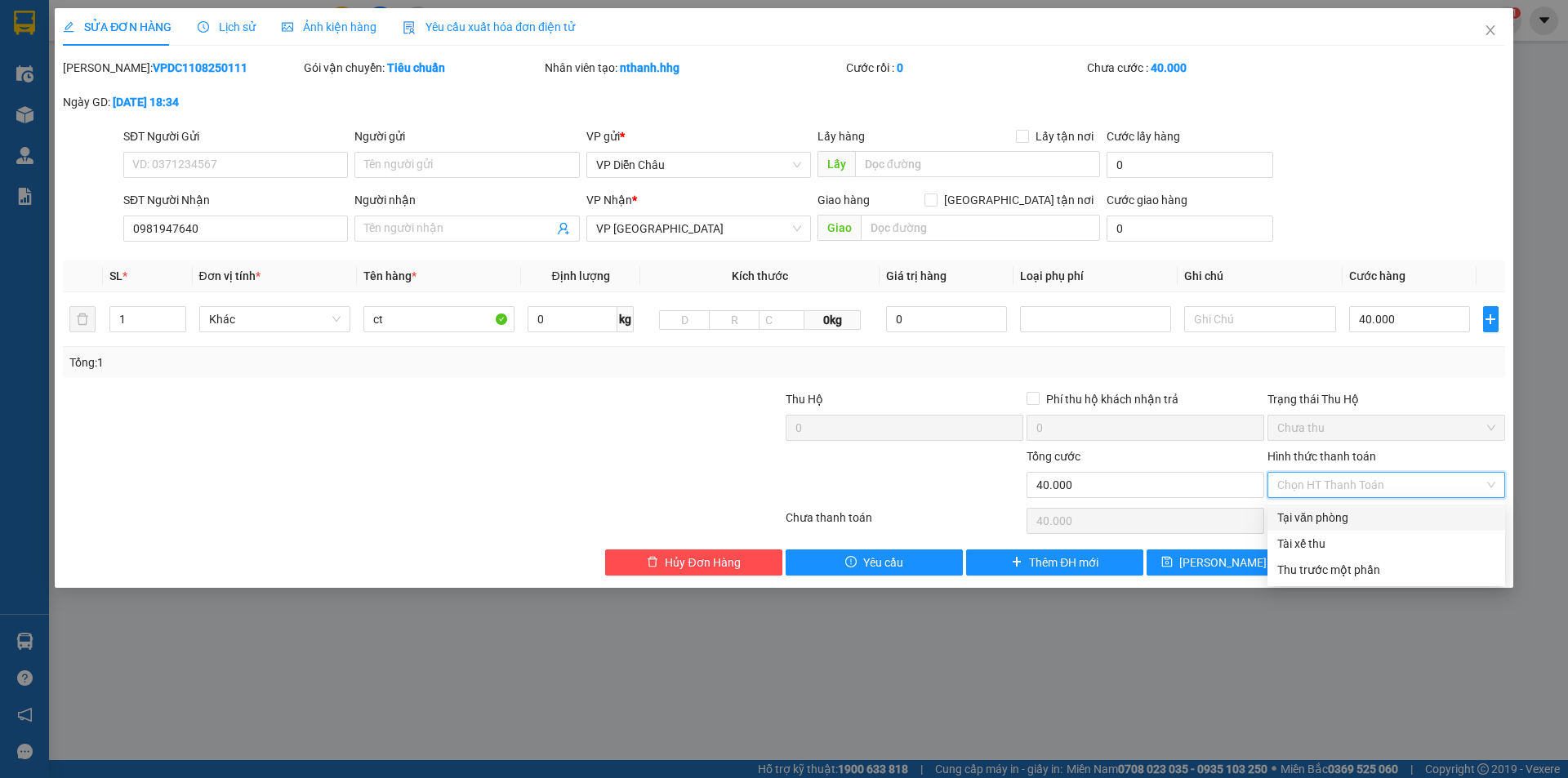
click at [833, 519] on div "Tại văn phòng" at bounding box center [1387, 518] width 218 height 18
type input "0"
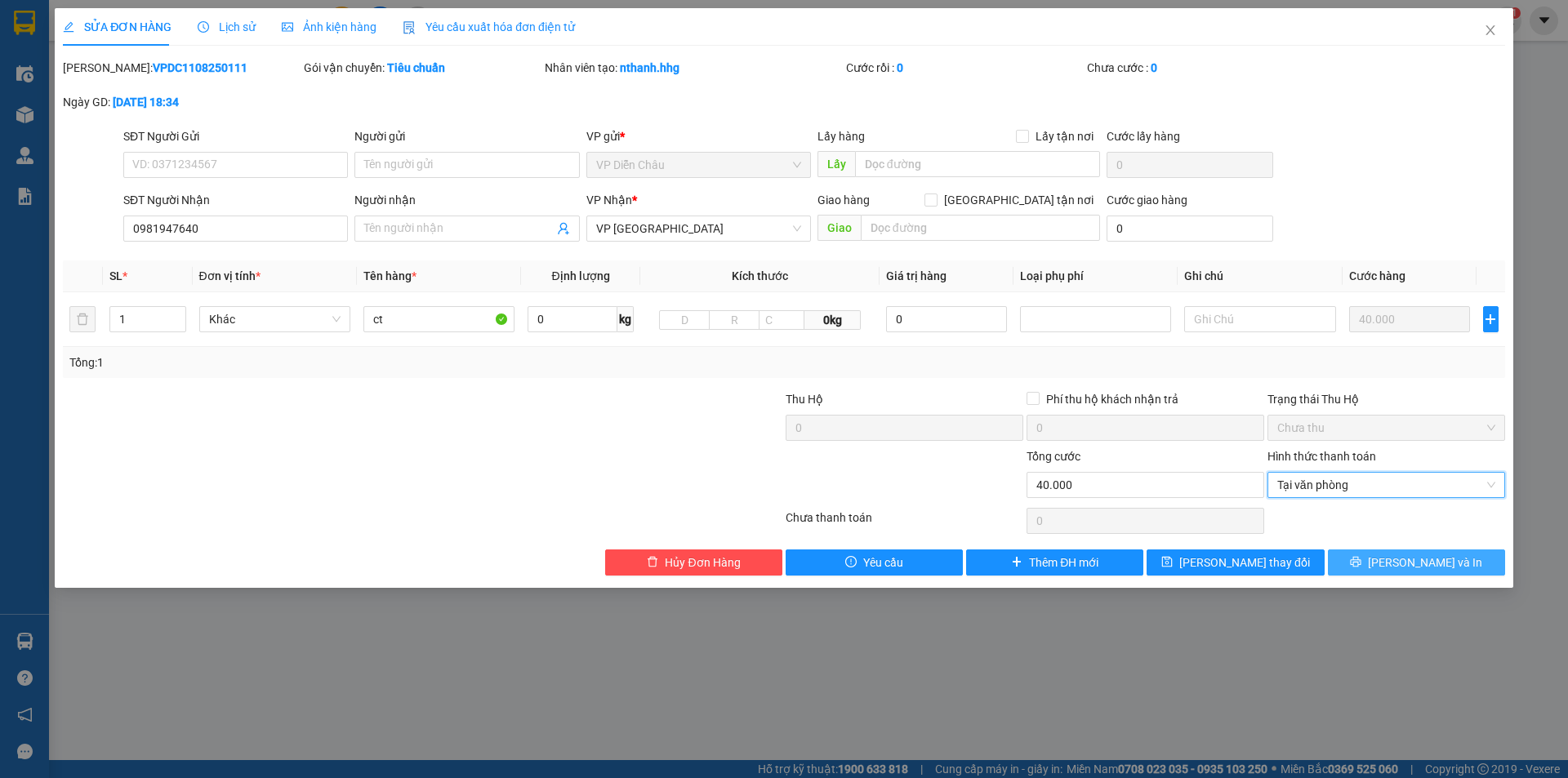
click at [833, 521] on button "Lưu và In" at bounding box center [1417, 562] width 177 height 26
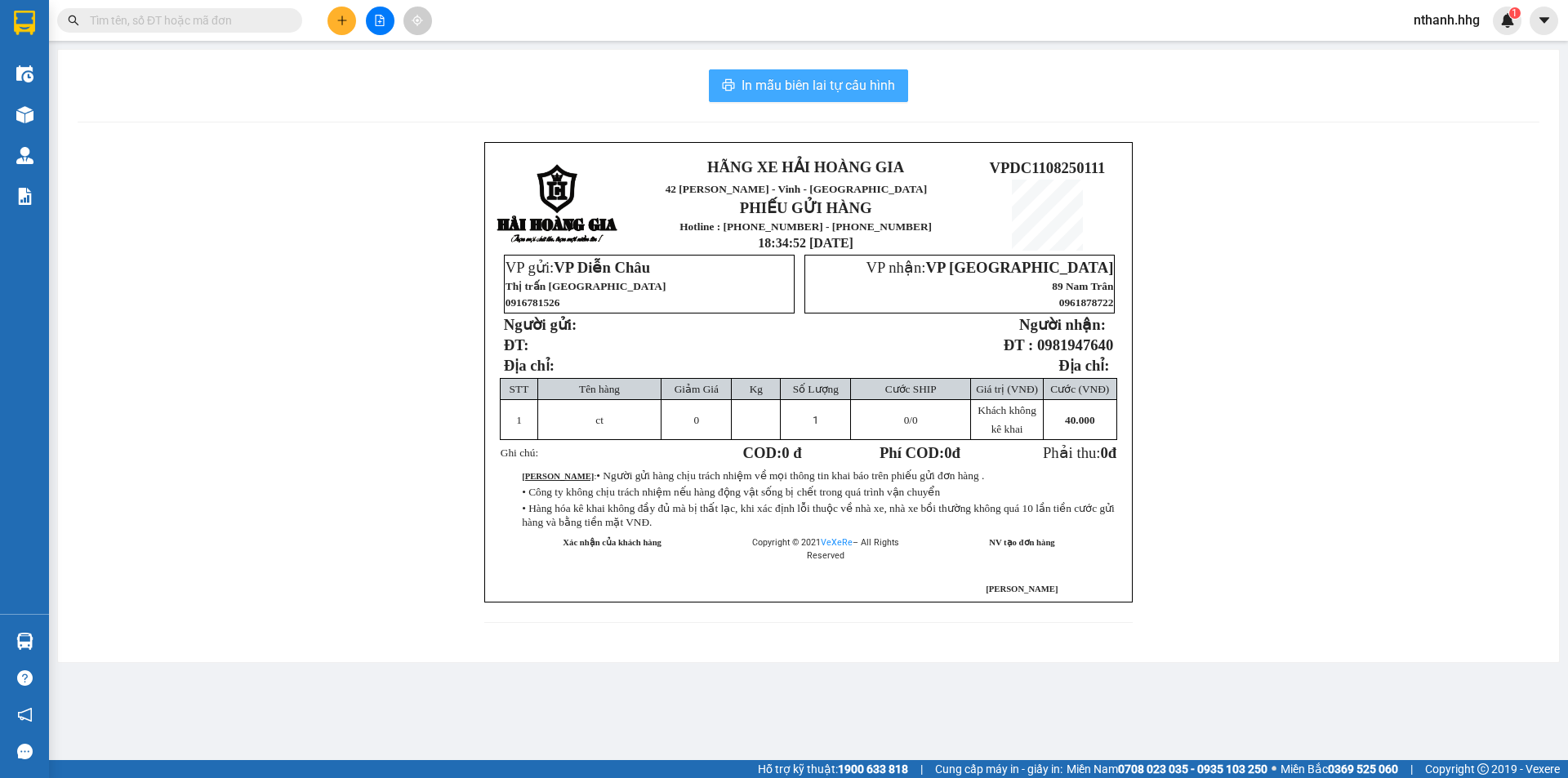
click at [833, 82] on span "In mẫu biên lai tự cấu hình" at bounding box center [818, 85] width 153 height 21
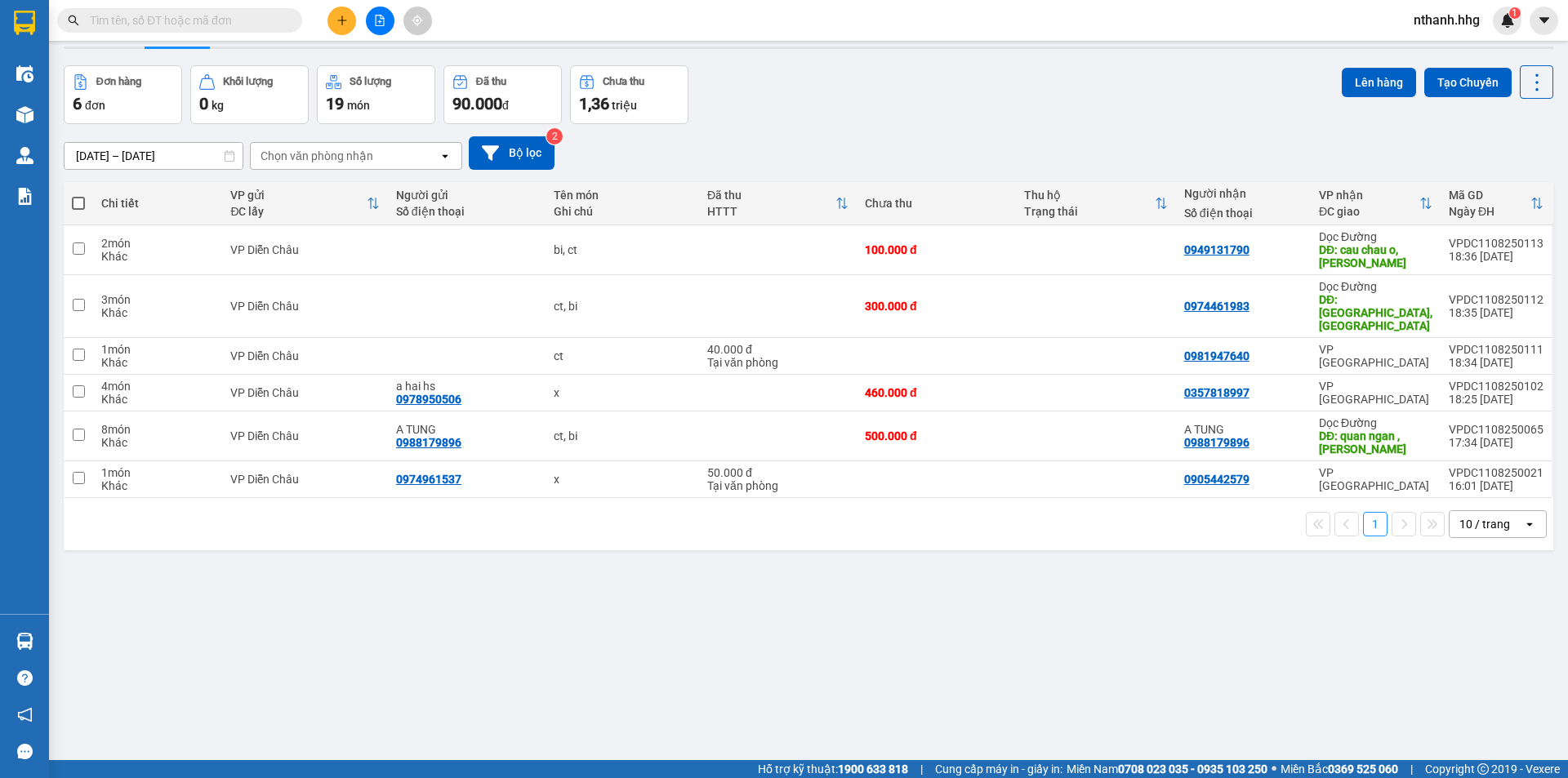
scroll to position [75, 0]
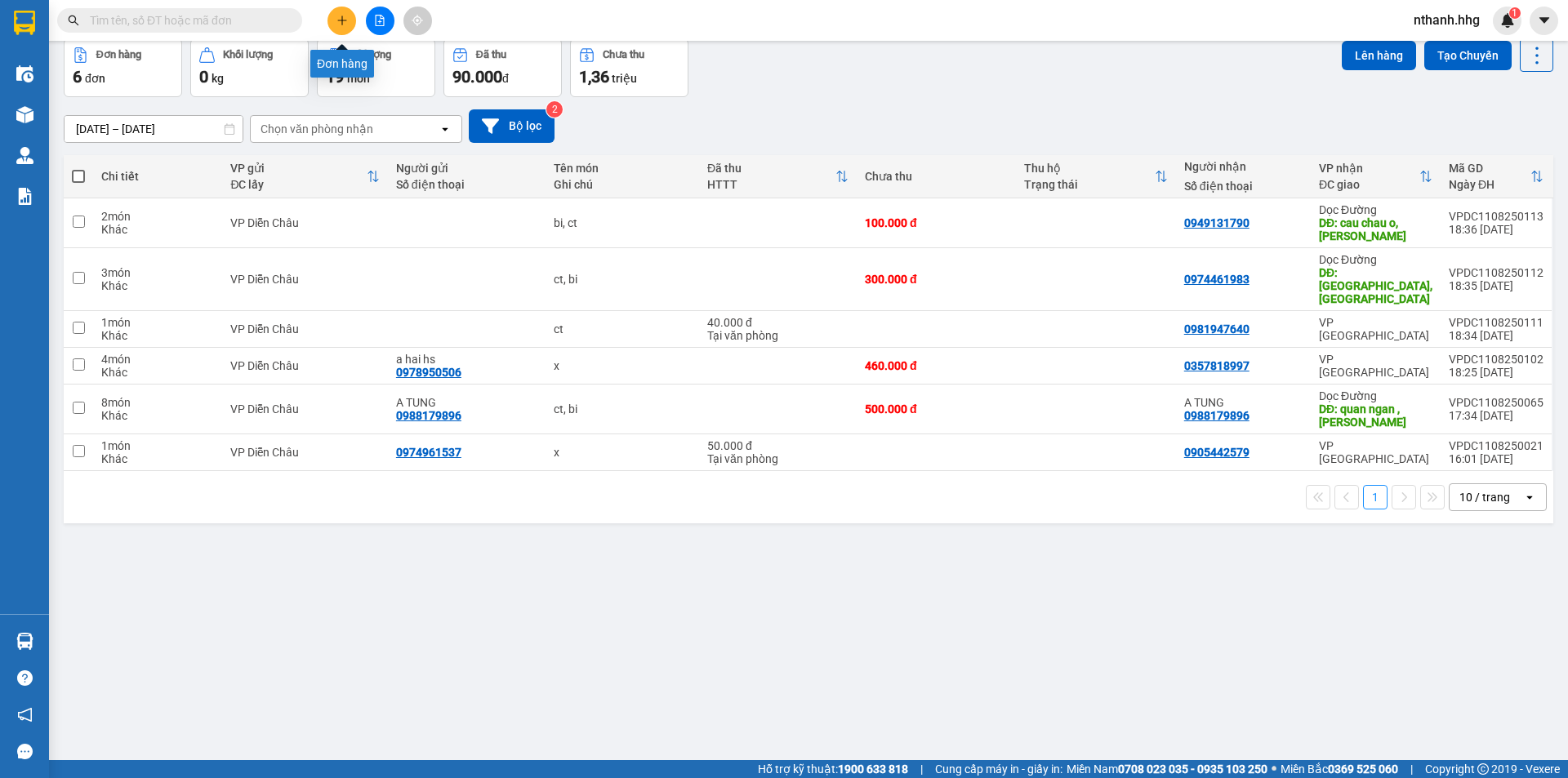
click at [337, 26] on icon "plus" at bounding box center [343, 21] width 12 height 12
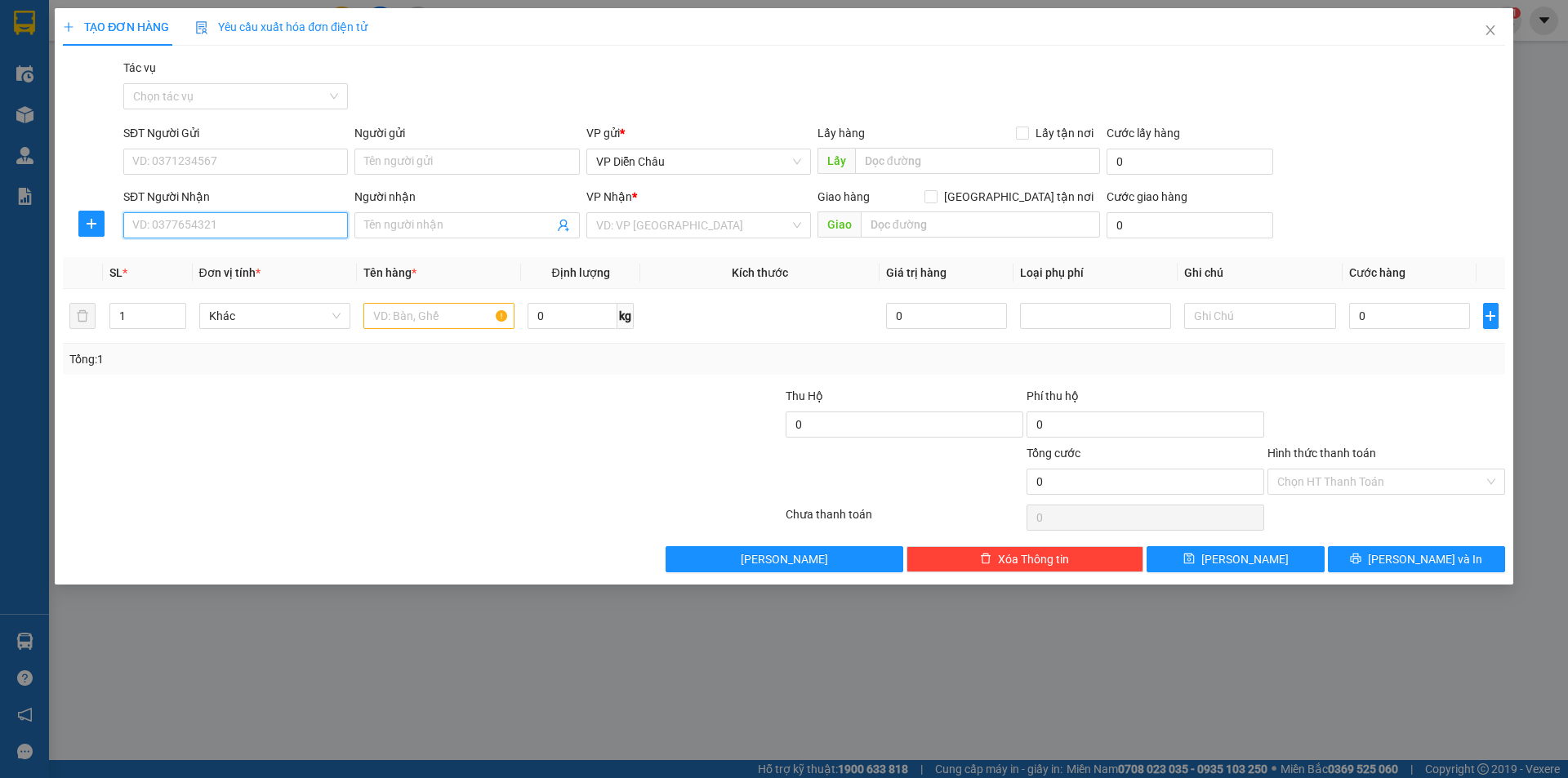
click at [236, 210] on div "SĐT Người Nhận VD: 0377654321" at bounding box center [236, 217] width 225 height 57
click at [229, 232] on input "SĐT Người Nhận" at bounding box center [236, 226] width 225 height 26
click at [182, 252] on div "0905867865 - C hường" at bounding box center [236, 258] width 205 height 18
type input "0905867865"
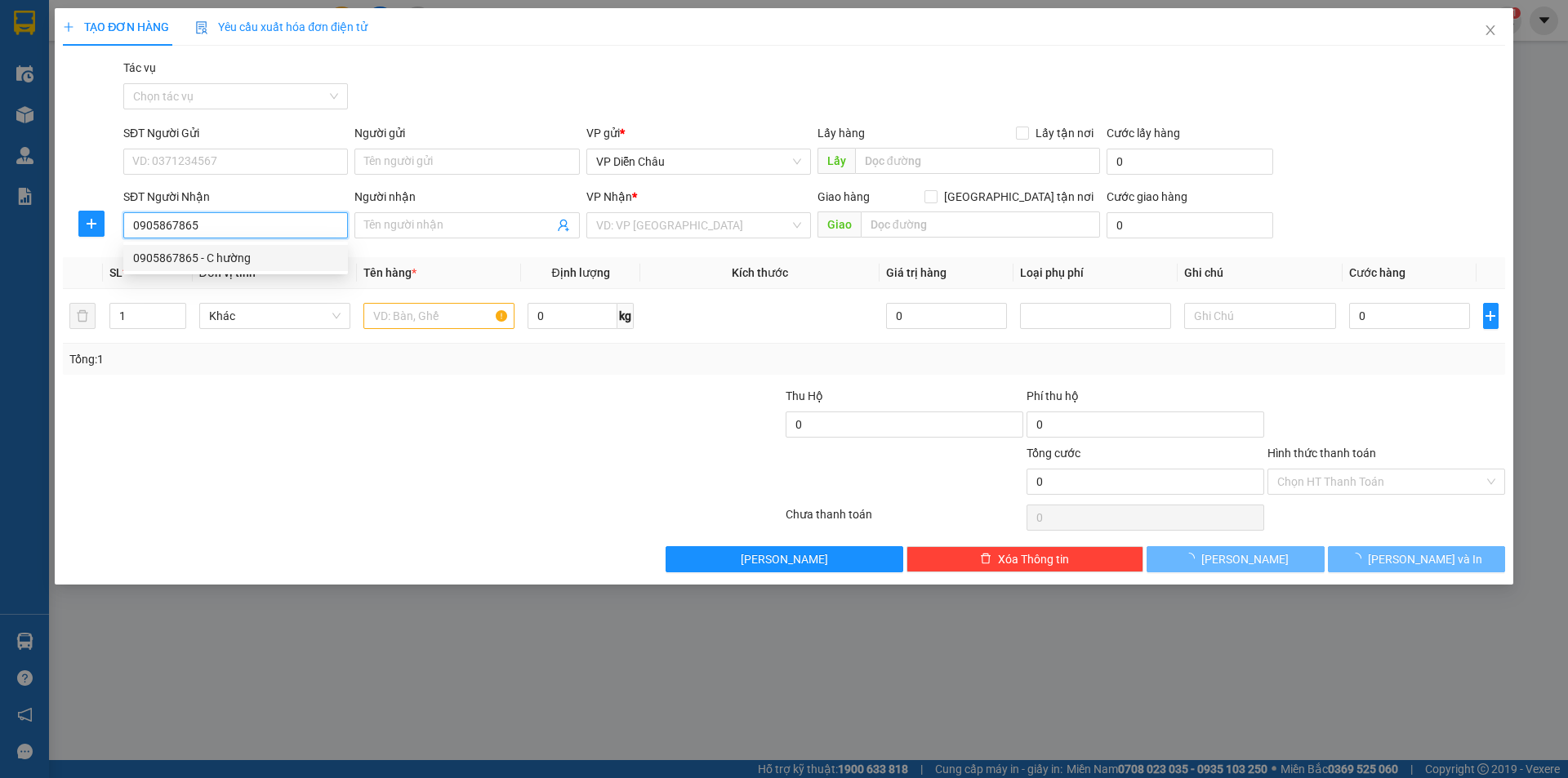
type input "C hường"
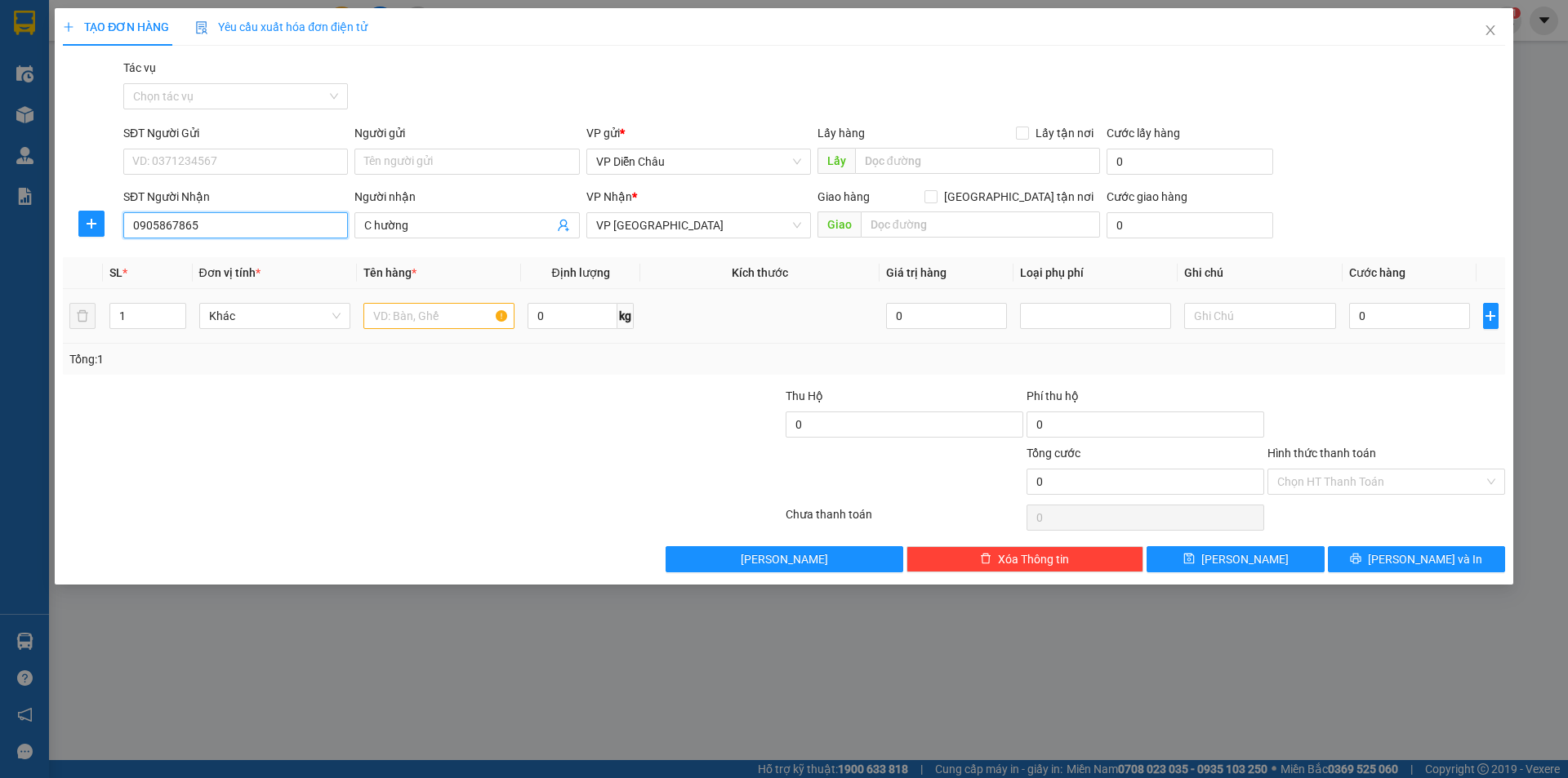
type input "0905867865"
click at [418, 320] on input "text" at bounding box center [439, 316] width 151 height 26
type input "bi"
click at [833, 320] on input "0" at bounding box center [1410, 316] width 122 height 26
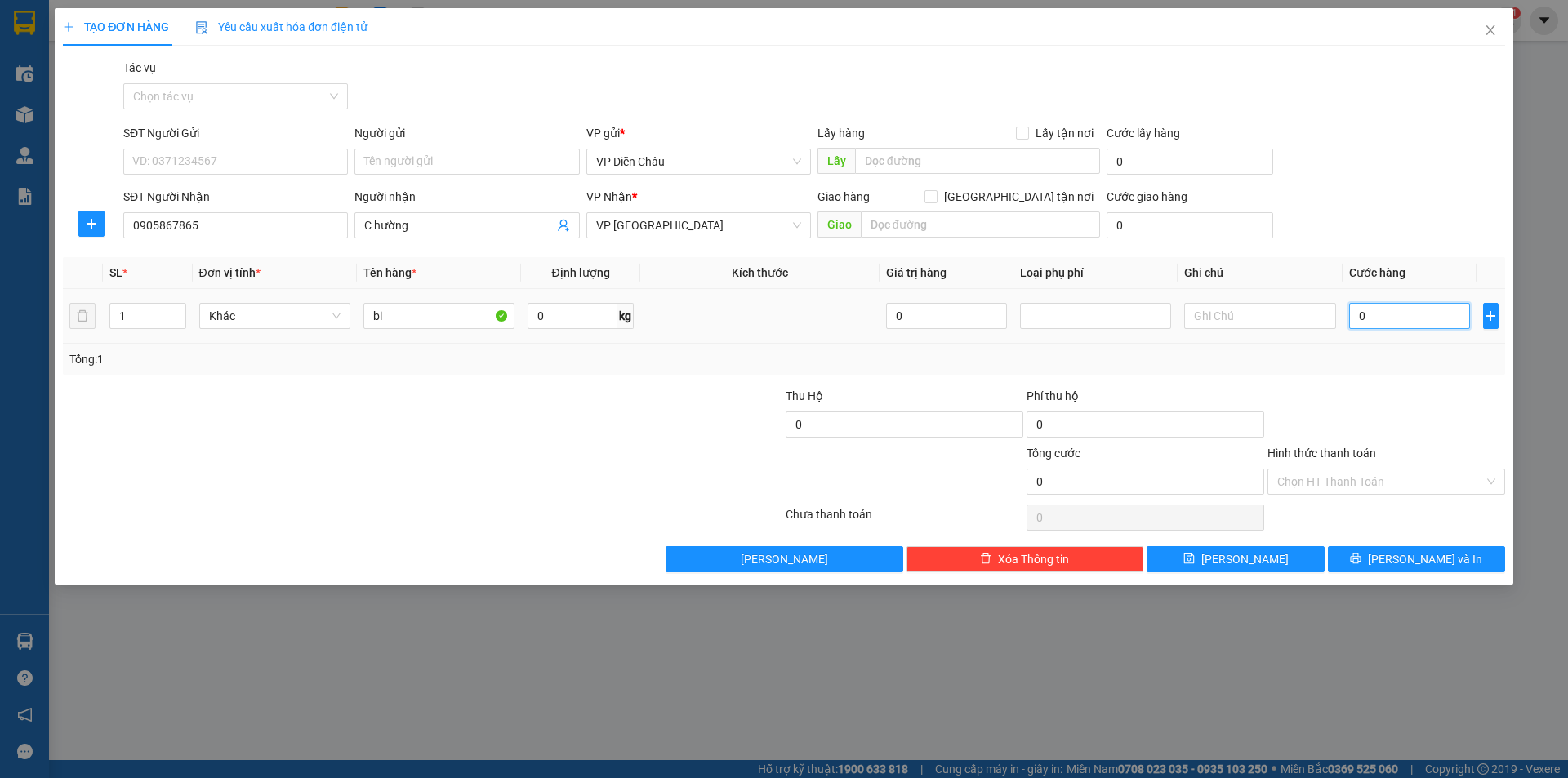
type input "01"
type input "1"
type input "010"
type input "10"
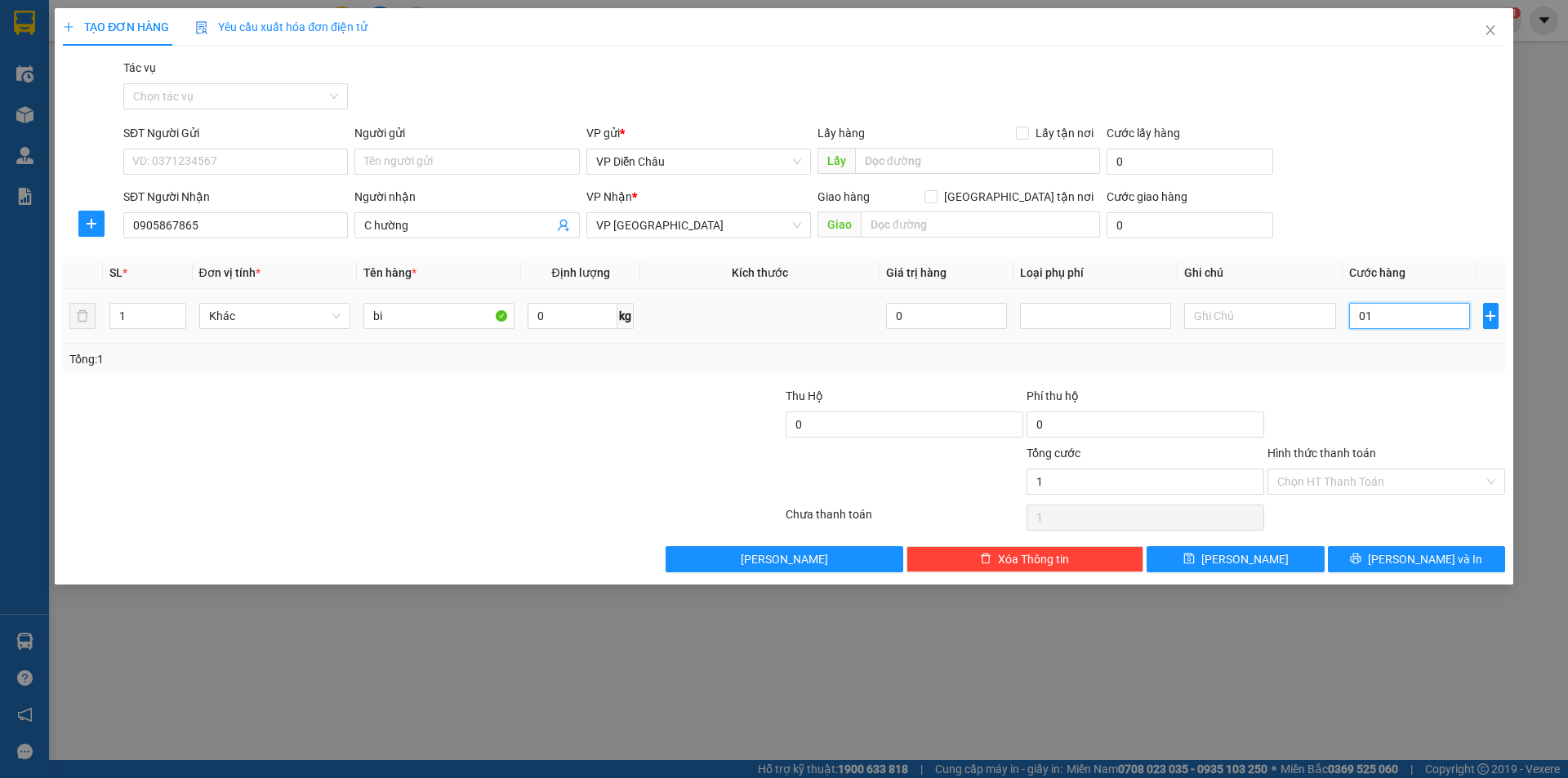
type input "10"
type input "0.100"
type input "100"
type input "01.000"
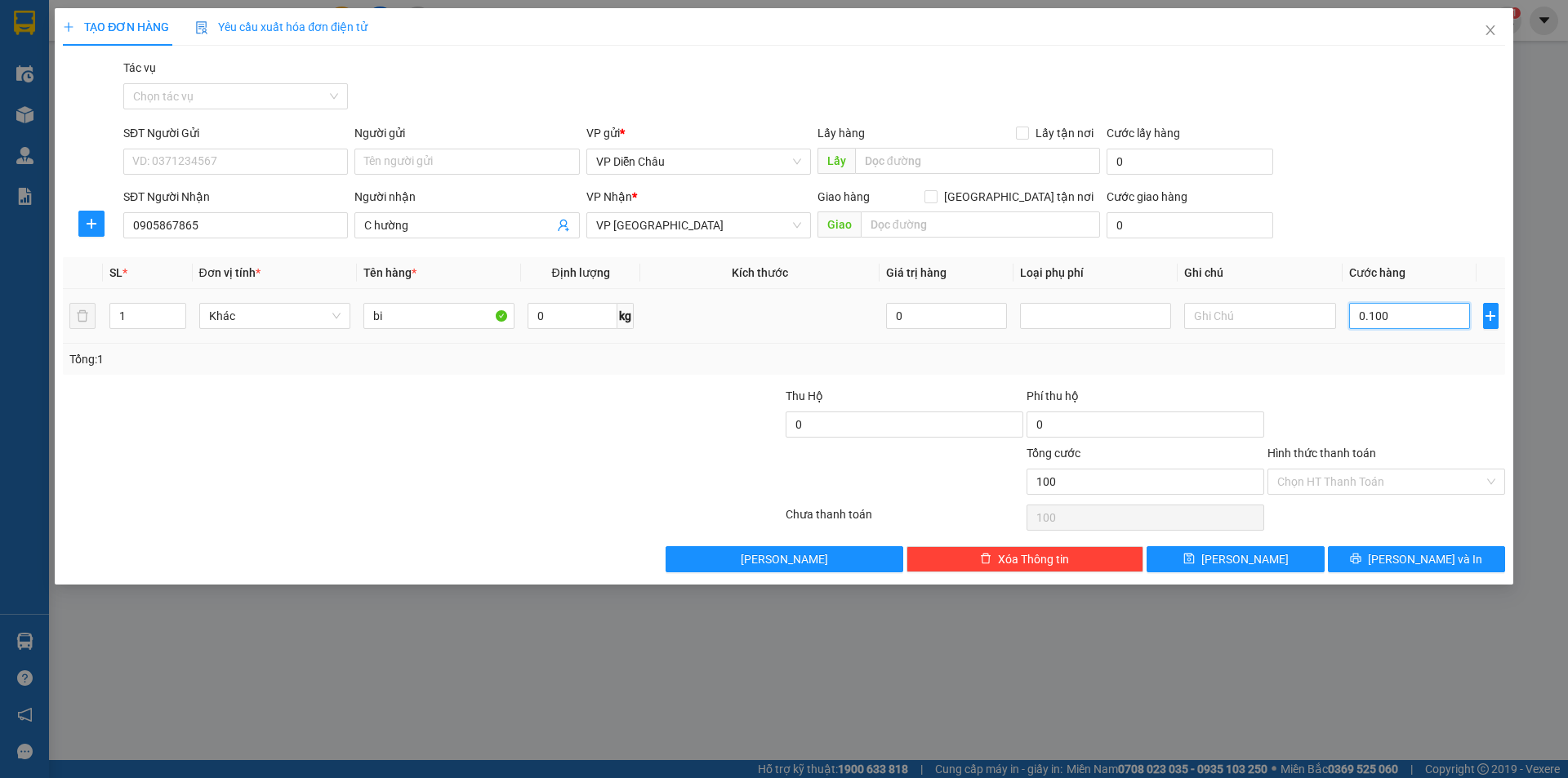
type input "1.000"
type input "010.000"
type input "10.000"
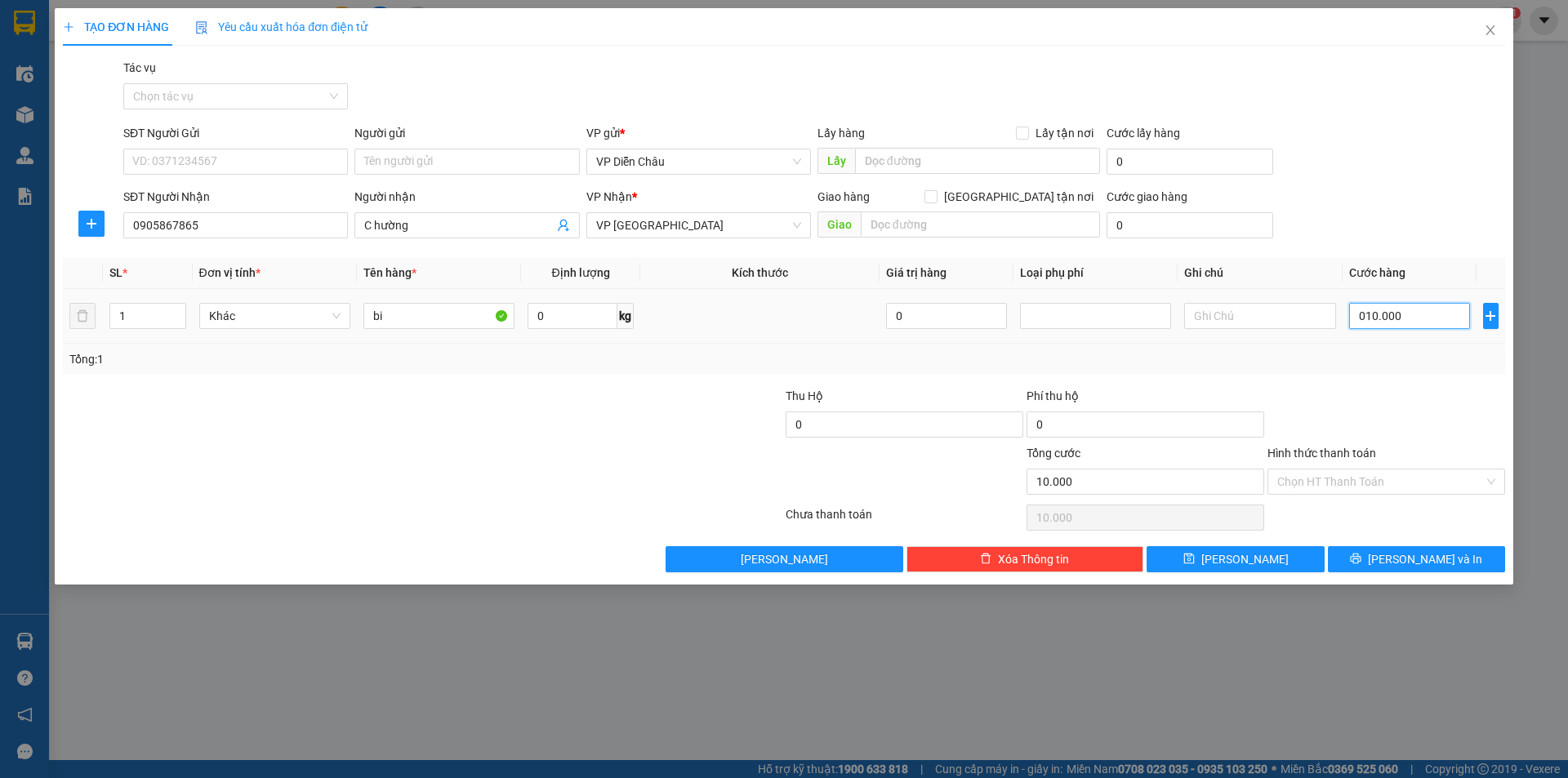
type input "0.100.000"
type input "100.000"
click at [833, 521] on button "Lưu và In" at bounding box center [1417, 559] width 177 height 26
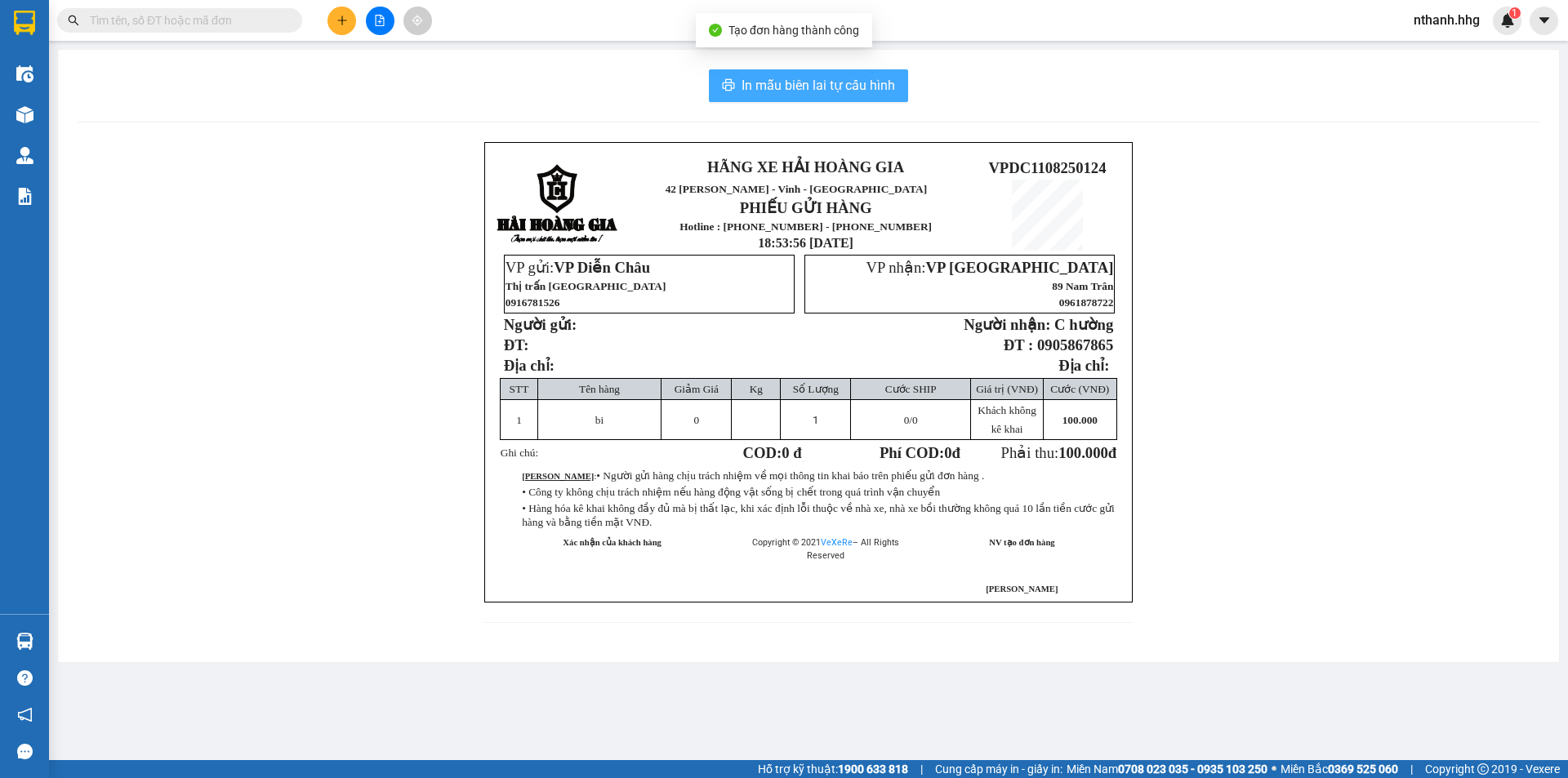
click at [833, 82] on span "In mẫu biên lai tự cấu hình" at bounding box center [818, 85] width 153 height 21
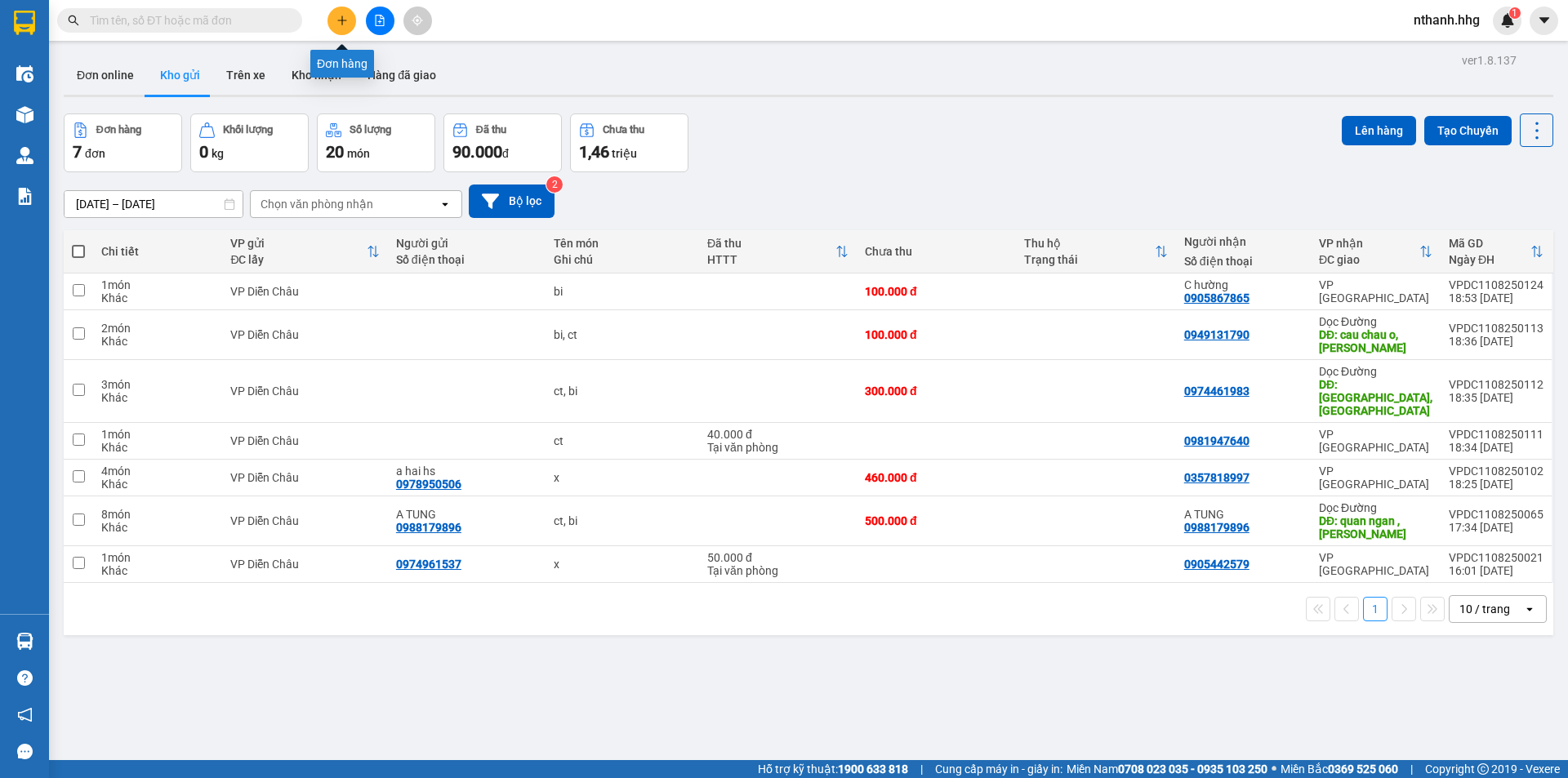
click at [344, 23] on icon "plus" at bounding box center [343, 21] width 12 height 12
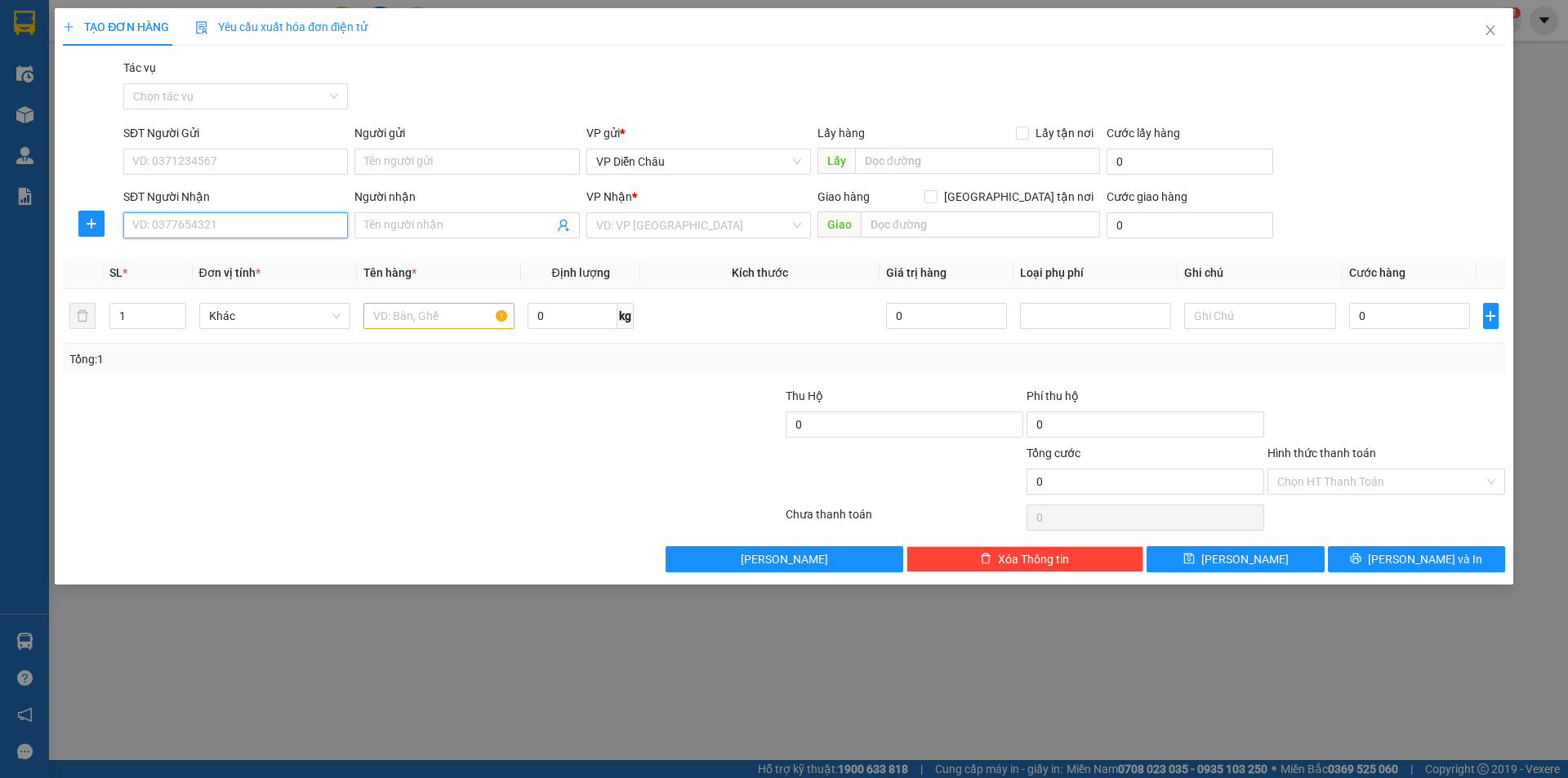
click at [245, 232] on input "SĐT Người Nhận" at bounding box center [236, 226] width 225 height 26
type input "0987245552"
click at [694, 222] on input "search" at bounding box center [693, 225] width 194 height 25
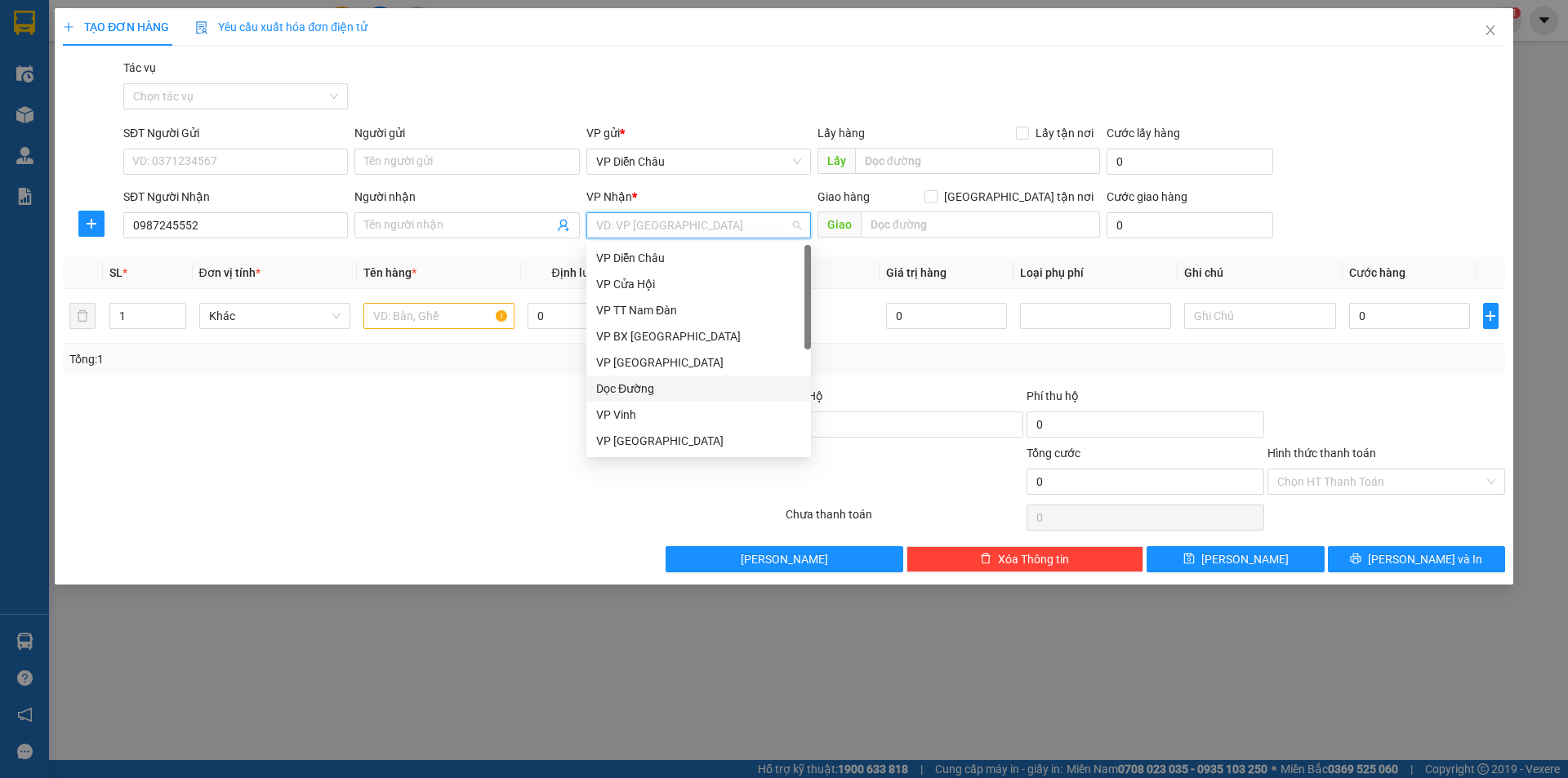
click at [670, 387] on div "Dọc Đường" at bounding box center [698, 389] width 205 height 18
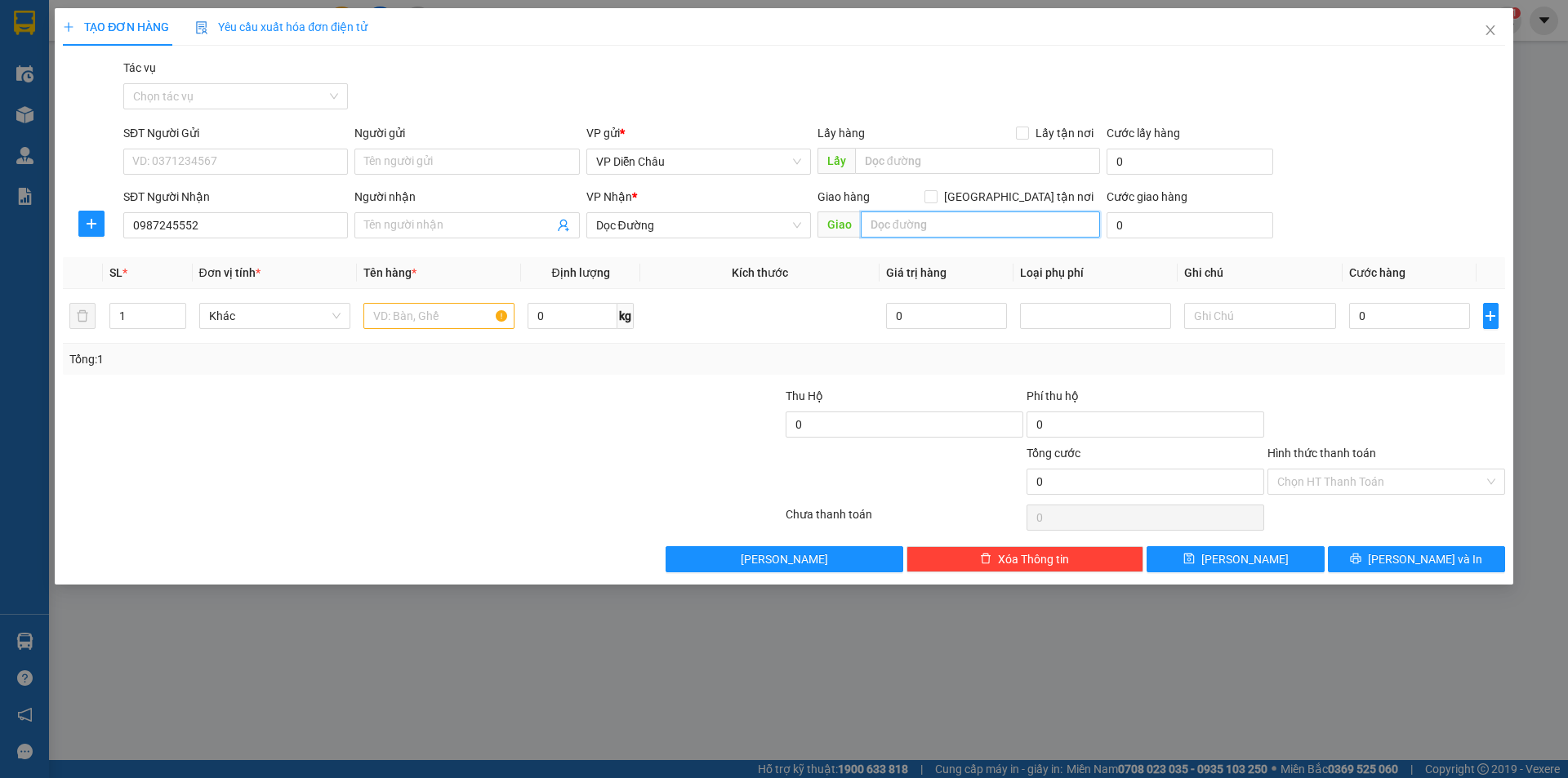
click at [833, 223] on input "text" at bounding box center [981, 225] width 240 height 26
type input "bx quang ngai"
click at [425, 322] on input "text" at bounding box center [439, 316] width 151 height 26
type input "cuc sat"
click at [833, 316] on input "0" at bounding box center [1410, 316] width 122 height 26
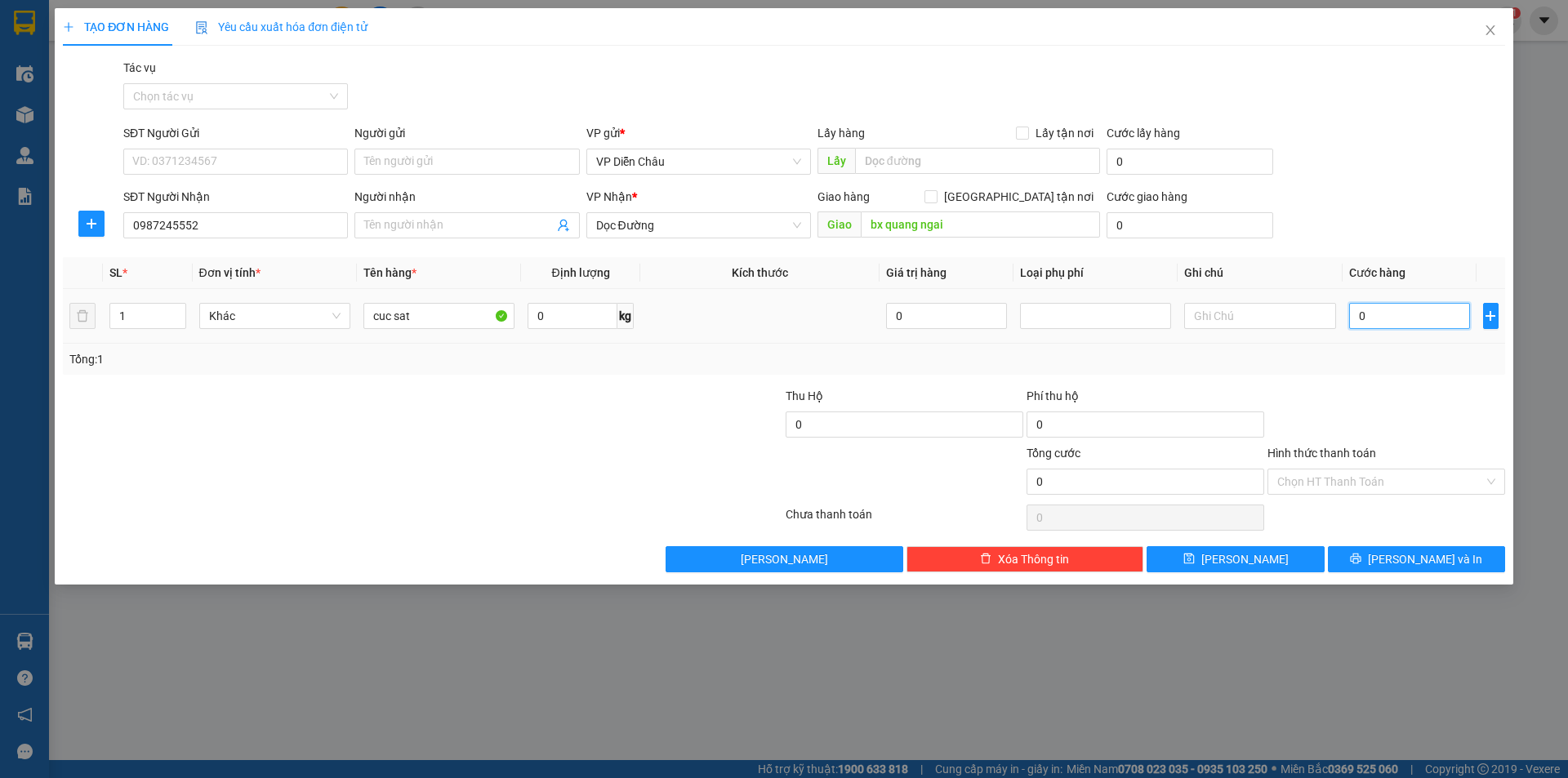
type input "5"
type input "50"
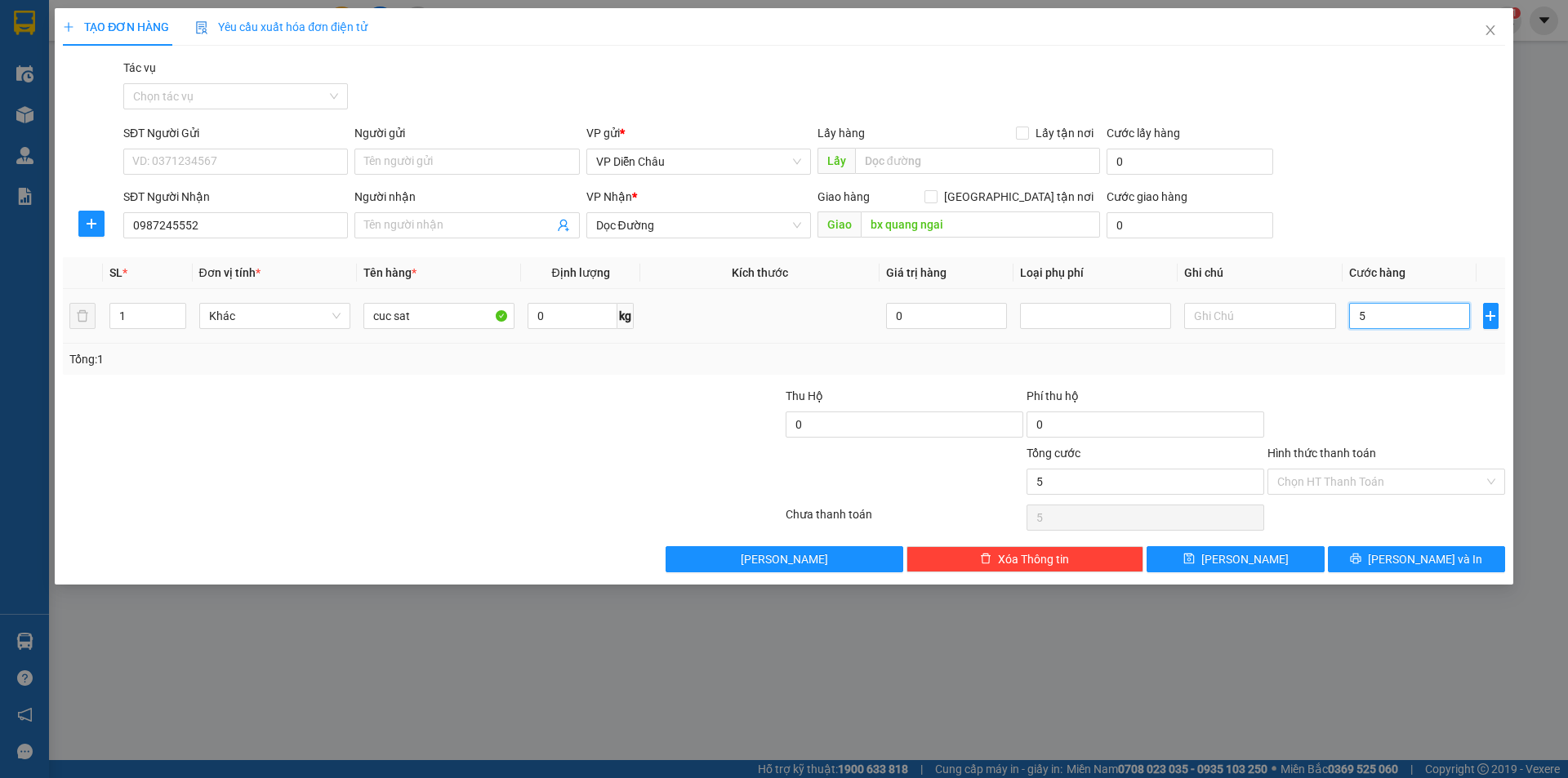
type input "50"
type input "500"
type input "5.000"
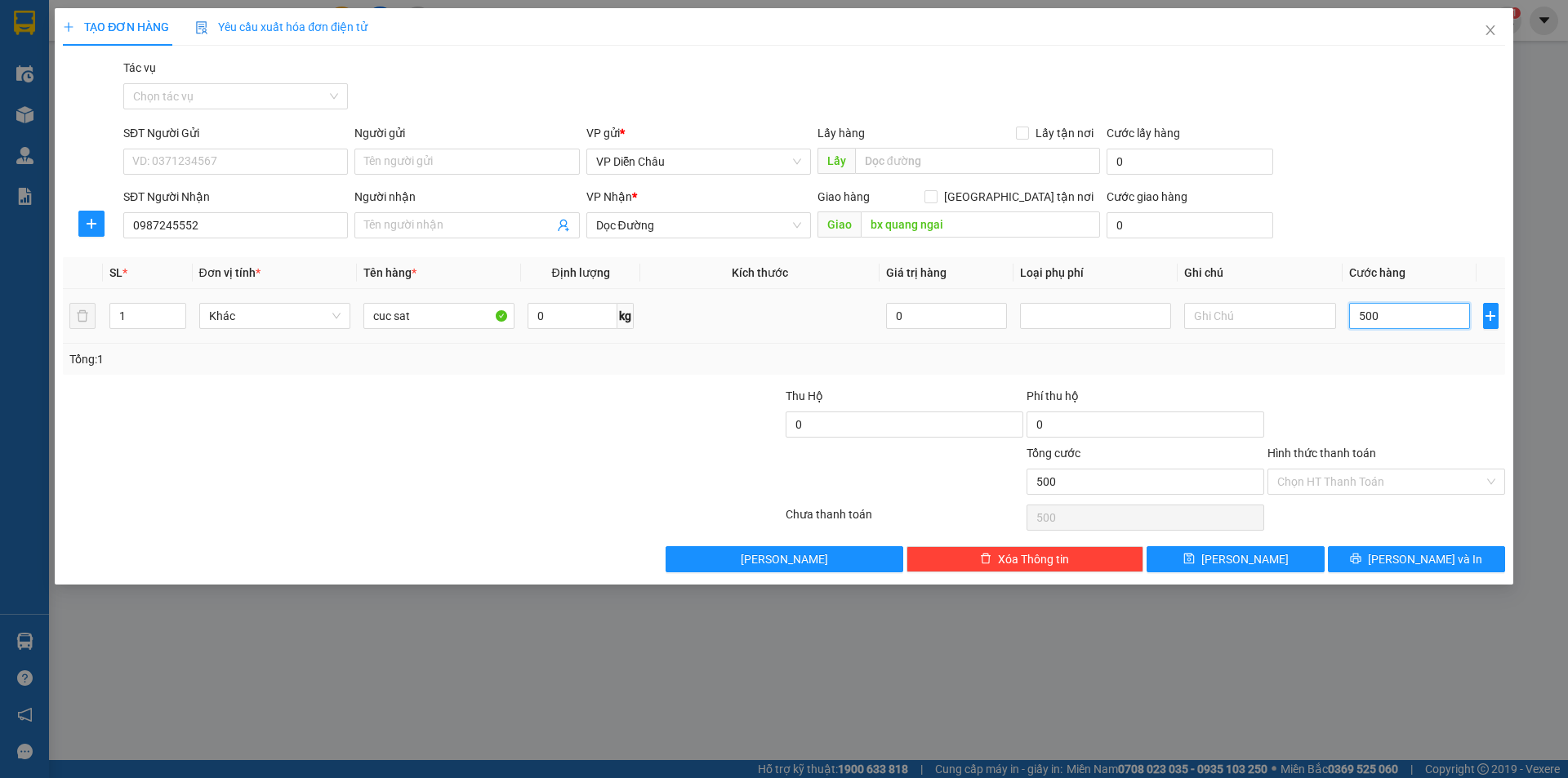
type input "5.000"
type input "50.000"
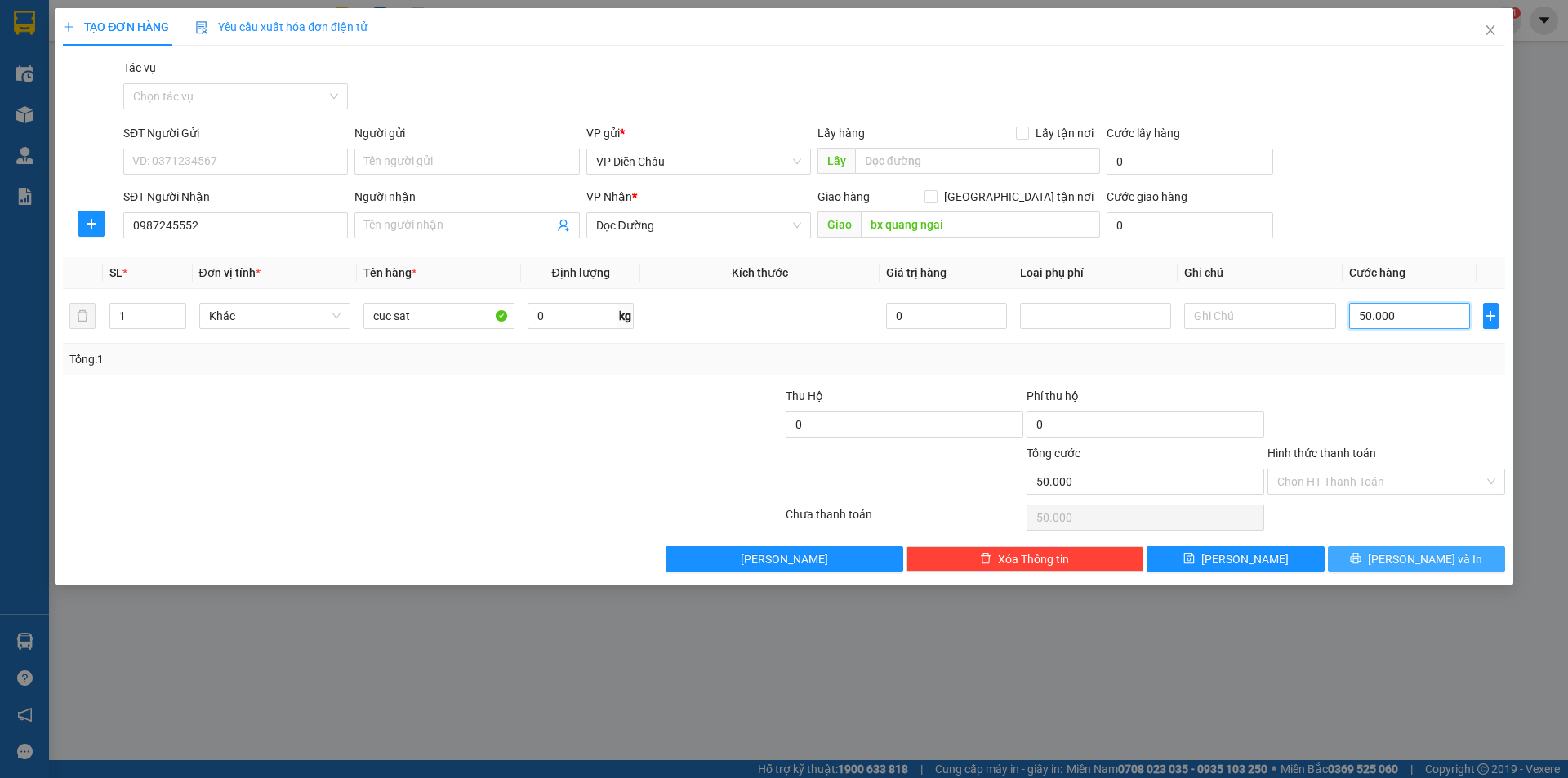
type input "50.000"
click at [833, 521] on span "Lưu và In" at bounding box center [1425, 559] width 115 height 18
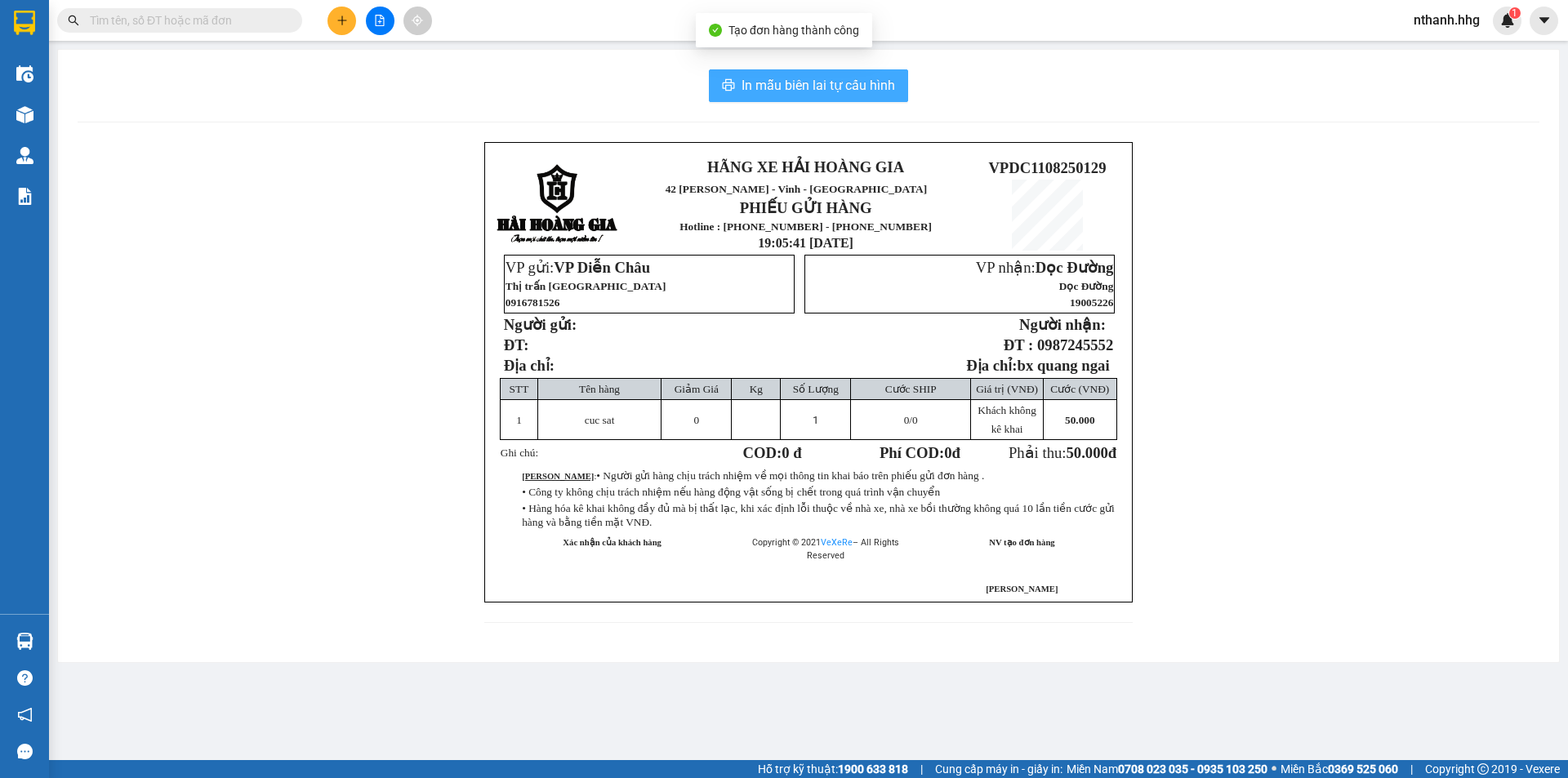
click at [833, 86] on span "In mẫu biên lai tự cấu hình" at bounding box center [818, 85] width 153 height 21
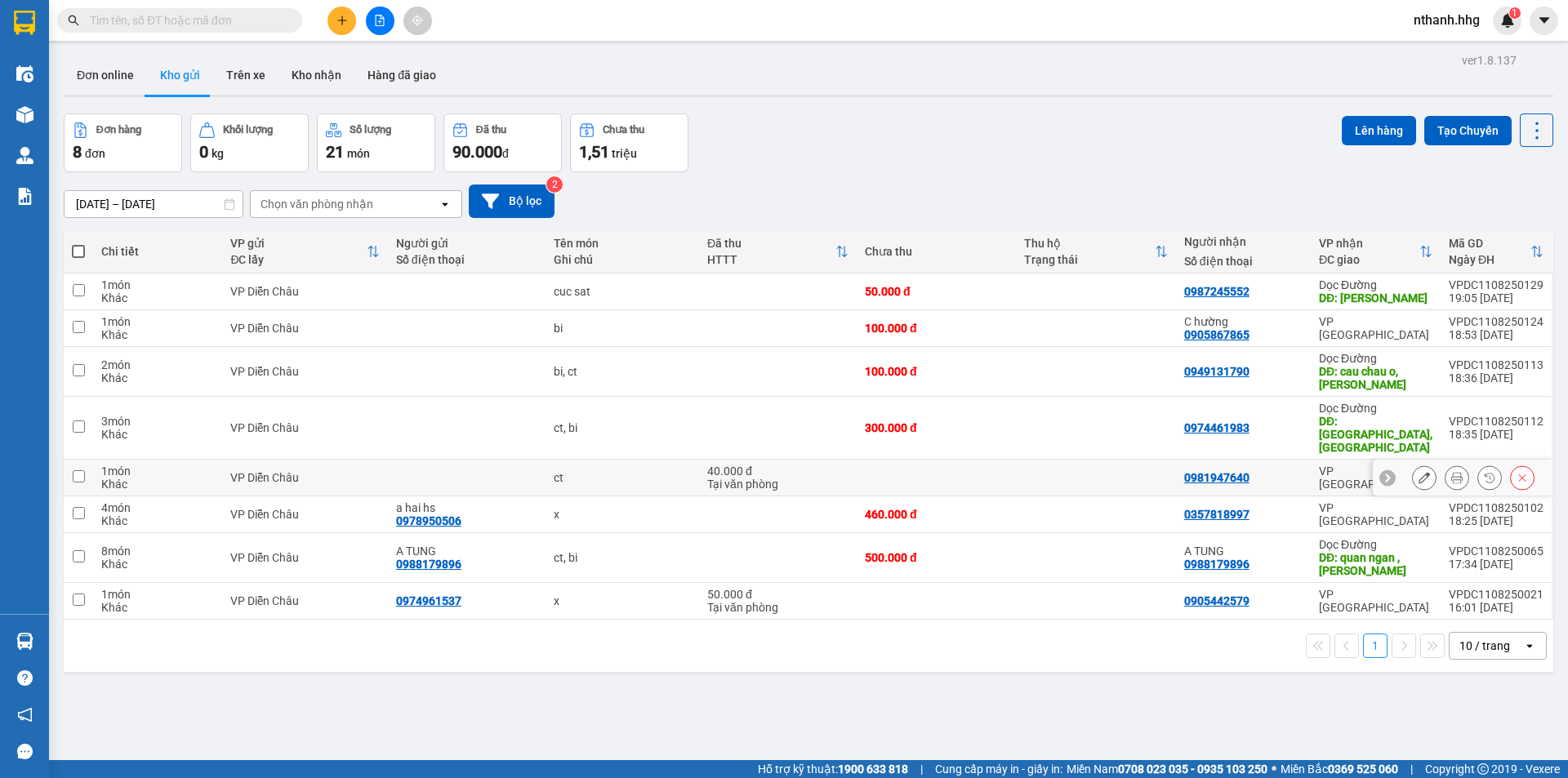
click at [833, 521] on html "Kết quả tìm kiếm ( 0 ) Bộ lọc No Data nthanh.hhg 1 Điều hành xe Kho hàng mới Qu…" at bounding box center [784, 389] width 1568 height 778
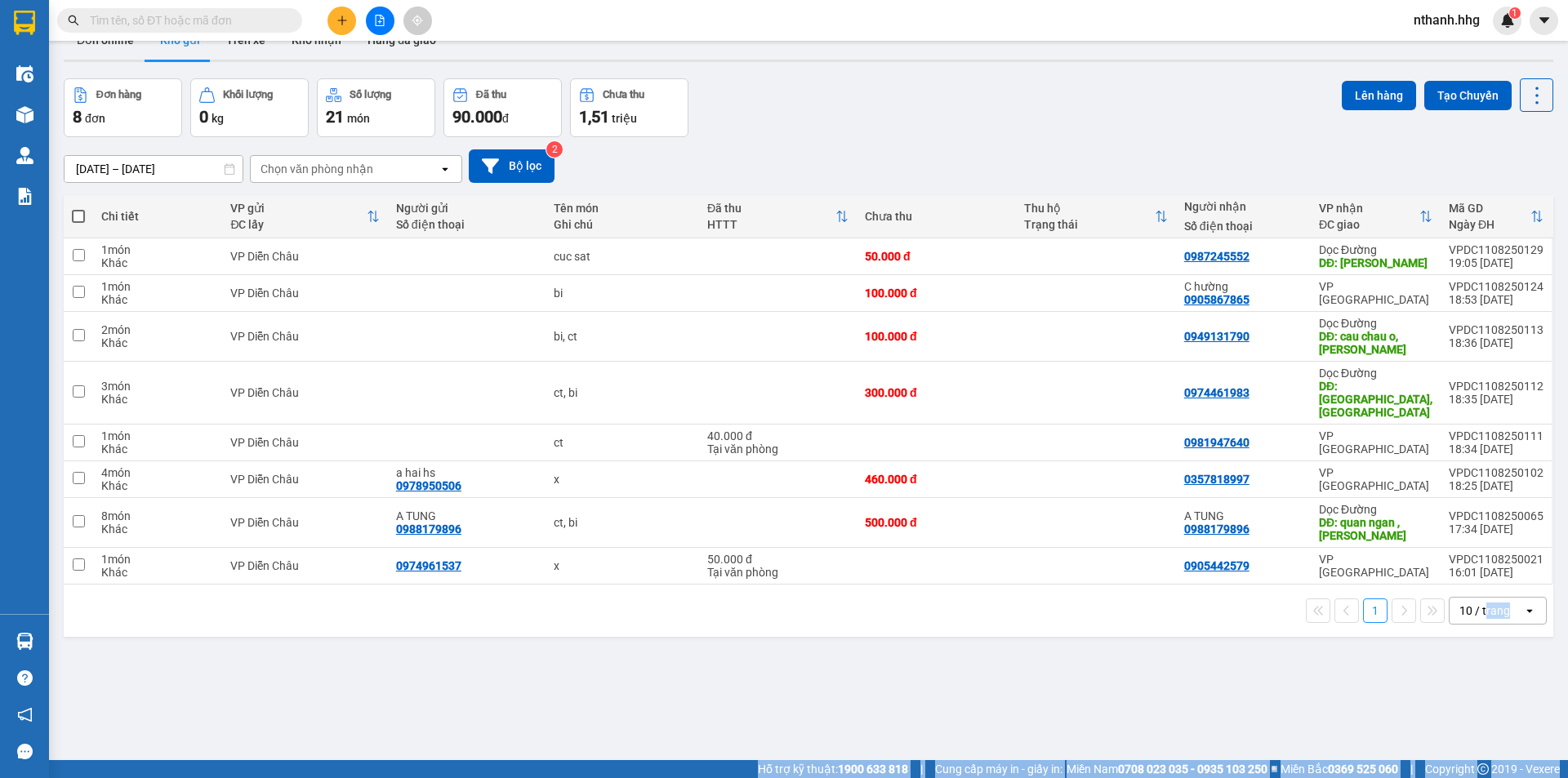
scroll to position [44, 0]
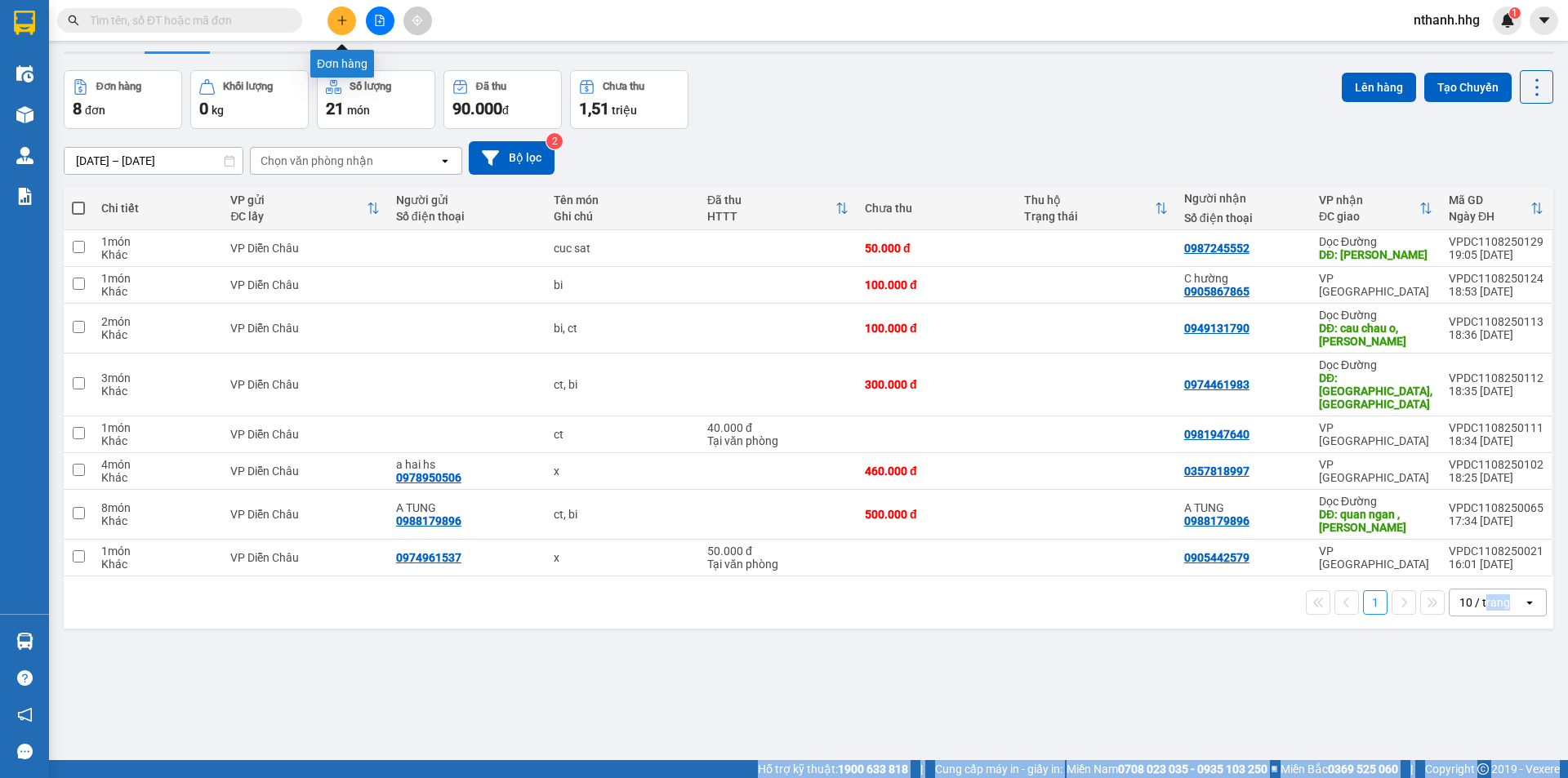
click at [341, 27] on button at bounding box center [342, 21] width 29 height 29
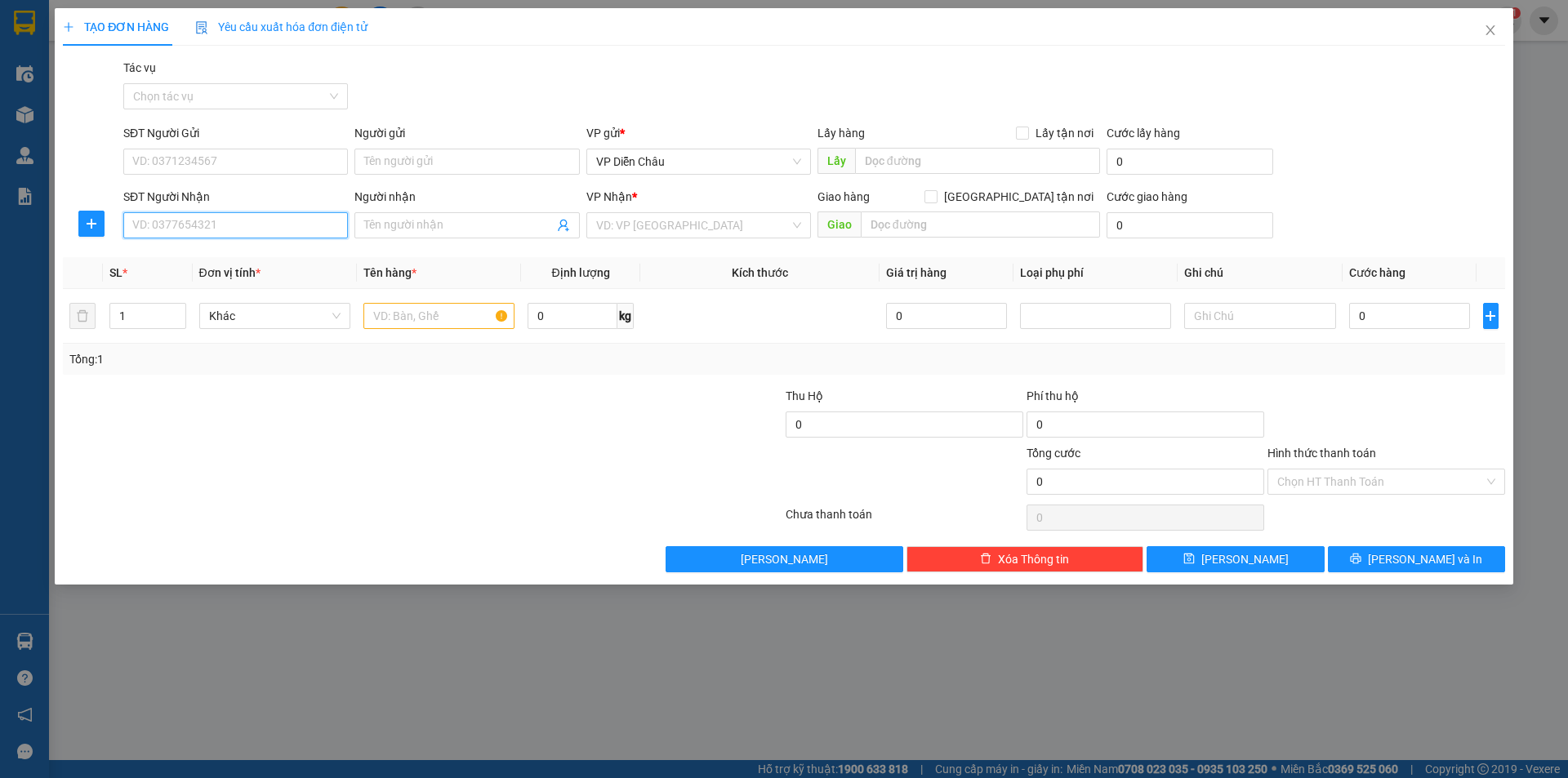
click at [271, 228] on input "SĐT Người Nhận" at bounding box center [236, 226] width 225 height 26
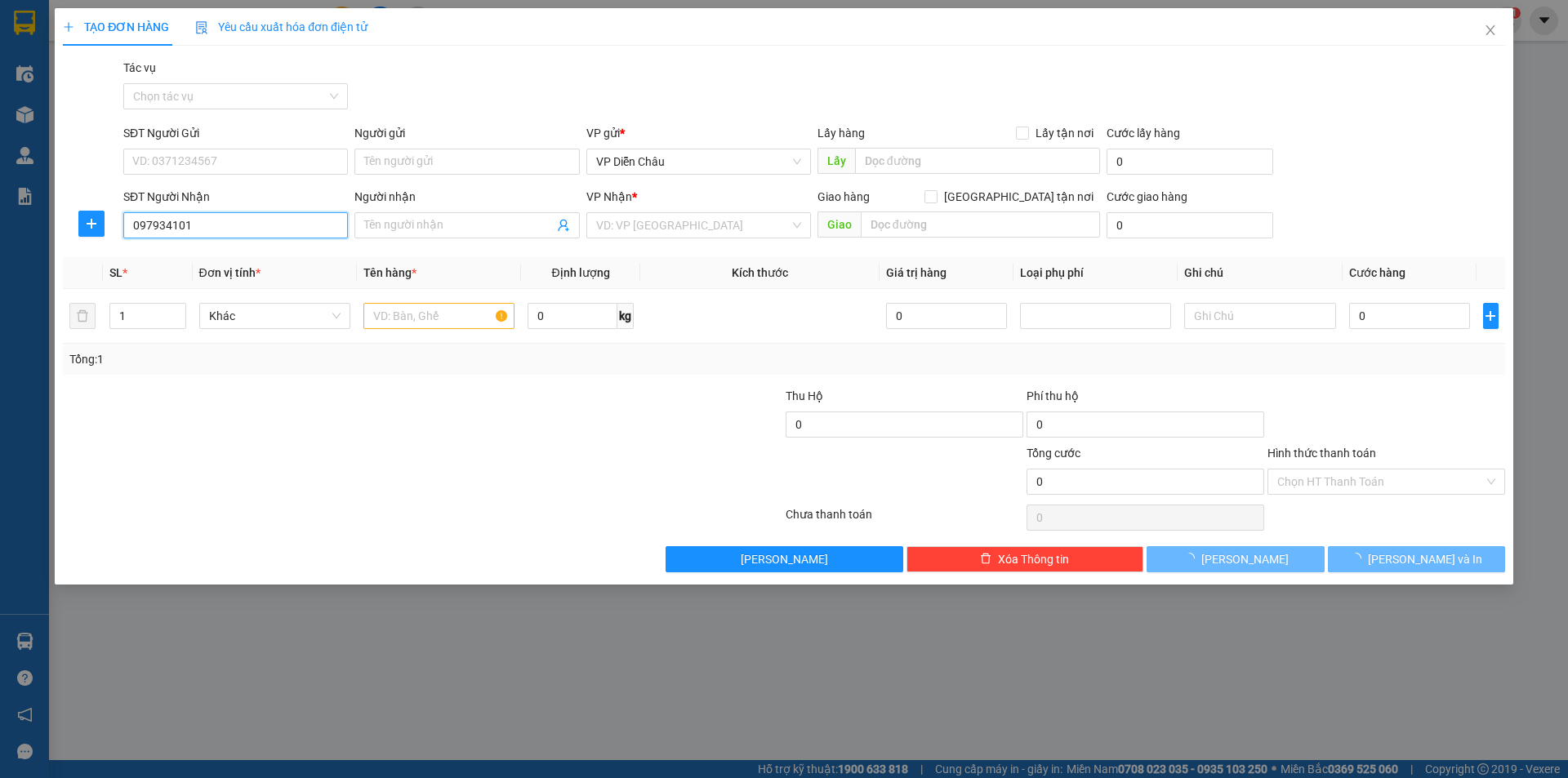
type input "0979341010"
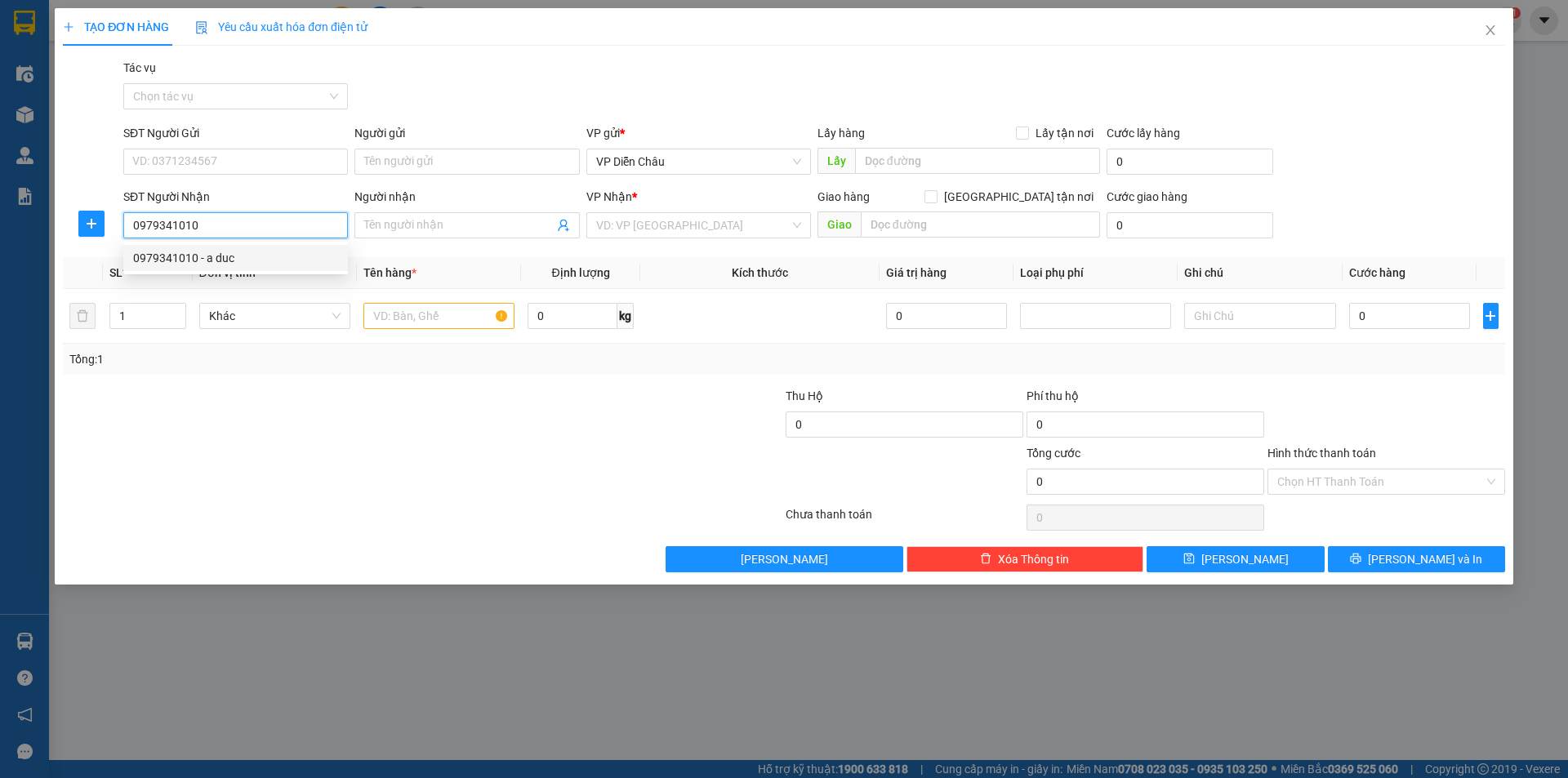
click at [199, 252] on div "0979341010 - a duc" at bounding box center [236, 258] width 205 height 18
type input "a duc"
type input "0979341010"
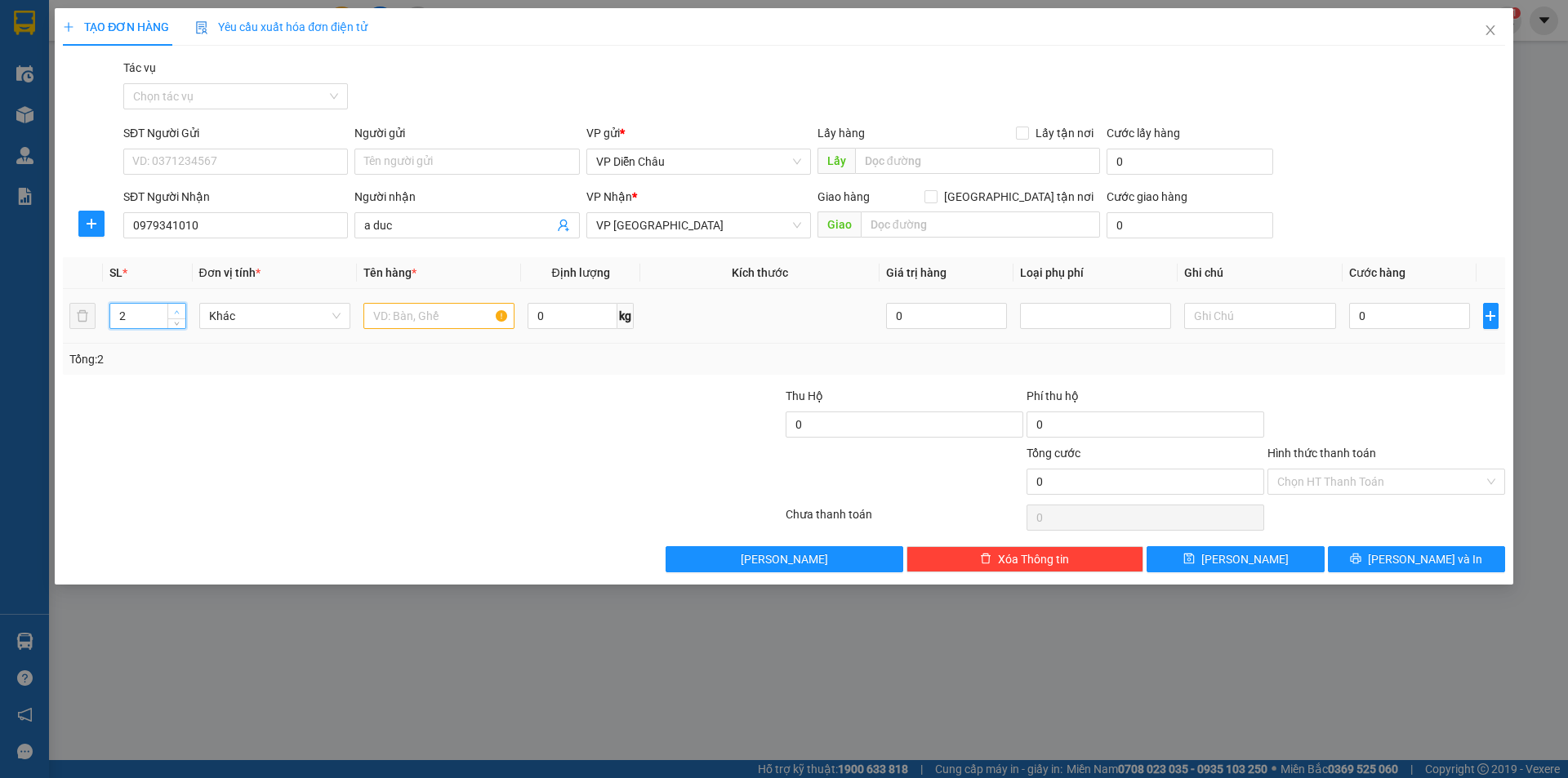
click at [181, 311] on span "up" at bounding box center [177, 312] width 10 height 10
type input "4"
click at [181, 311] on span "up" at bounding box center [177, 312] width 10 height 10
drag, startPoint x: 436, startPoint y: 317, endPoint x: 428, endPoint y: 278, distance: 39.8
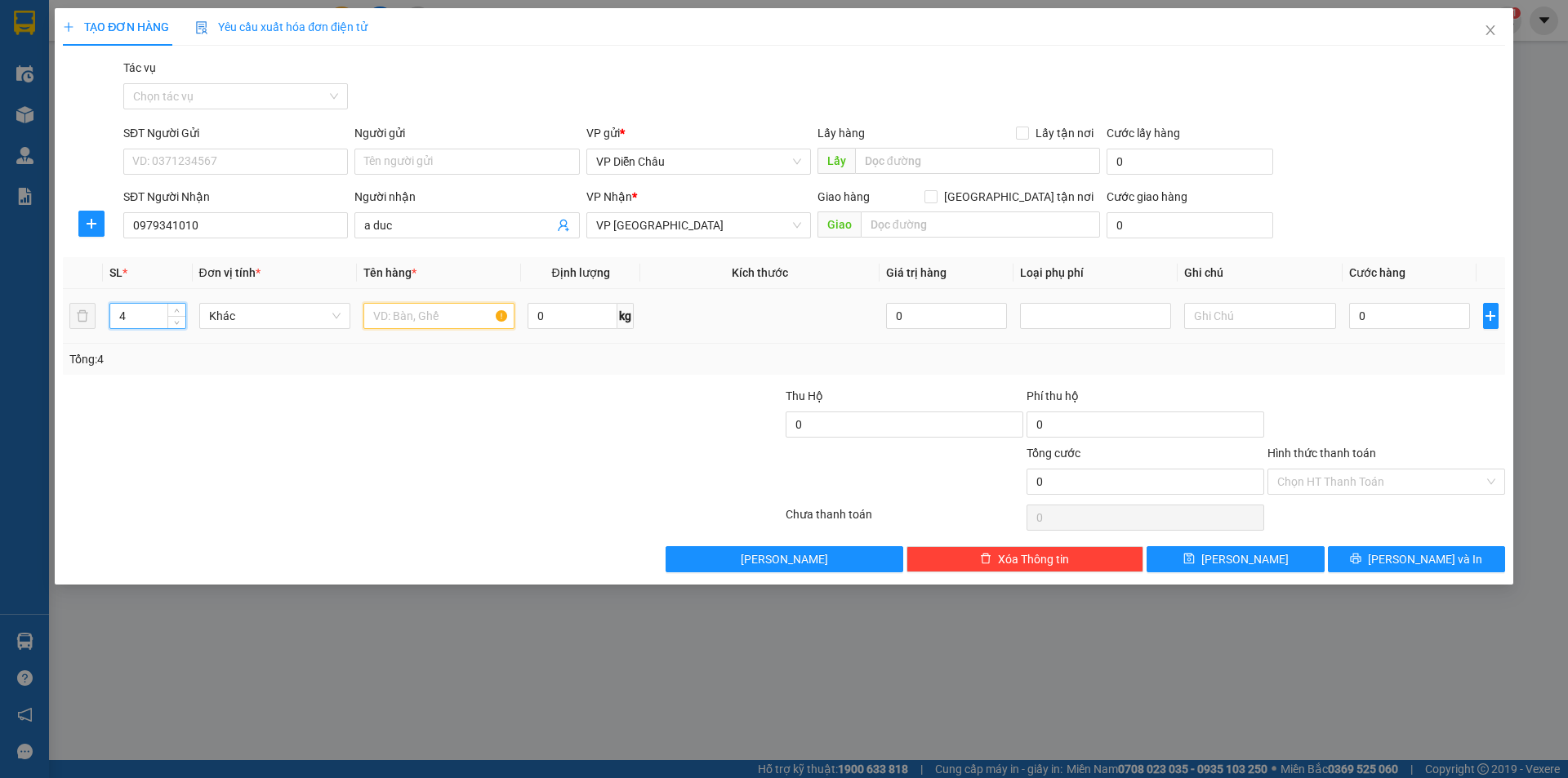
click at [436, 315] on input "text" at bounding box center [439, 316] width 151 height 26
type input "ct"
click at [833, 323] on input "0" at bounding box center [1410, 316] width 122 height 26
click at [833, 329] on input "0" at bounding box center [1410, 316] width 122 height 26
type input "2"
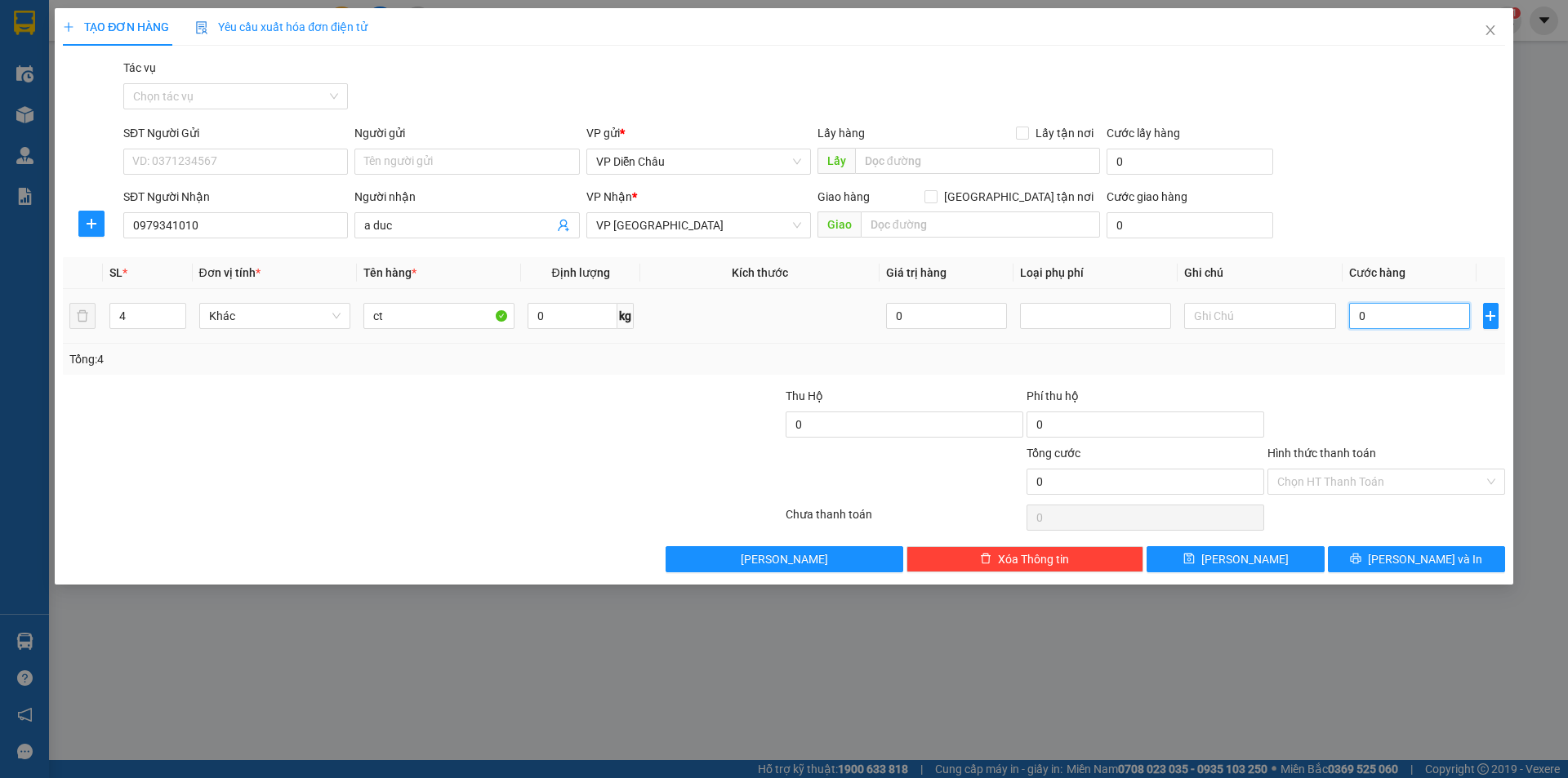
type input "2"
type input "20"
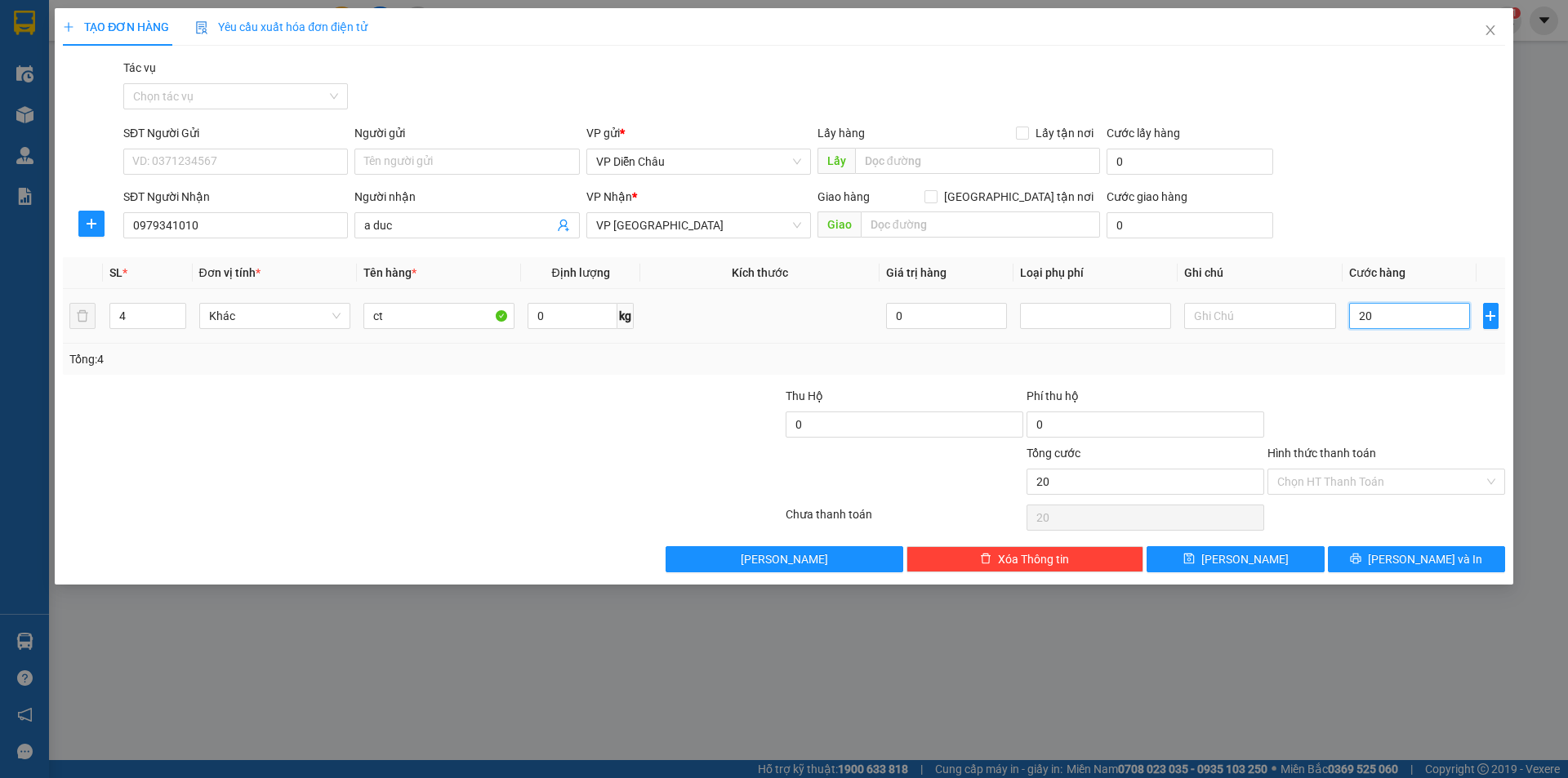
type input "200"
type input "2.000"
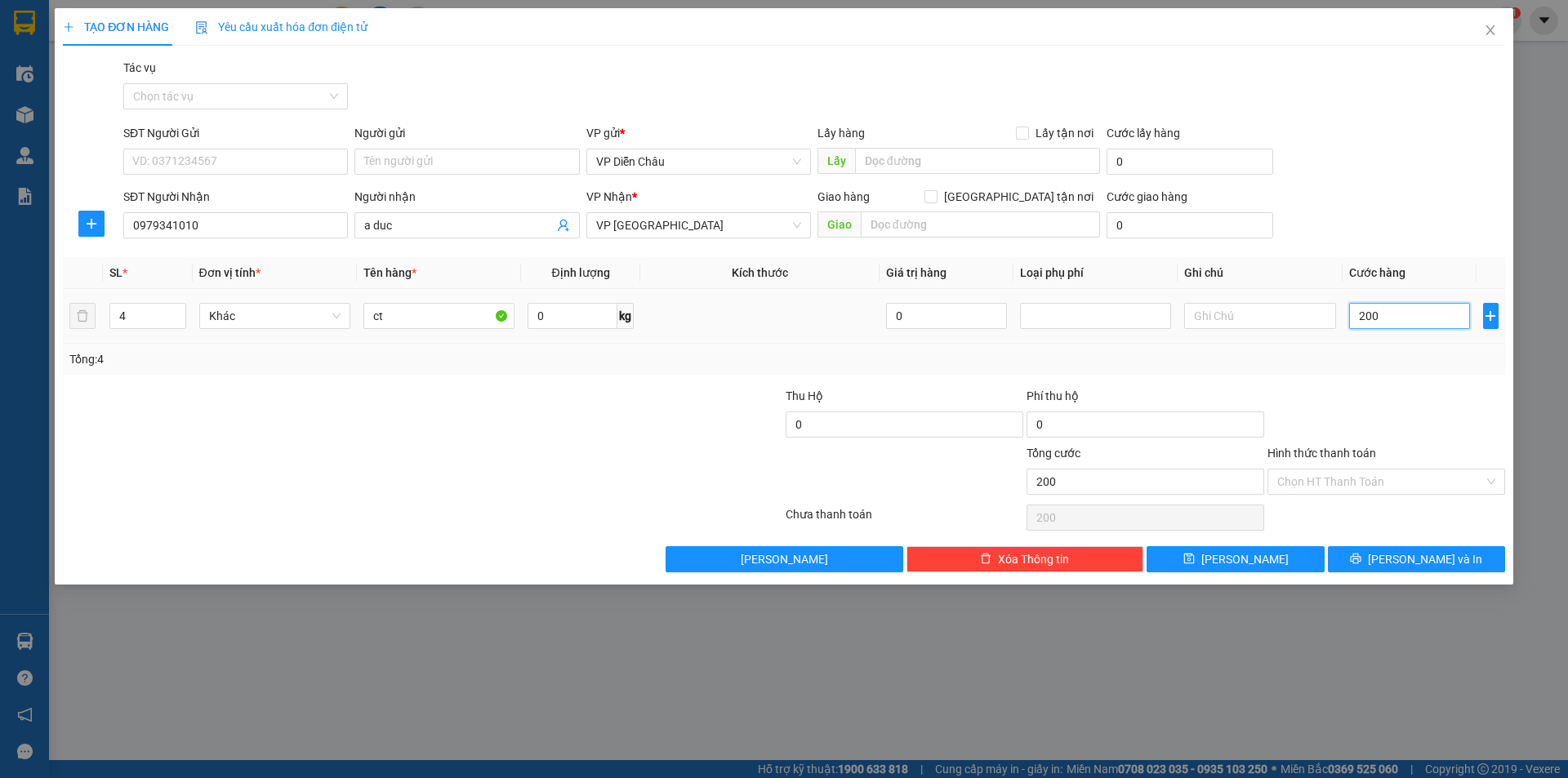
type input "2.000"
type input "20.000"
type input "200.000"
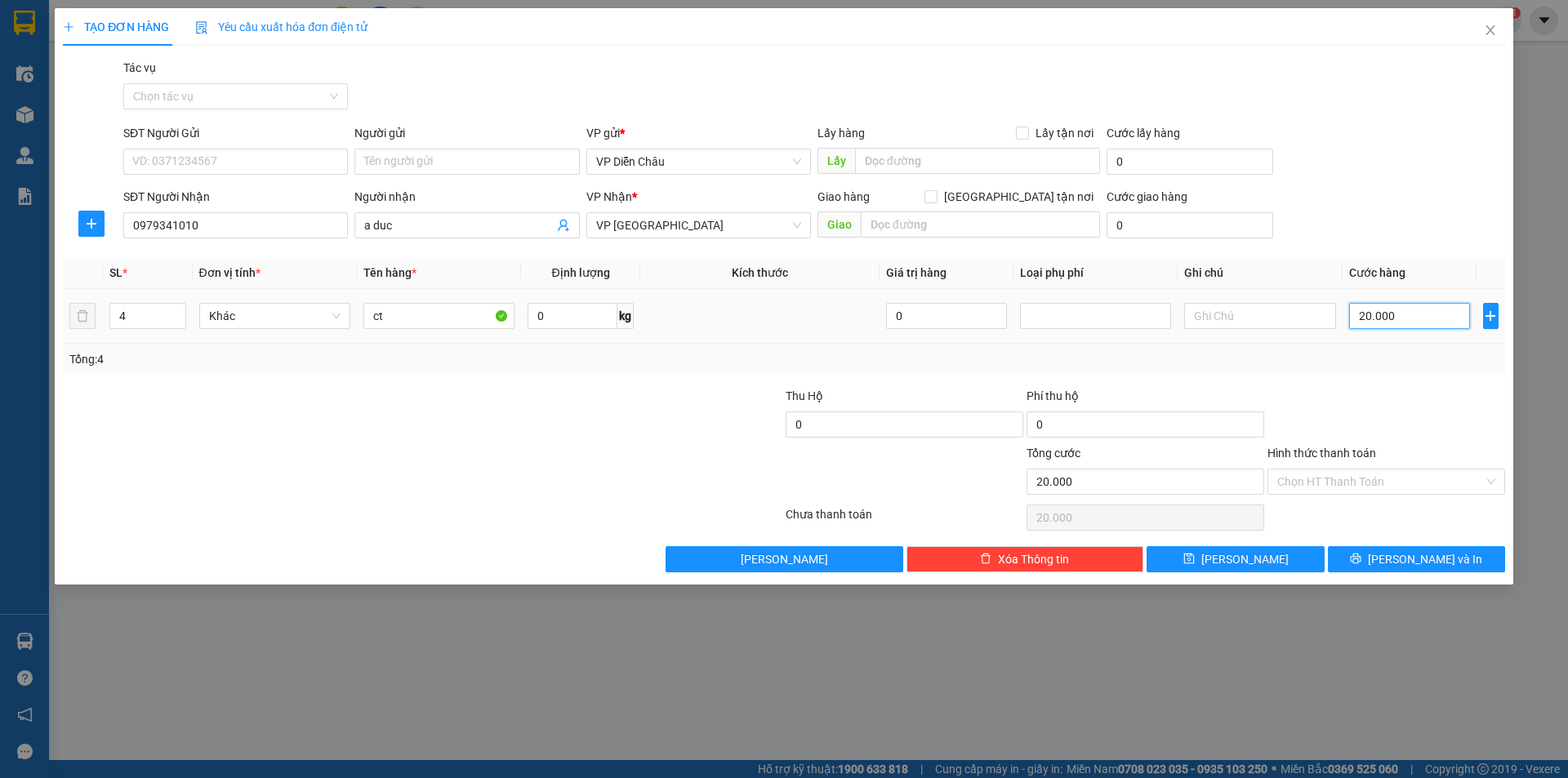
type input "200.000"
click at [833, 315] on input "200.000" at bounding box center [1410, 316] width 122 height 26
type input "20.000"
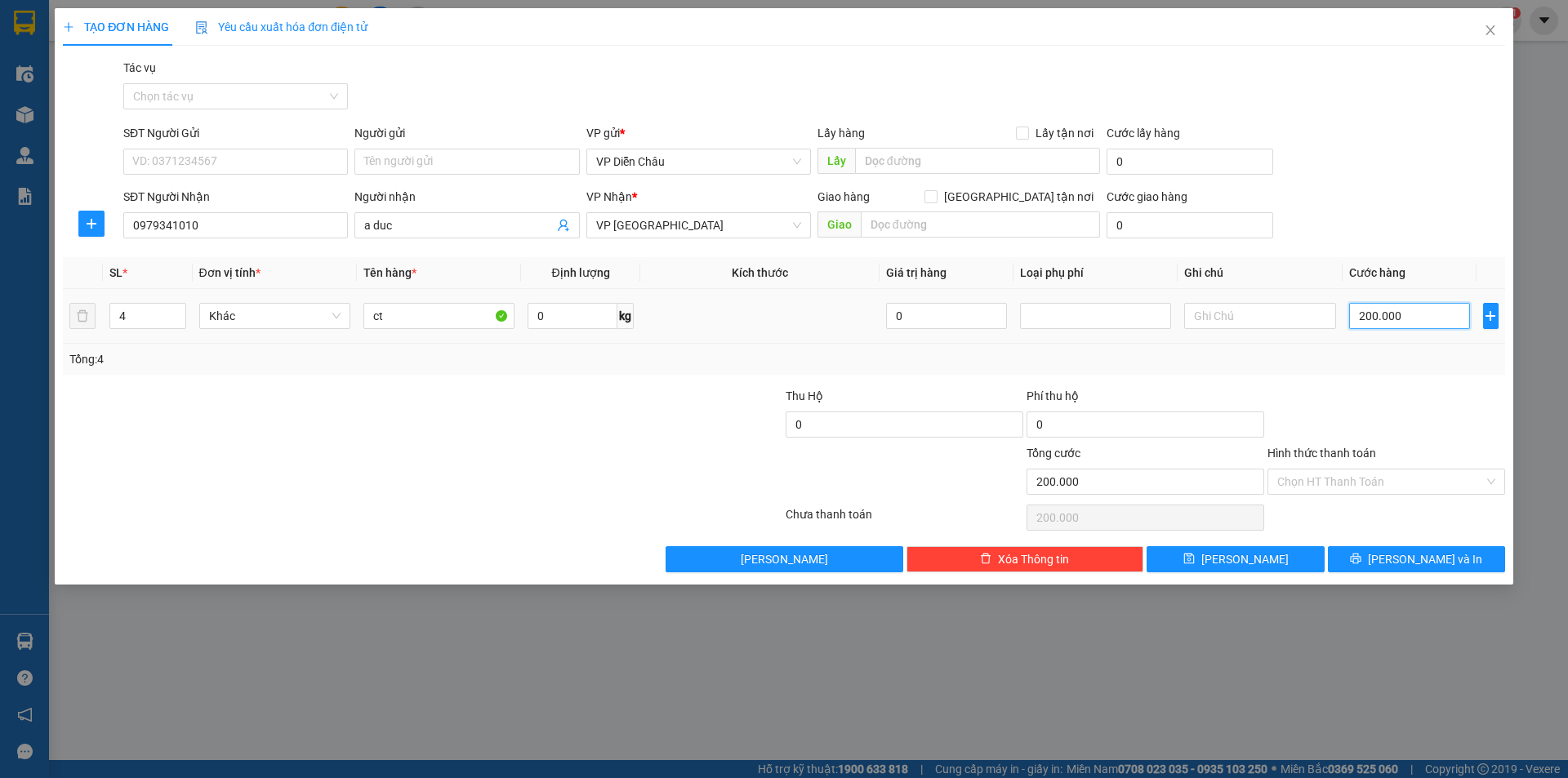
type input "20.000"
type input "2.000"
type input "25.000"
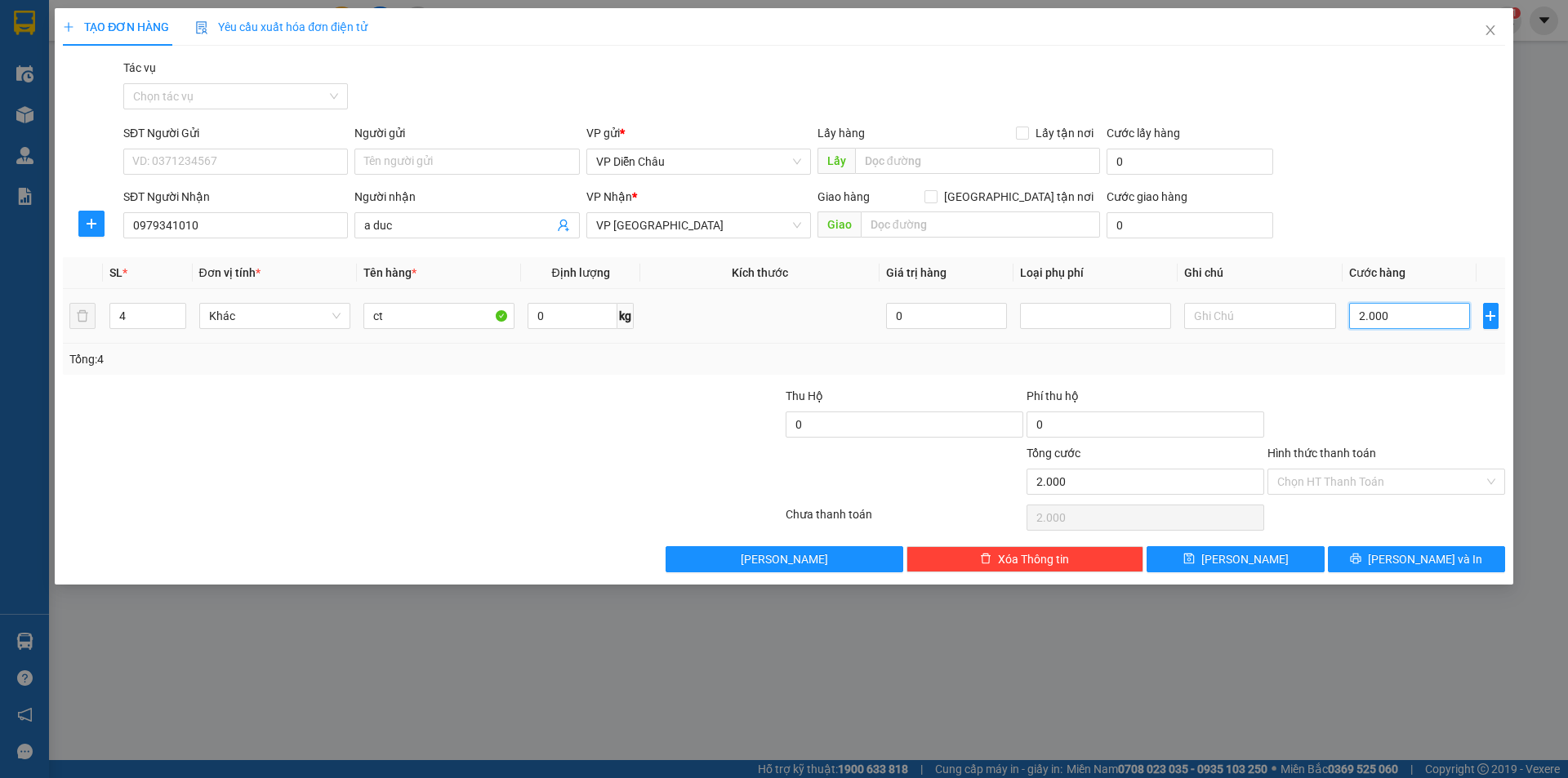
type input "25.000"
type input "250.000"
click at [833, 521] on span "Lưu và In" at bounding box center [1425, 559] width 115 height 18
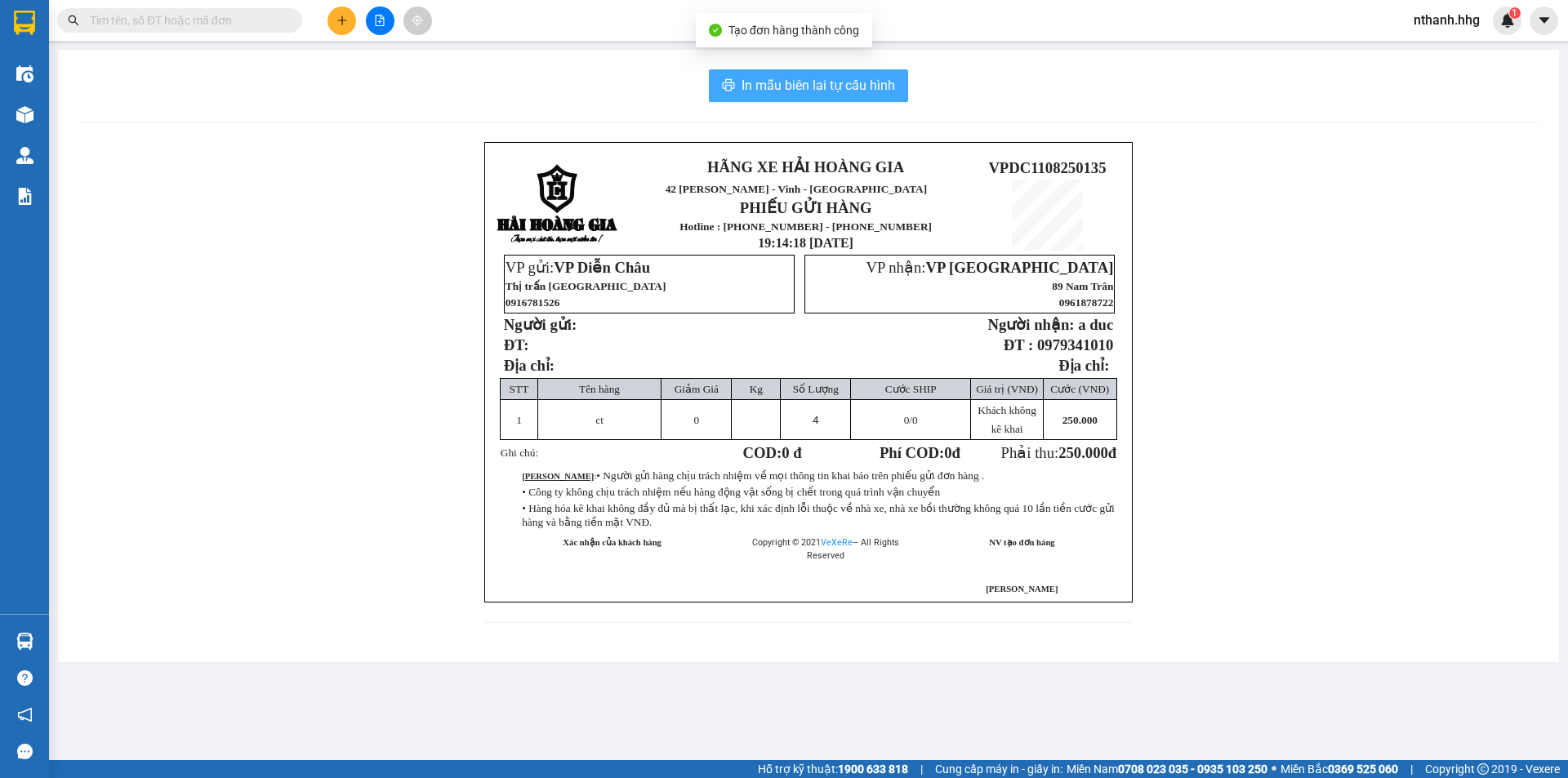
click at [831, 82] on span "In mẫu biên lai tự cấu hình" at bounding box center [818, 85] width 153 height 21
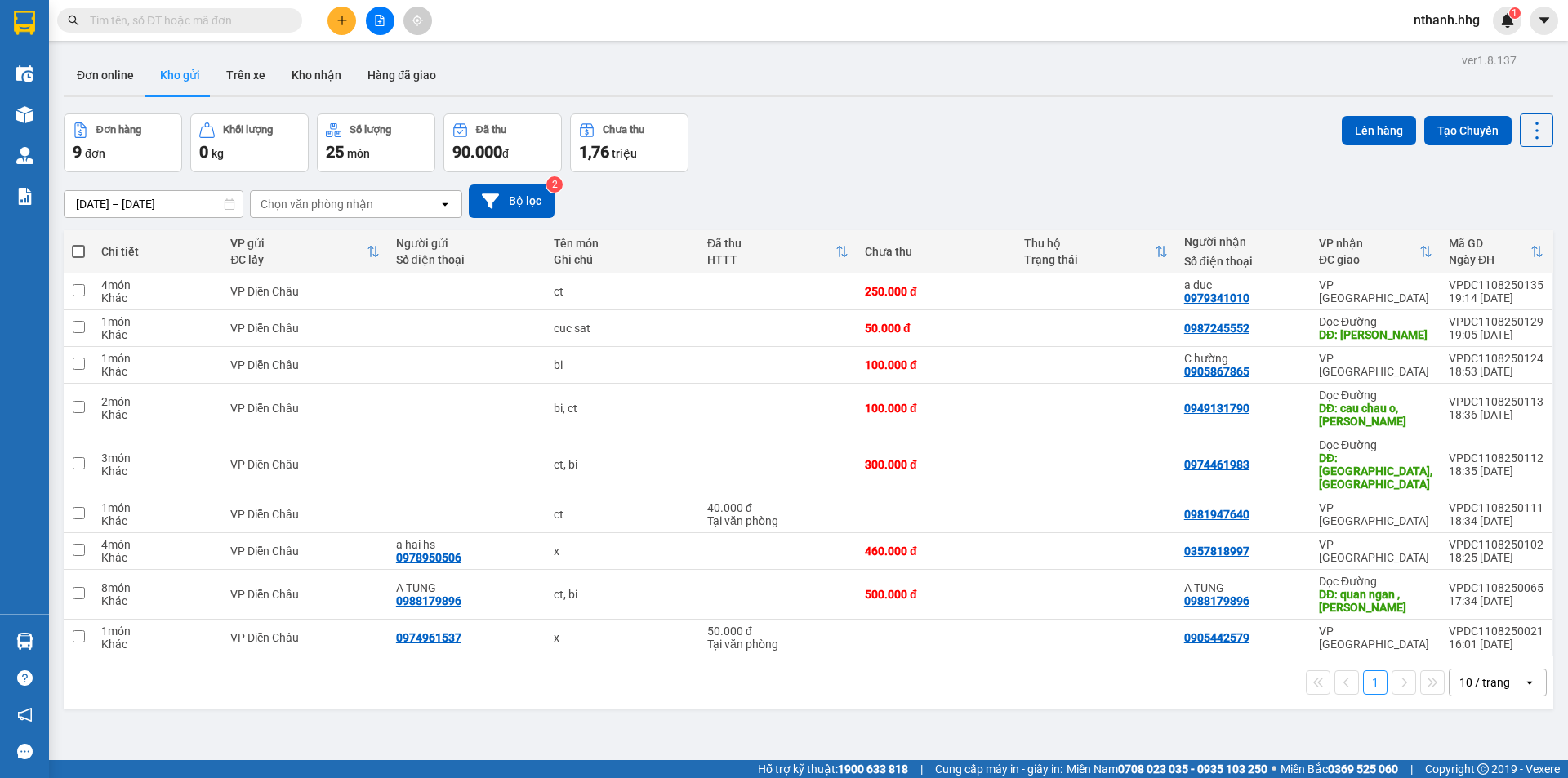
click at [833, 19] on span "nthanh.hhg" at bounding box center [1446, 20] width 92 height 21
click at [833, 47] on span "Đăng xuất" at bounding box center [1458, 50] width 68 height 18
